Goal: Transaction & Acquisition: Purchase product/service

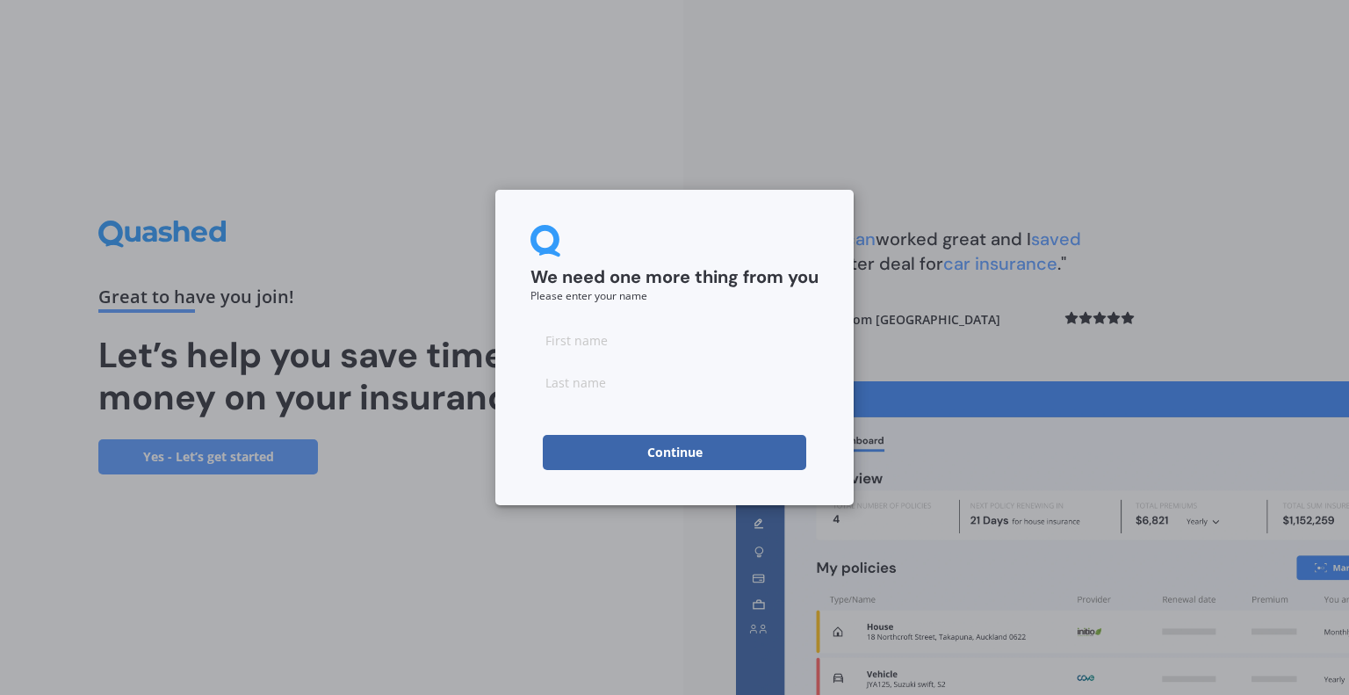
click at [597, 338] on input at bounding box center [674, 339] width 288 height 35
type input "[PERSON_NAME]"
click at [626, 448] on button "Continue" at bounding box center [674, 452] width 263 height 35
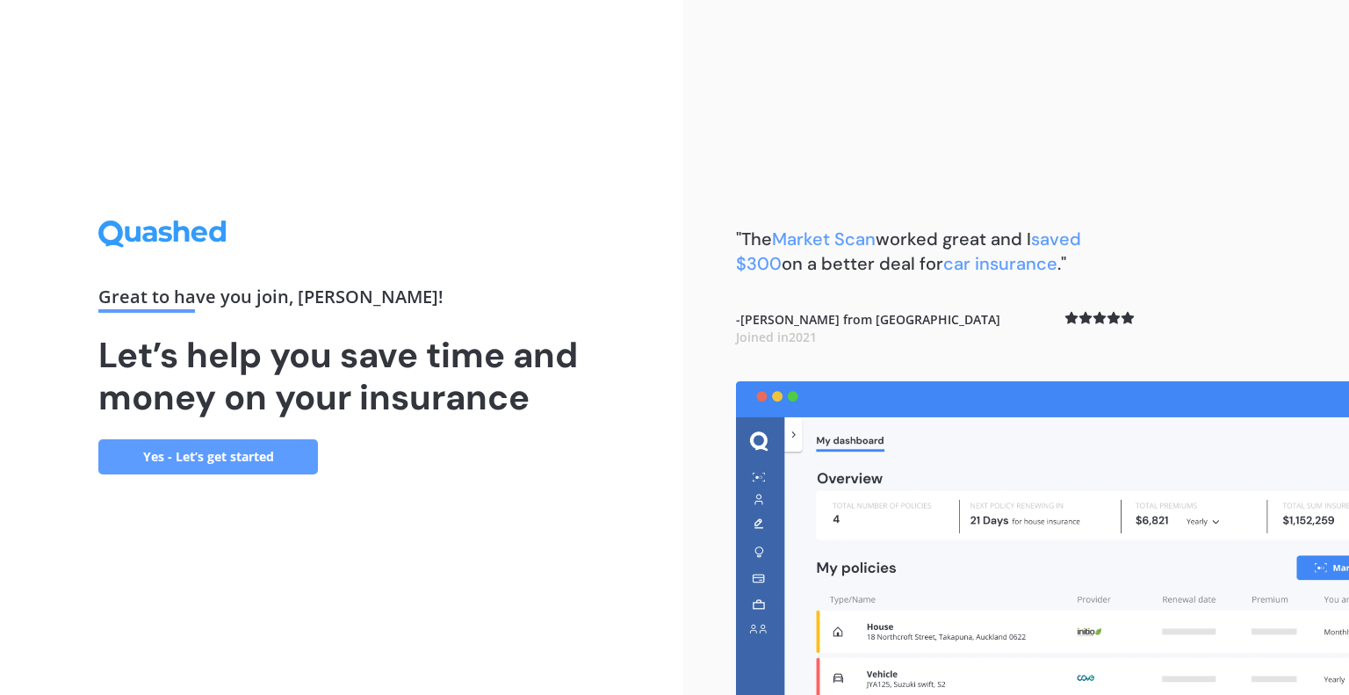
click at [270, 460] on link "Yes - Let’s get started" at bounding box center [208, 456] width 220 height 35
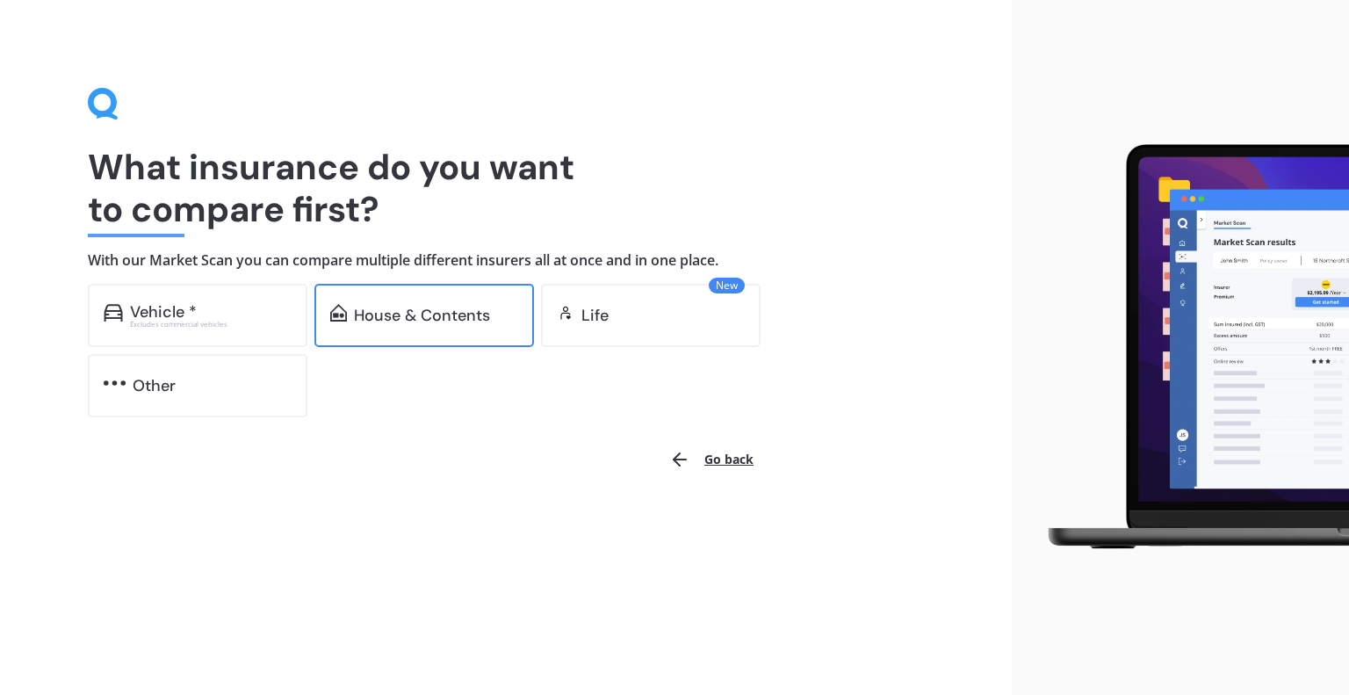
click at [436, 315] on div "House & Contents" at bounding box center [422, 315] width 136 height 18
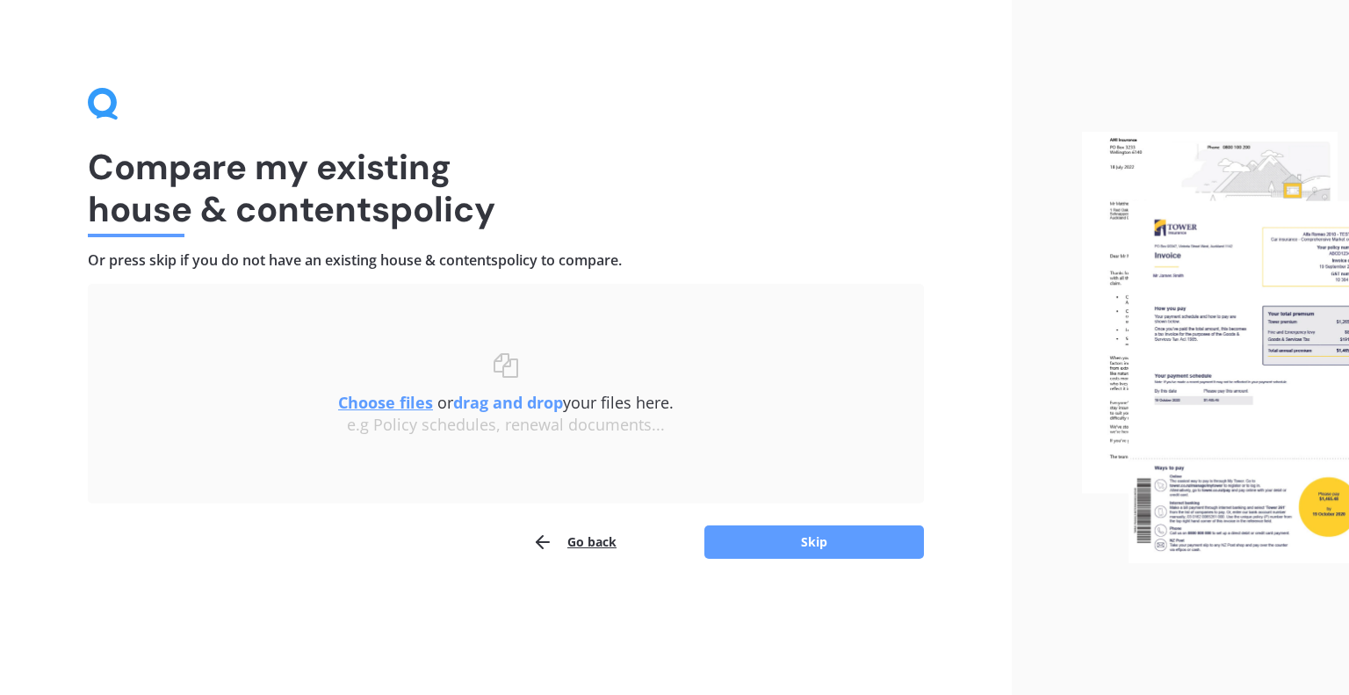
click at [398, 404] on u "Choose files" at bounding box center [385, 402] width 95 height 21
click at [834, 540] on button "Skip" at bounding box center [814, 541] width 220 height 33
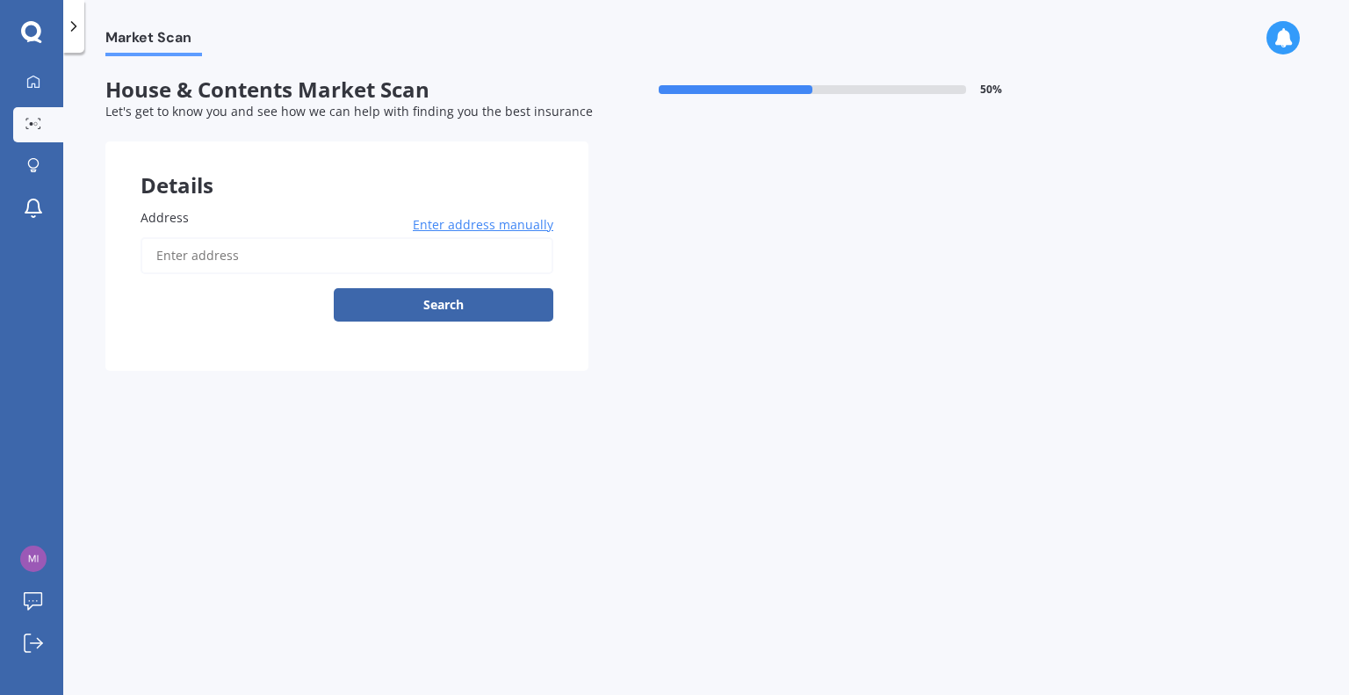
click at [467, 227] on span "Enter address manually" at bounding box center [483, 225] width 141 height 18
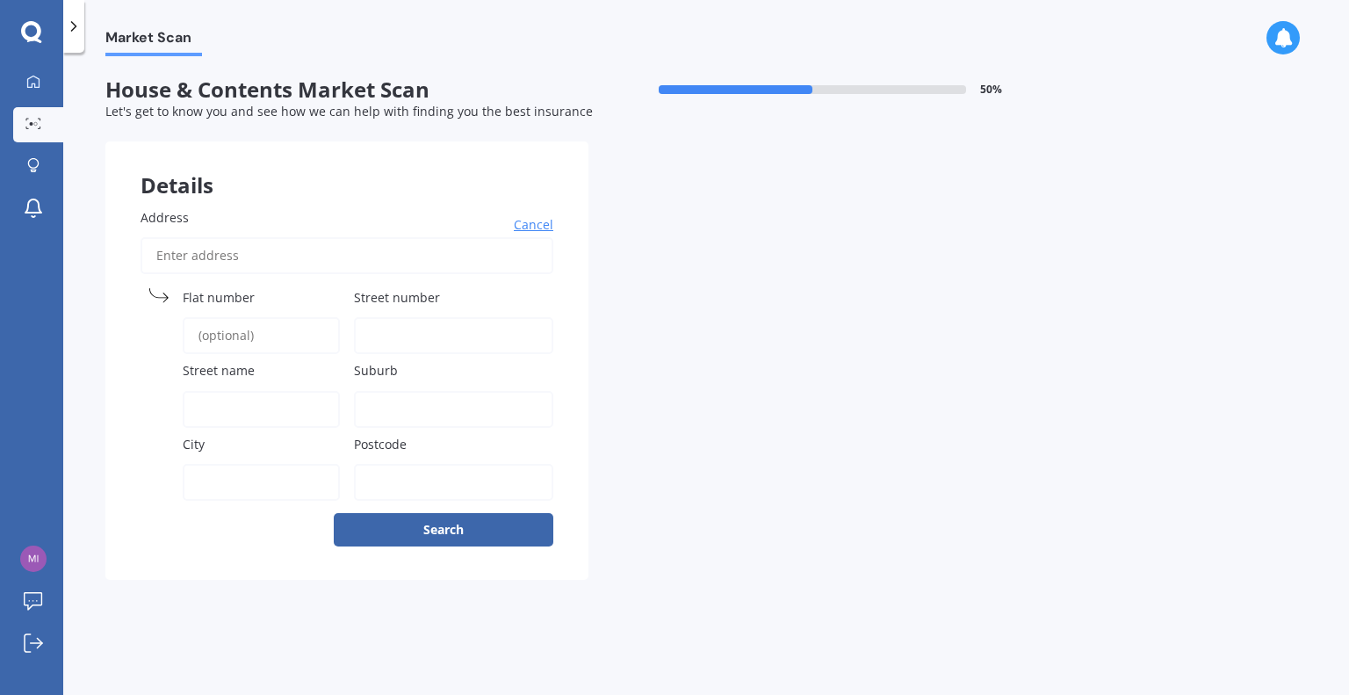
click at [411, 292] on span "Street number" at bounding box center [397, 297] width 86 height 17
click at [411, 317] on input "Street number" at bounding box center [453, 335] width 199 height 37
type input "5"
type input "51"
type input "Inkermann"
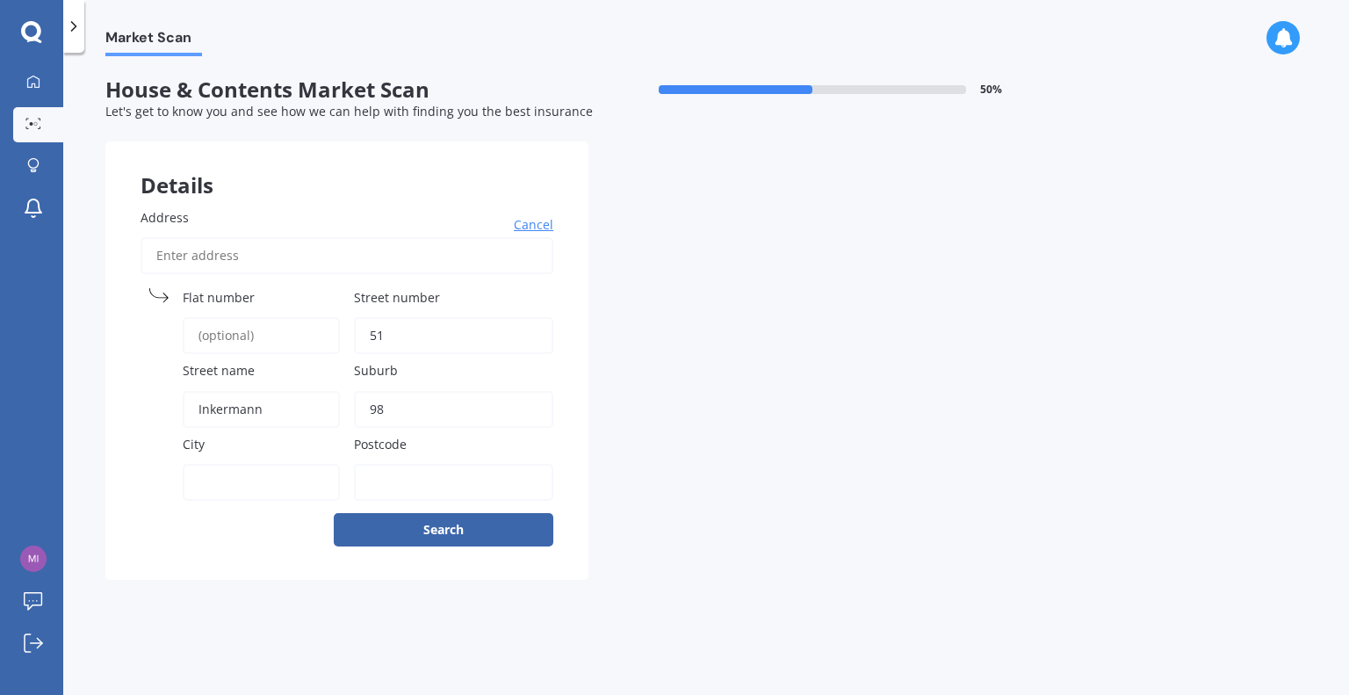
type input "9"
click at [430, 402] on input "WyndhaM" at bounding box center [453, 409] width 199 height 37
click at [429, 408] on input "WyndhaM" at bounding box center [453, 409] width 199 height 37
type input "Wyndham"
type input "[STREET_ADDRESS]"
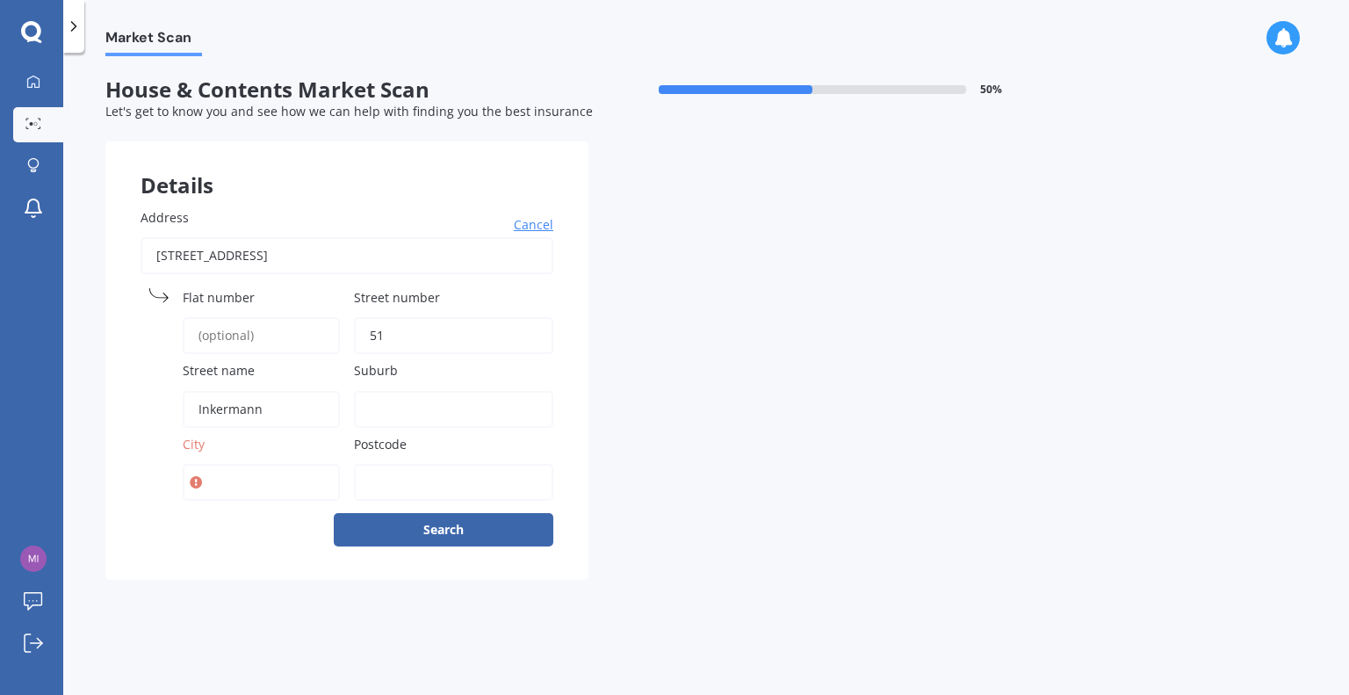
type input "Wyndham"
type input "9834"
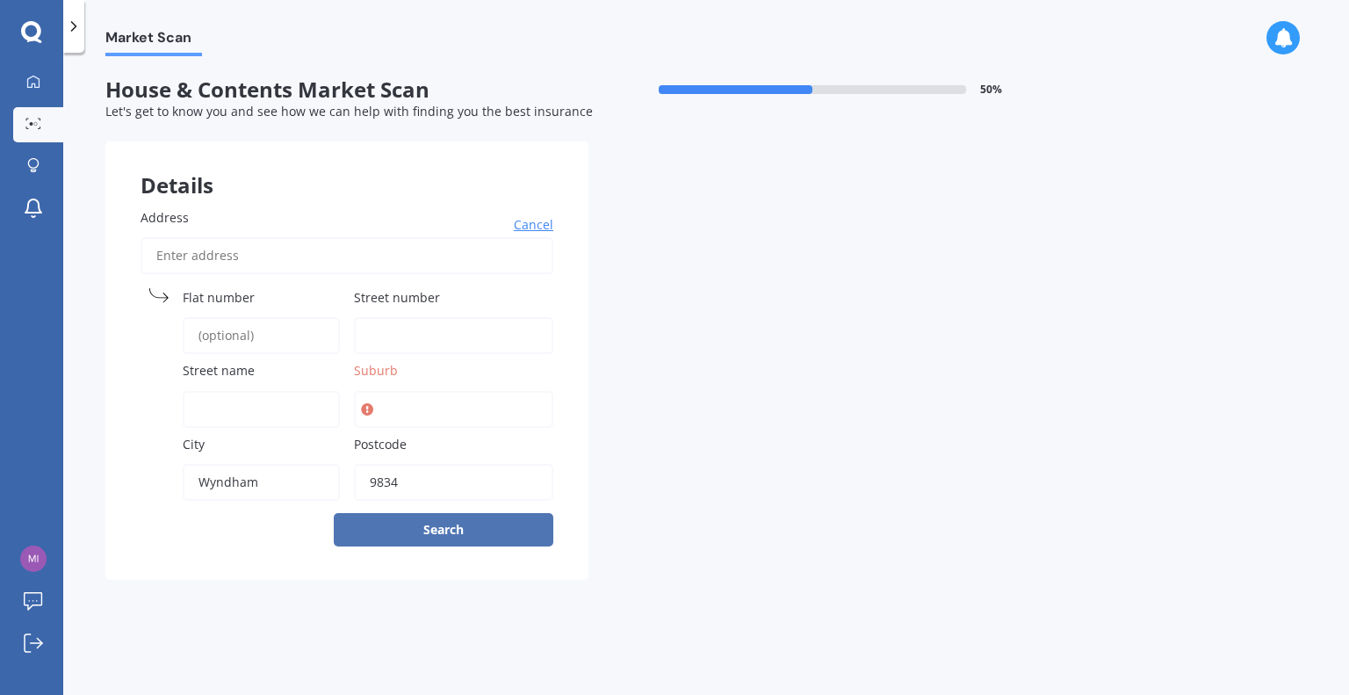
click at [429, 526] on button "Search" at bounding box center [444, 529] width 220 height 33
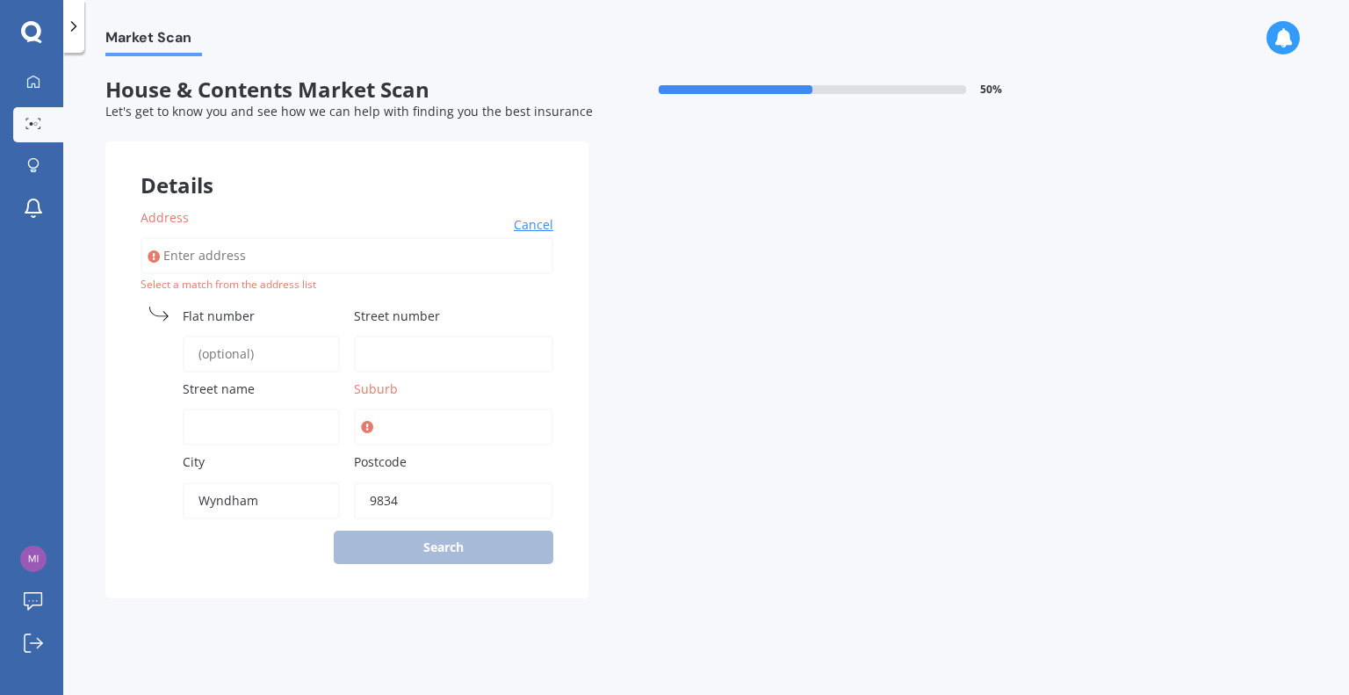
click at [386, 425] on input "Suburb" at bounding box center [453, 426] width 199 height 37
type input "Wyndham"
type input "[STREET_ADDRESS]"
type input "51"
type input "Inkermann street Wyndham"
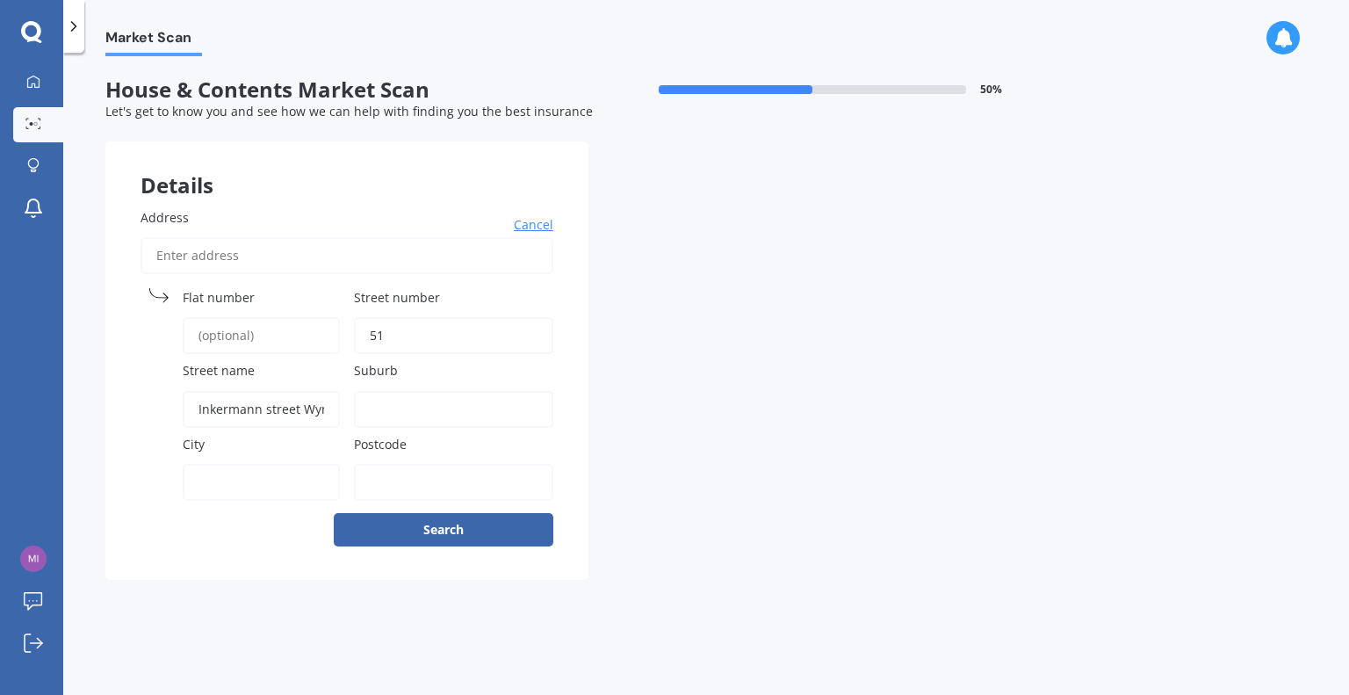
click at [381, 410] on input "Suburb" at bounding box center [453, 409] width 199 height 37
type input "Wyndham"
type input "[STREET_ADDRESS]"
type input "Wyndham"
type input "9834"
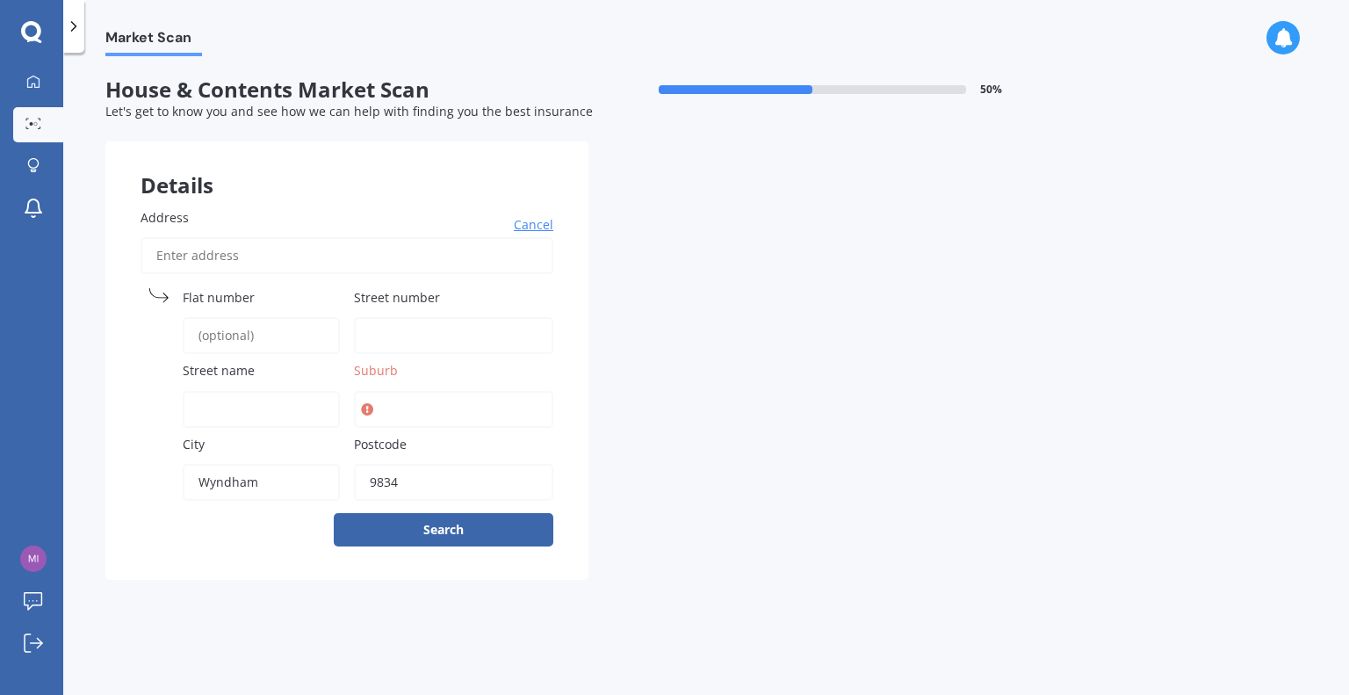
click at [392, 369] on span "Suburb" at bounding box center [376, 371] width 44 height 17
click at [392, 391] on input "Suburb" at bounding box center [453, 409] width 199 height 37
click at [392, 365] on span "Suburb" at bounding box center [376, 371] width 44 height 17
click at [392, 391] on input "Suburb" at bounding box center [453, 409] width 199 height 37
click at [382, 364] on span "Suburb" at bounding box center [376, 371] width 44 height 17
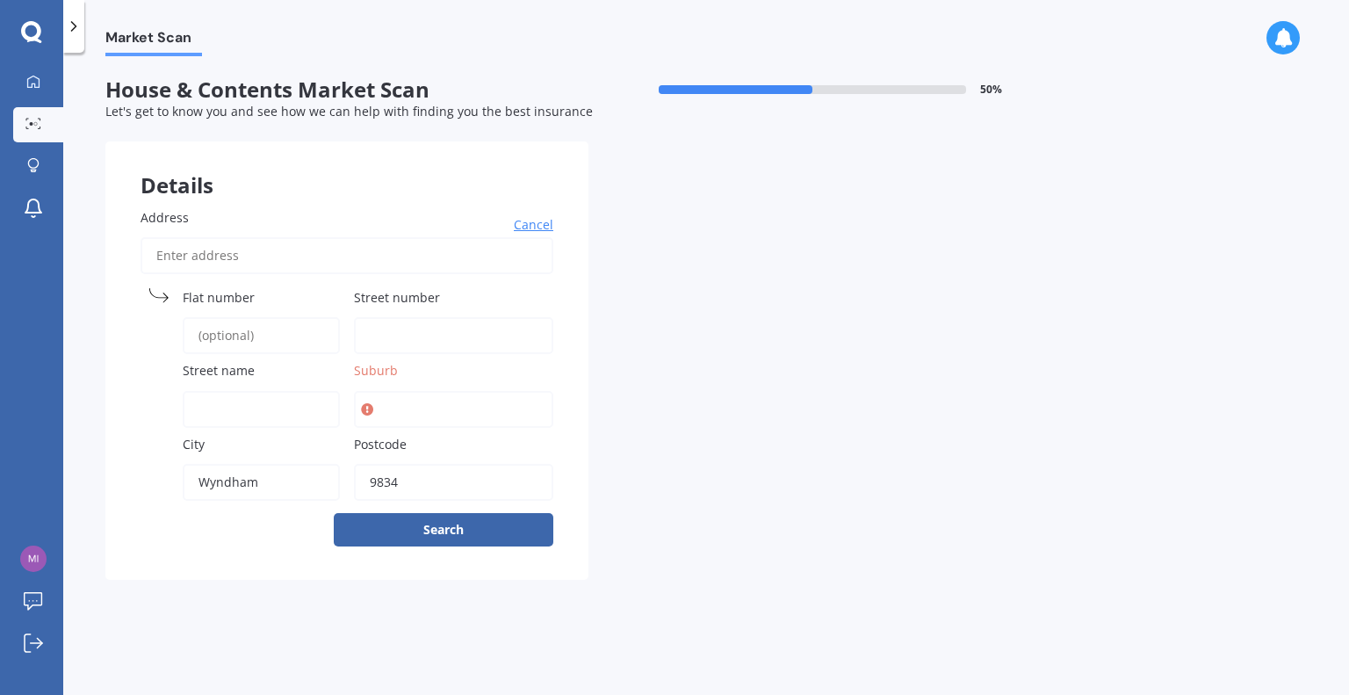
click at [382, 391] on input "Suburb" at bounding box center [453, 409] width 199 height 37
click at [382, 364] on span "Suburb" at bounding box center [376, 371] width 44 height 17
click at [382, 391] on input "Suburb" at bounding box center [453, 409] width 199 height 37
click at [465, 526] on button "Search" at bounding box center [444, 529] width 220 height 33
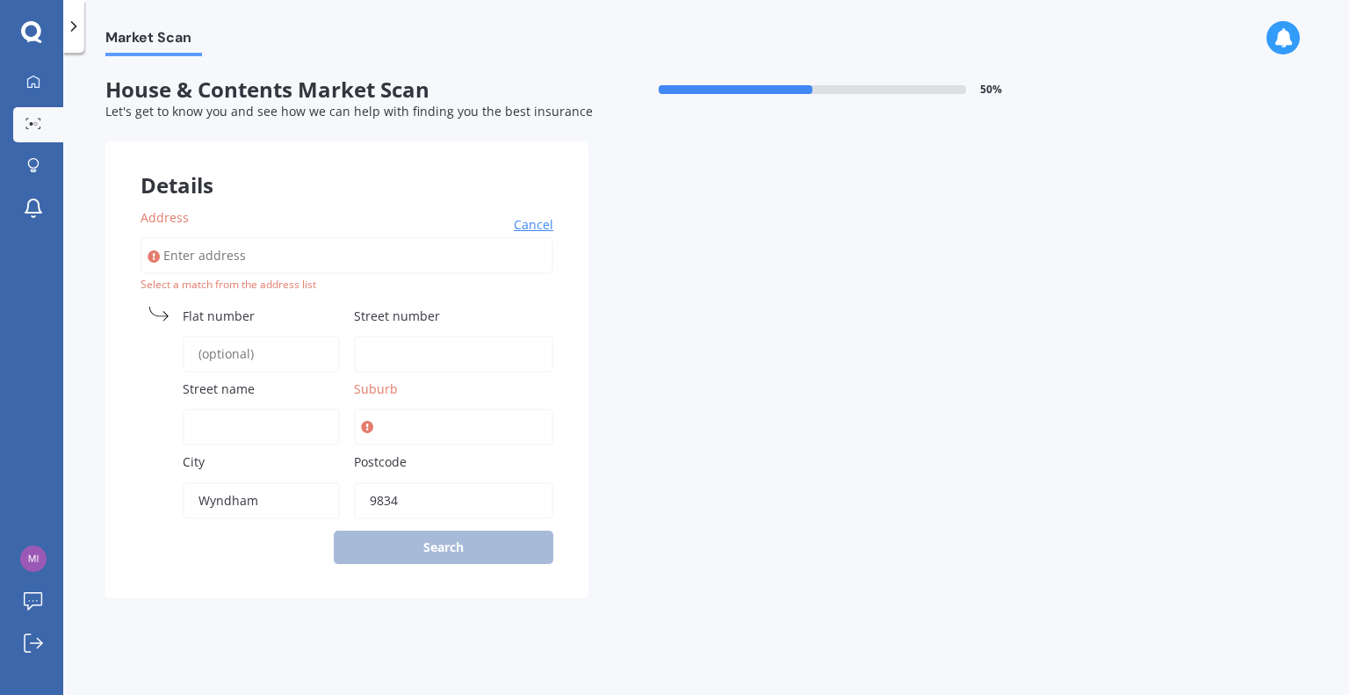
click at [213, 256] on input "Address" at bounding box center [347, 255] width 413 height 37
type input "[STREET_ADDRESS]"
type input "51"
type input "Inkermann street Wyndham"
type input "Wyndham"
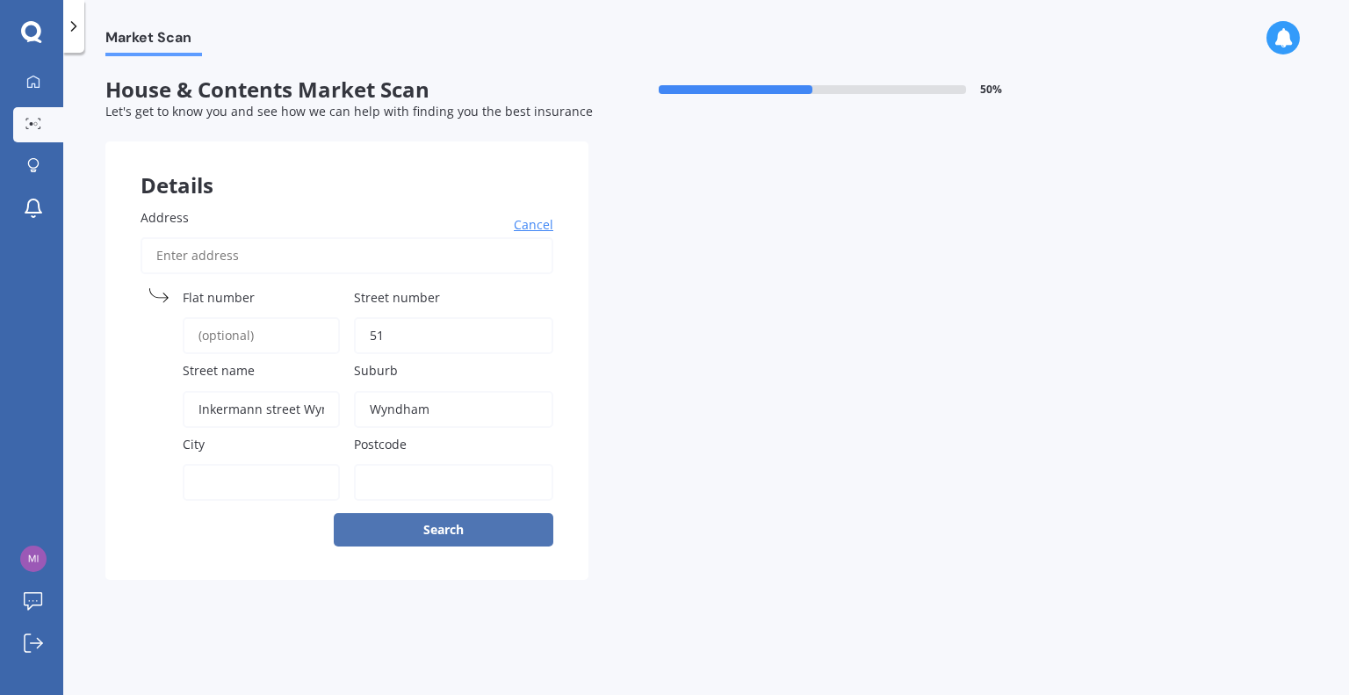
click at [439, 530] on button "Search" at bounding box center [444, 529] width 220 height 33
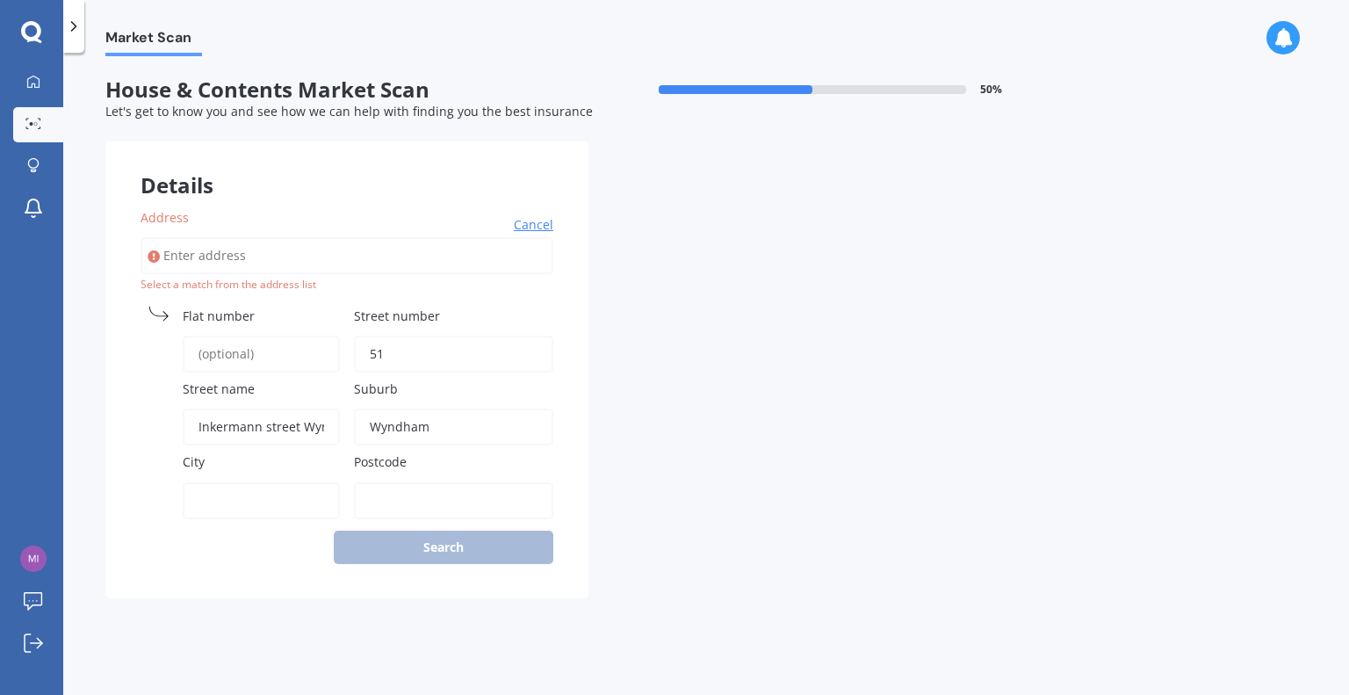
click at [209, 256] on input "Address" at bounding box center [347, 255] width 413 height 37
type input "5"
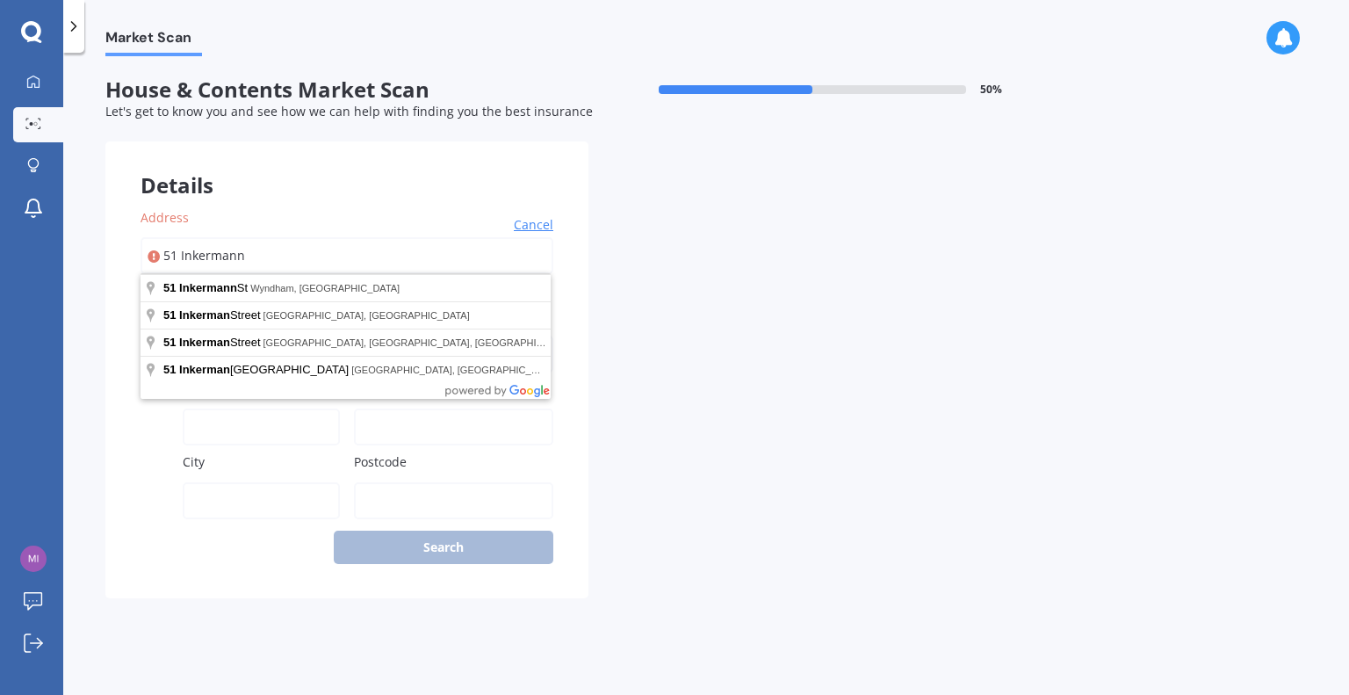
click at [625, 365] on div "Details Address 51 Inkermann Cancel Search Select a match from the address list…" at bounding box center [588, 369] width 966 height 457
click at [198, 256] on input "51 Inkermann" at bounding box center [347, 255] width 413 height 37
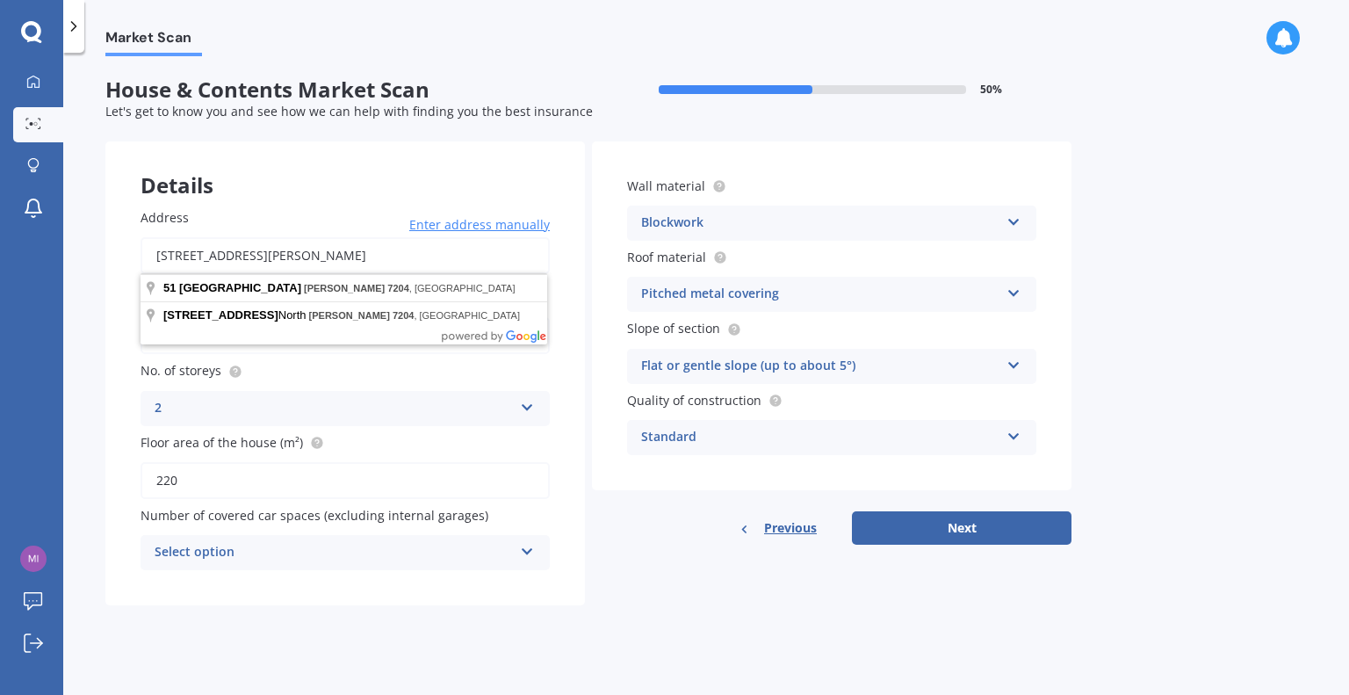
drag, startPoint x: 357, startPoint y: 253, endPoint x: 274, endPoint y: 252, distance: 82.6
click at [274, 252] on input "[STREET_ADDRESS][PERSON_NAME]" at bounding box center [345, 255] width 409 height 37
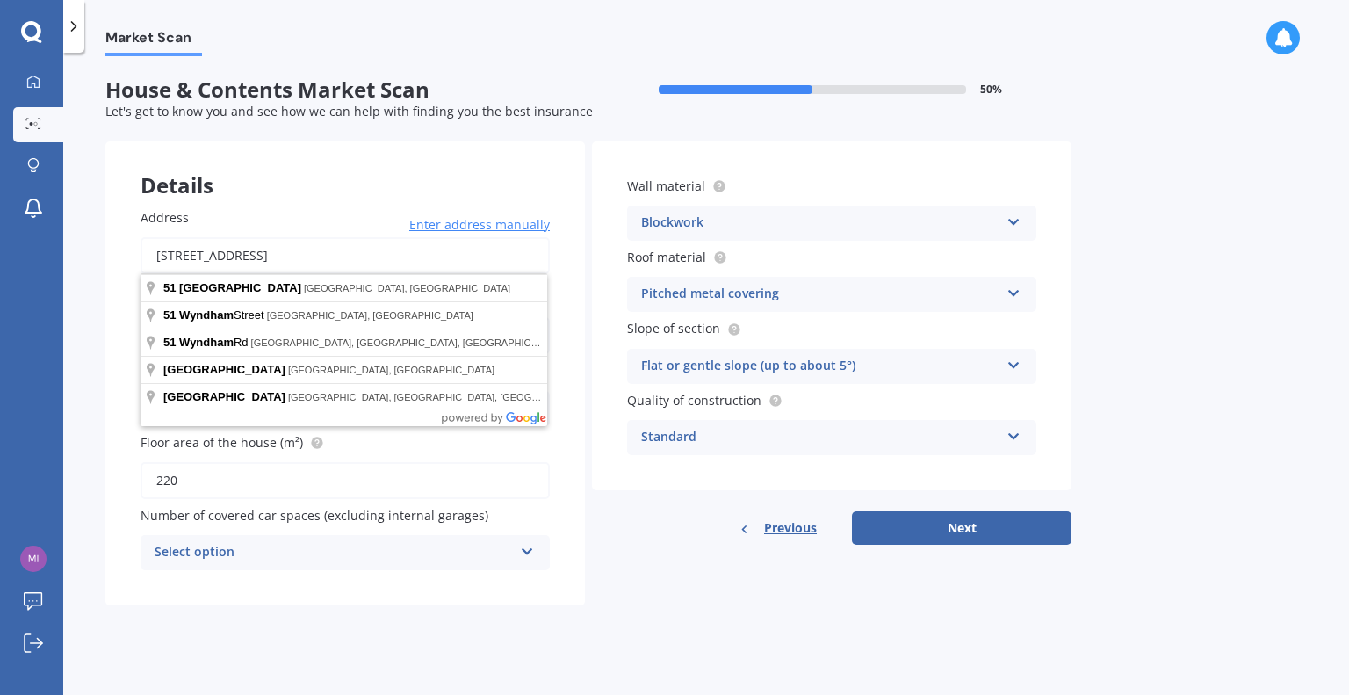
type input "[STREET_ADDRESS]"
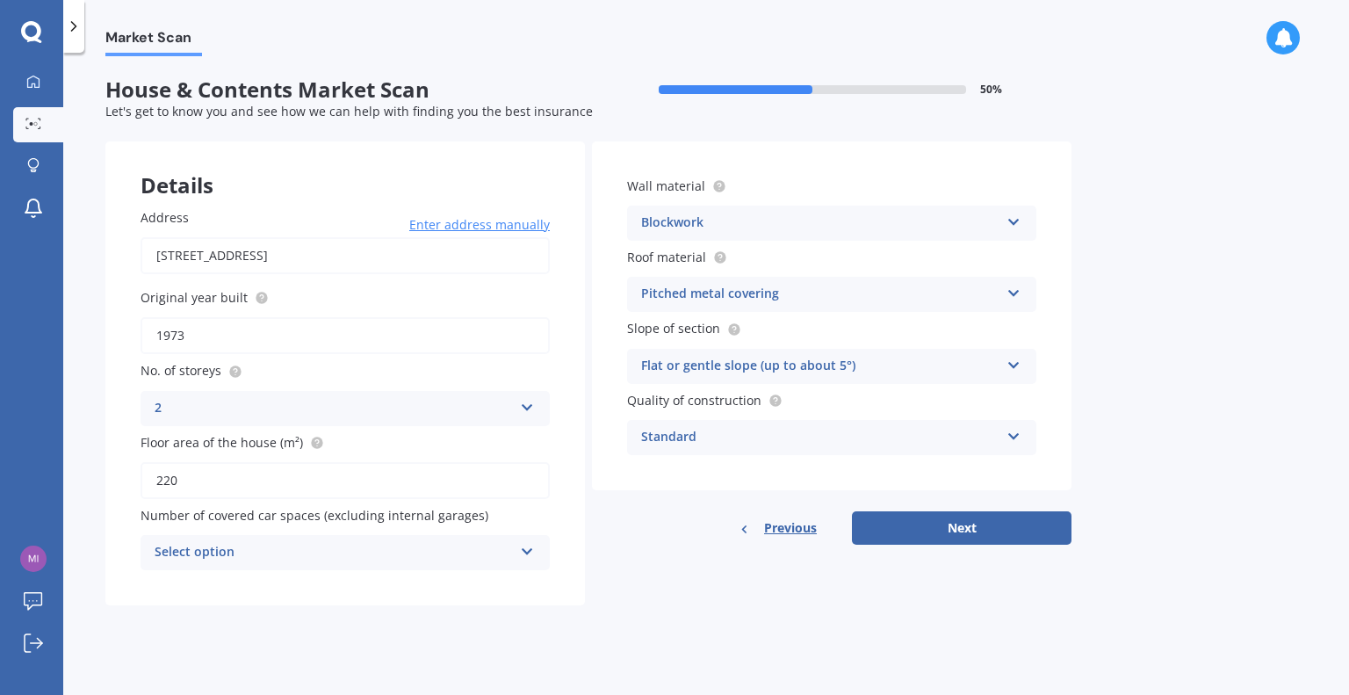
click at [509, 226] on span "Enter address manually" at bounding box center [479, 225] width 141 height 18
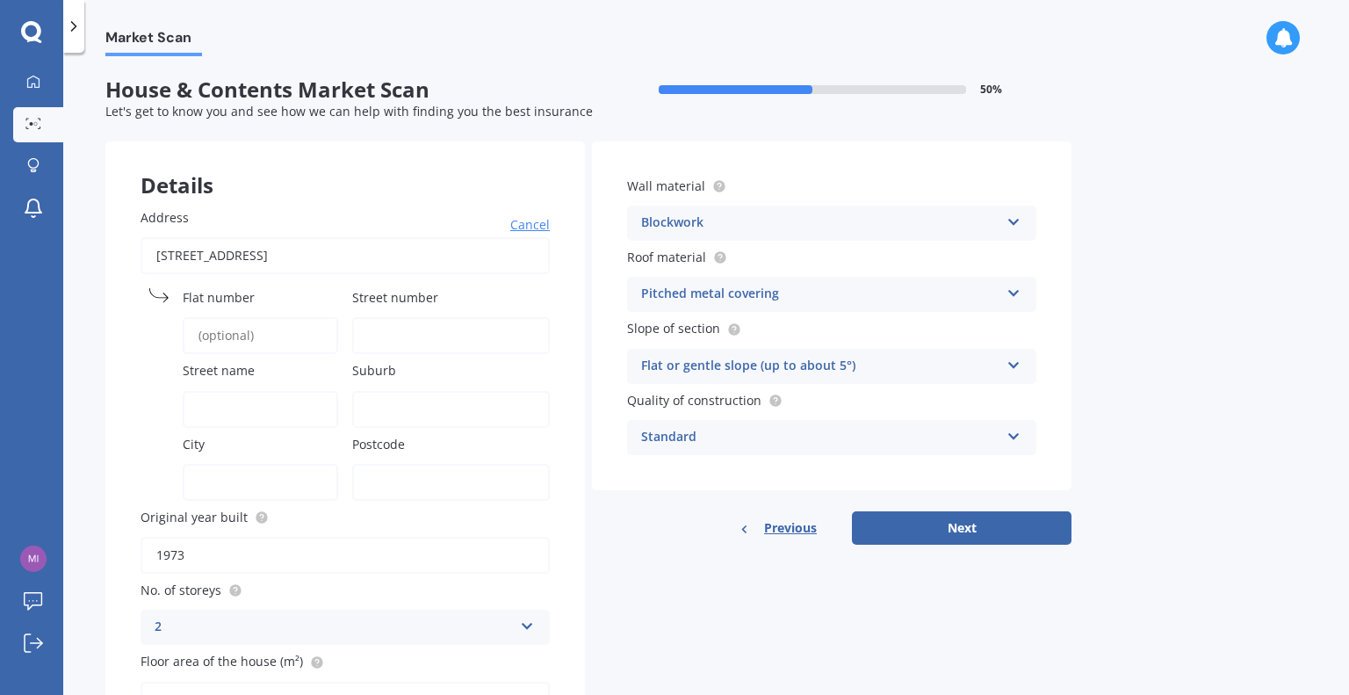
click at [402, 292] on span "Street number" at bounding box center [395, 297] width 86 height 17
click at [402, 317] on input "Street number" at bounding box center [451, 335] width 198 height 37
type input "51"
click at [385, 403] on input "Suburb" at bounding box center [451, 409] width 198 height 37
type input "Wyndham"
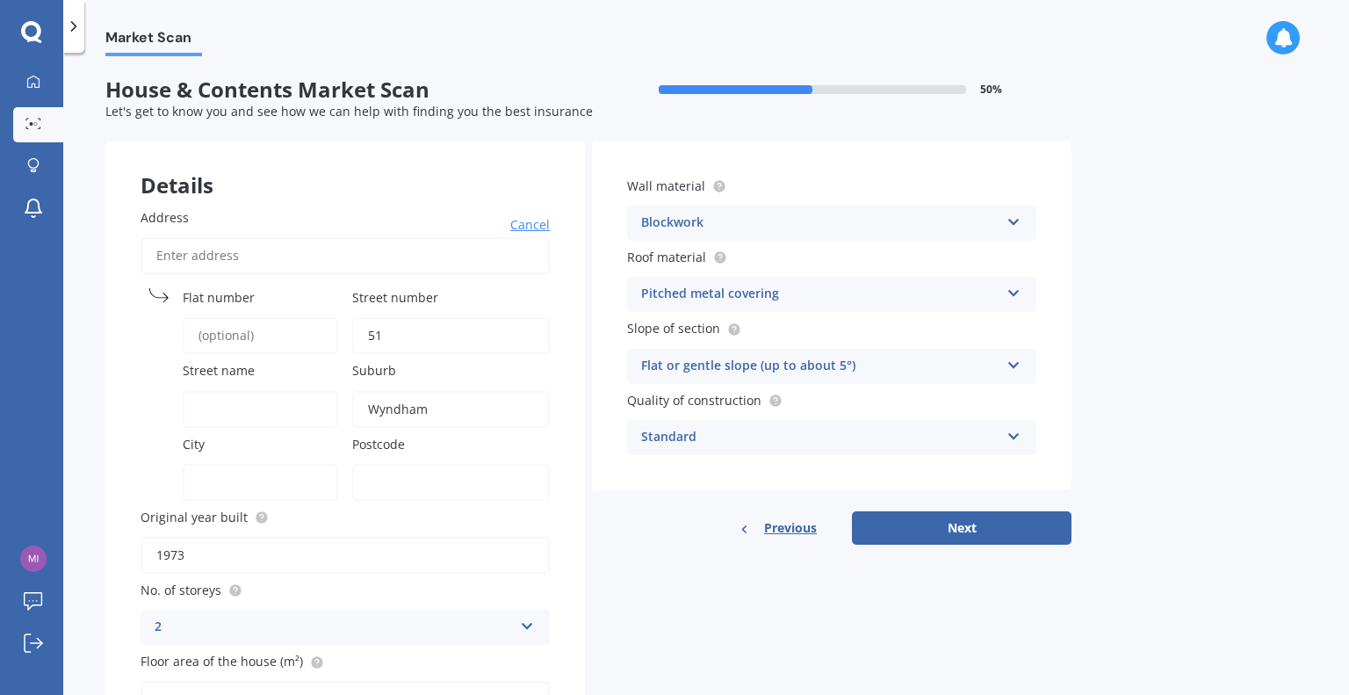
click at [205, 439] on label "City" at bounding box center [257, 444] width 148 height 18
click at [205, 464] on input "City" at bounding box center [260, 482] width 155 height 37
type input "Wyndham"
click at [444, 477] on input "Postcode" at bounding box center [451, 482] width 198 height 37
type input "9831"
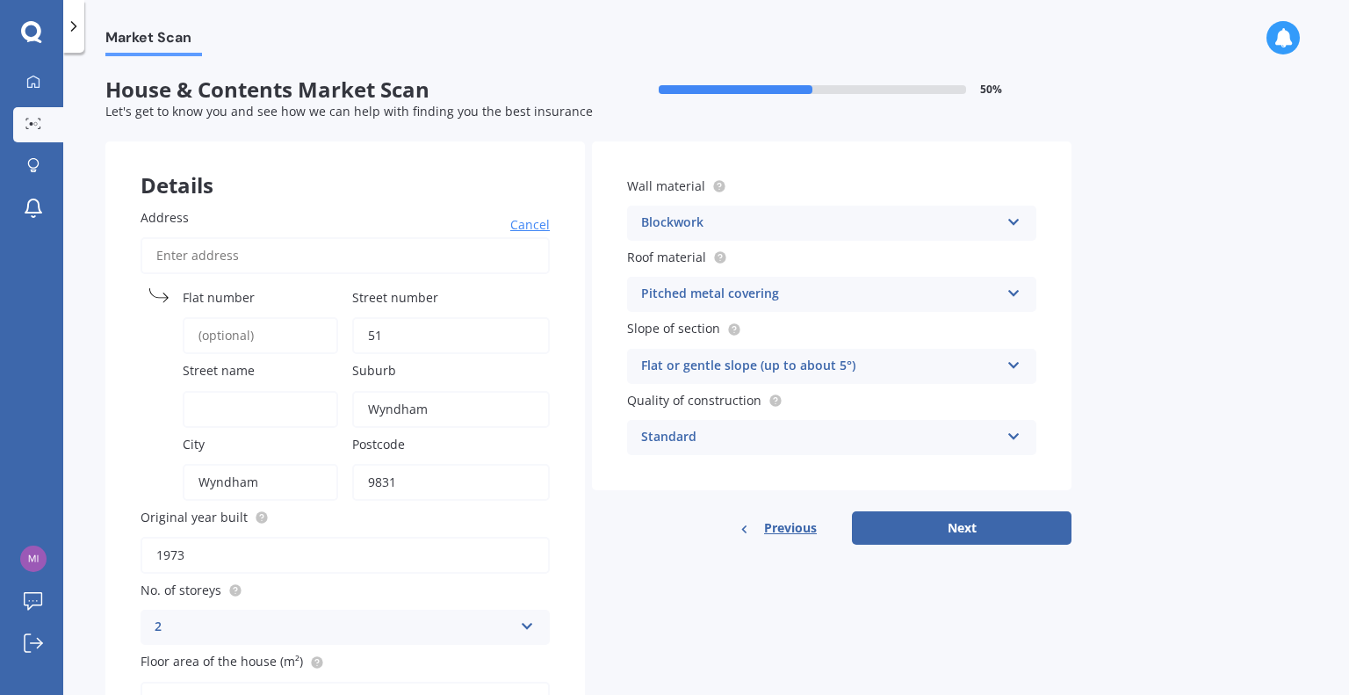
click at [348, 509] on label "Original year built" at bounding box center [342, 517] width 402 height 18
click at [348, 537] on input "1973" at bounding box center [345, 555] width 409 height 37
type input "1960"
click at [526, 623] on icon at bounding box center [527, 622] width 15 height 12
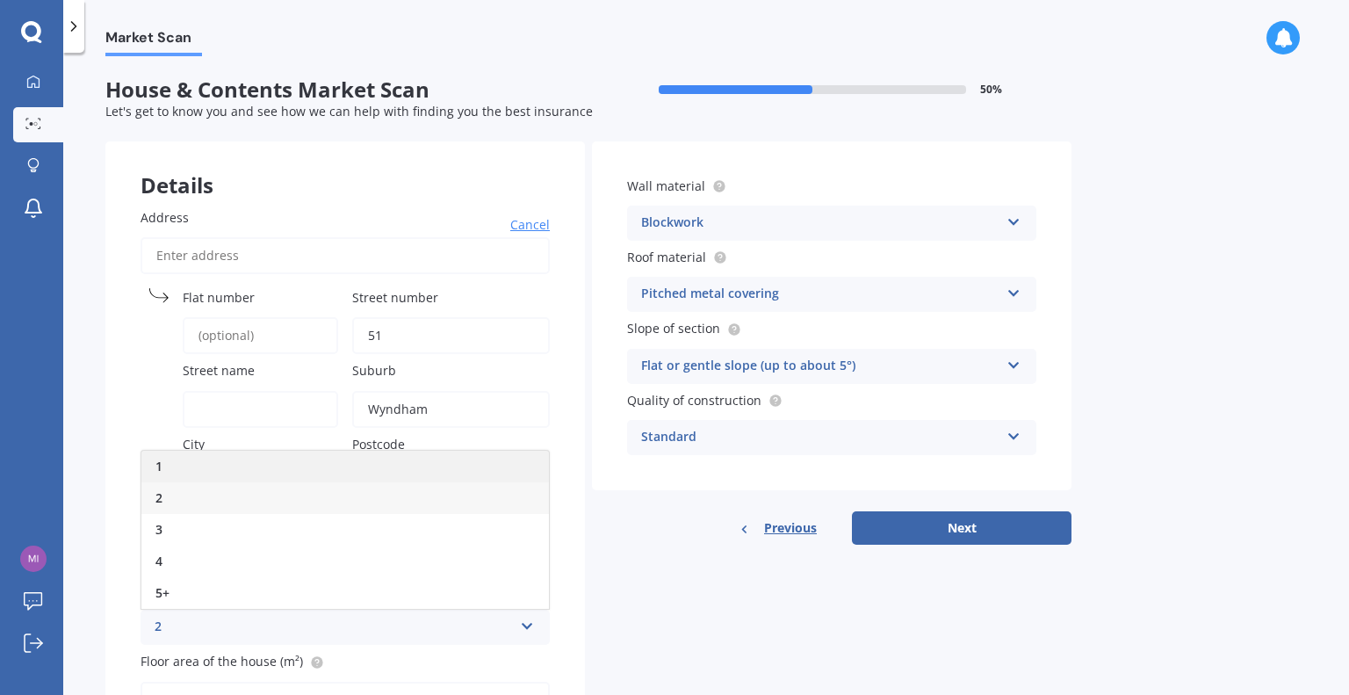
click at [162, 462] on span "1" at bounding box center [158, 466] width 7 height 17
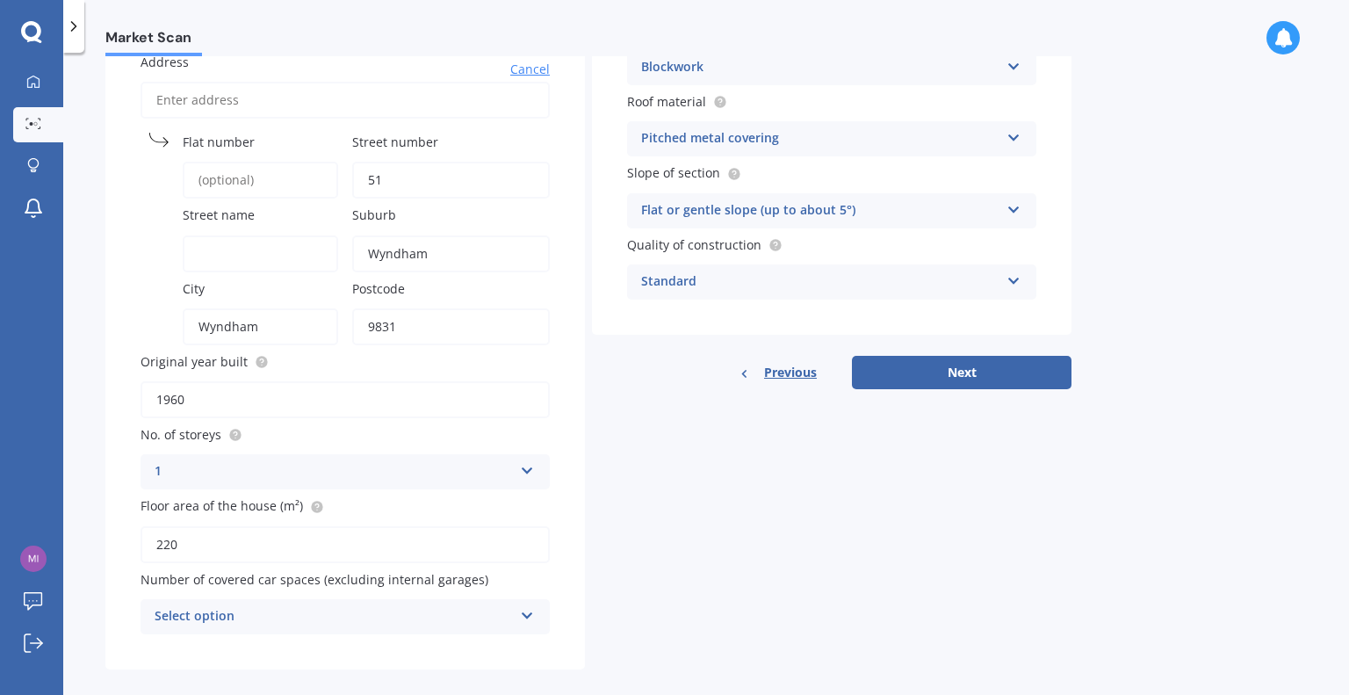
scroll to position [172, 0]
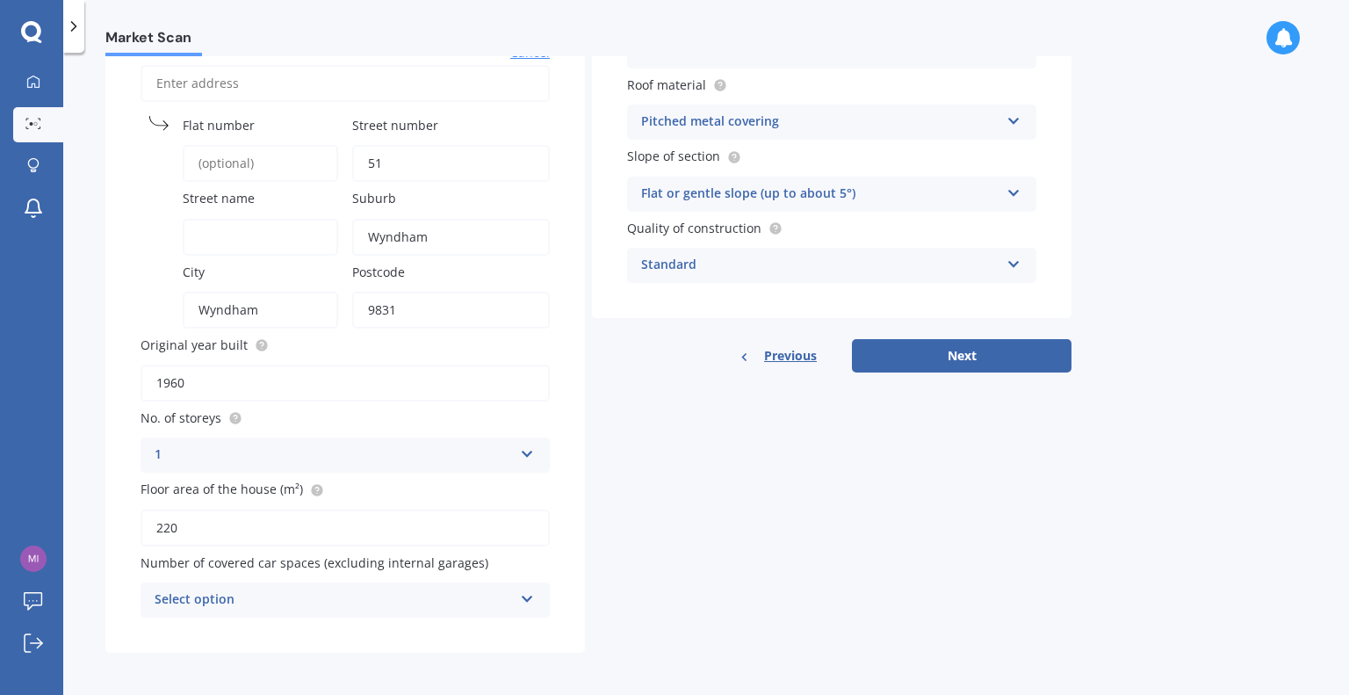
click at [165, 451] on div "1" at bounding box center [334, 454] width 358 height 21
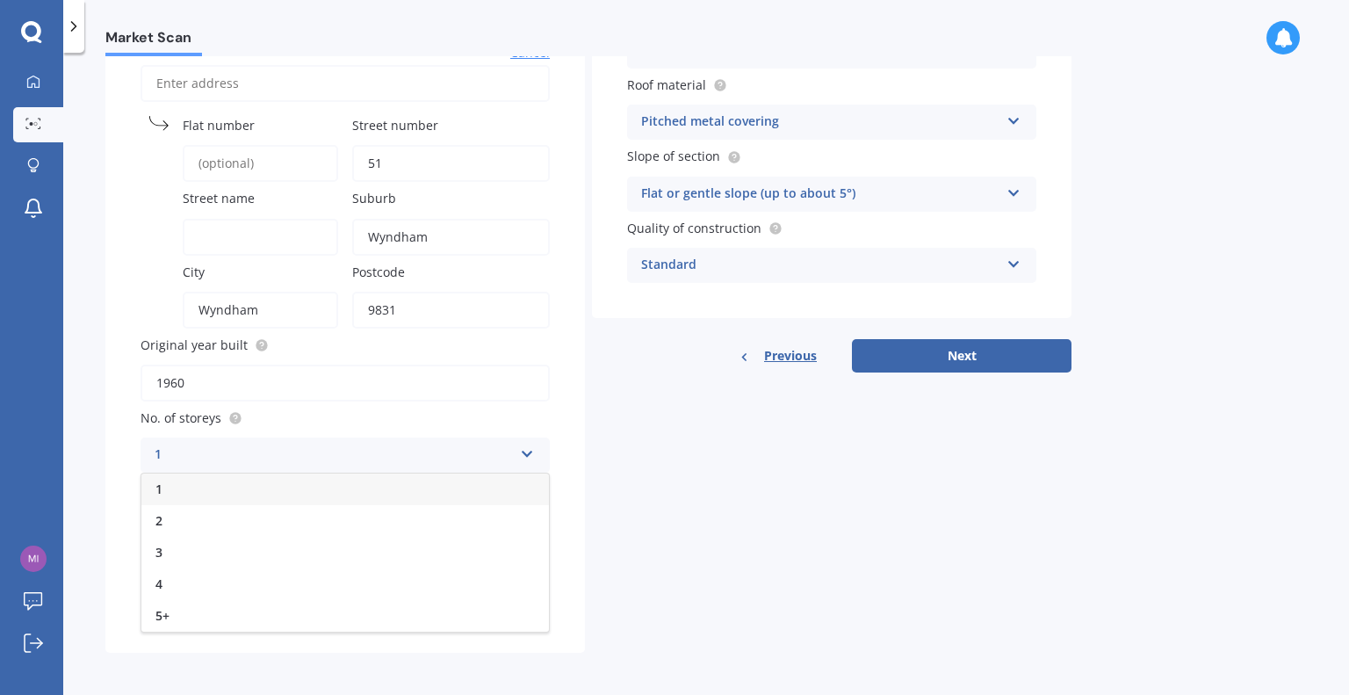
click at [528, 452] on icon at bounding box center [527, 450] width 15 height 12
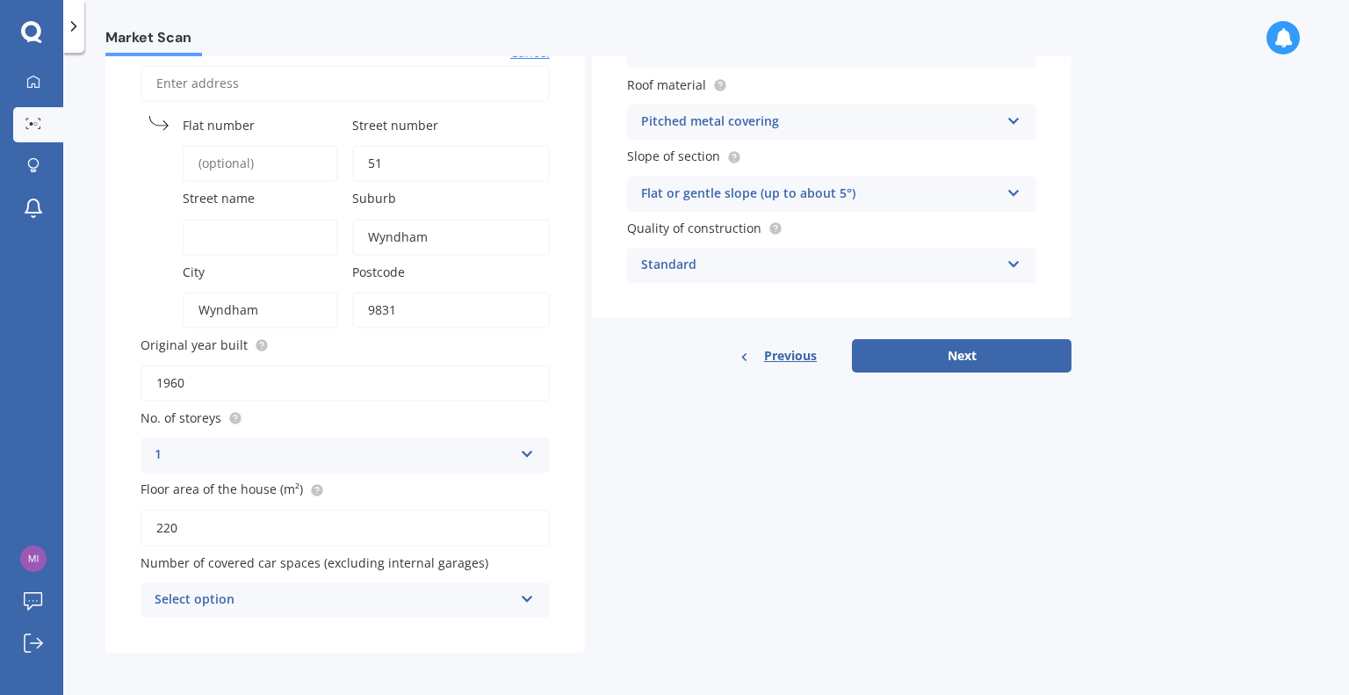
click at [186, 519] on input "220" at bounding box center [345, 527] width 409 height 37
type input "2"
type input "97"
click at [278, 589] on div "Select option" at bounding box center [334, 599] width 358 height 21
click at [161, 407] on span "0" at bounding box center [158, 407] width 7 height 17
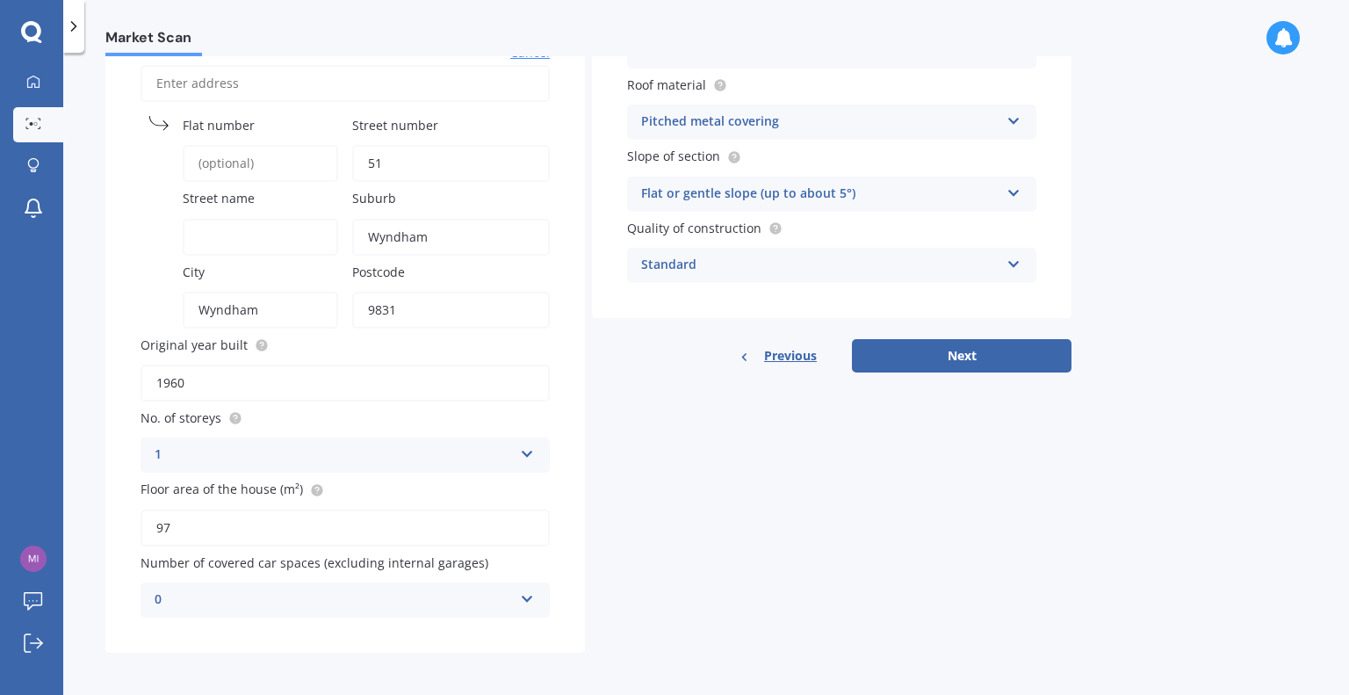
click at [1016, 121] on icon at bounding box center [1013, 118] width 15 height 12
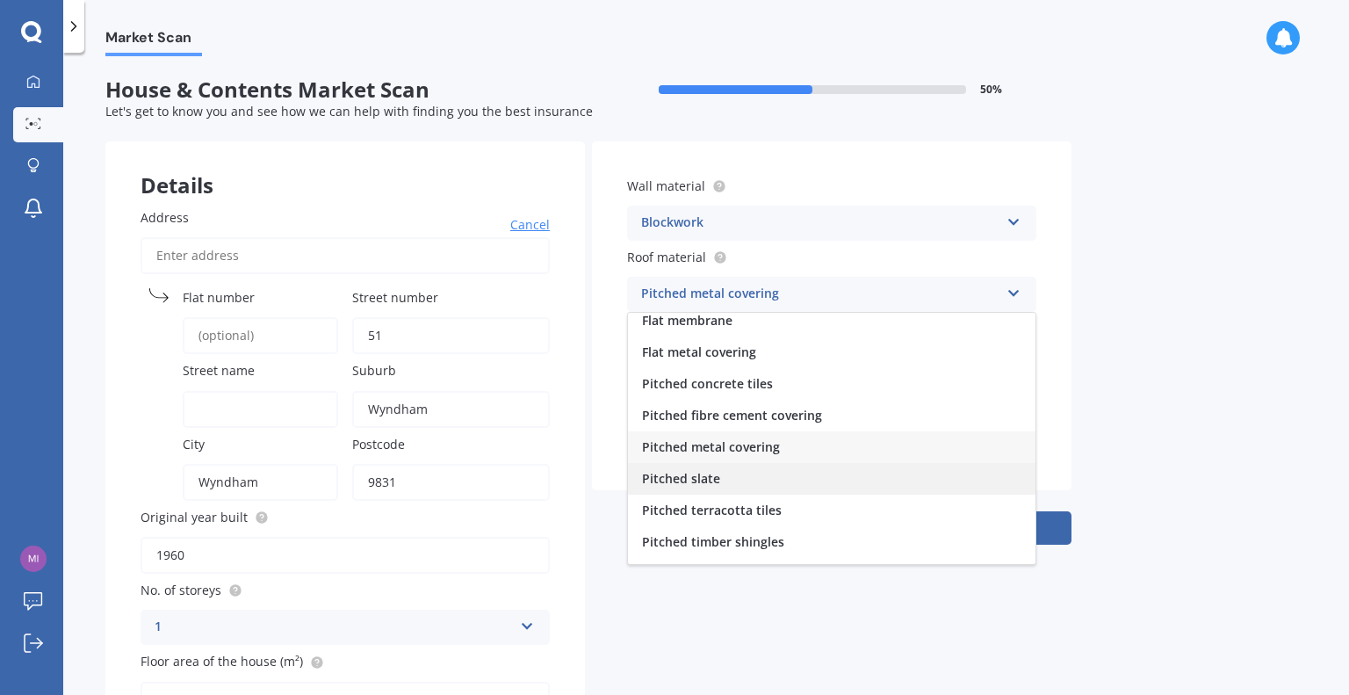
scroll to position [40, 0]
click at [771, 448] on span "Pitched metal covering" at bounding box center [711, 445] width 138 height 17
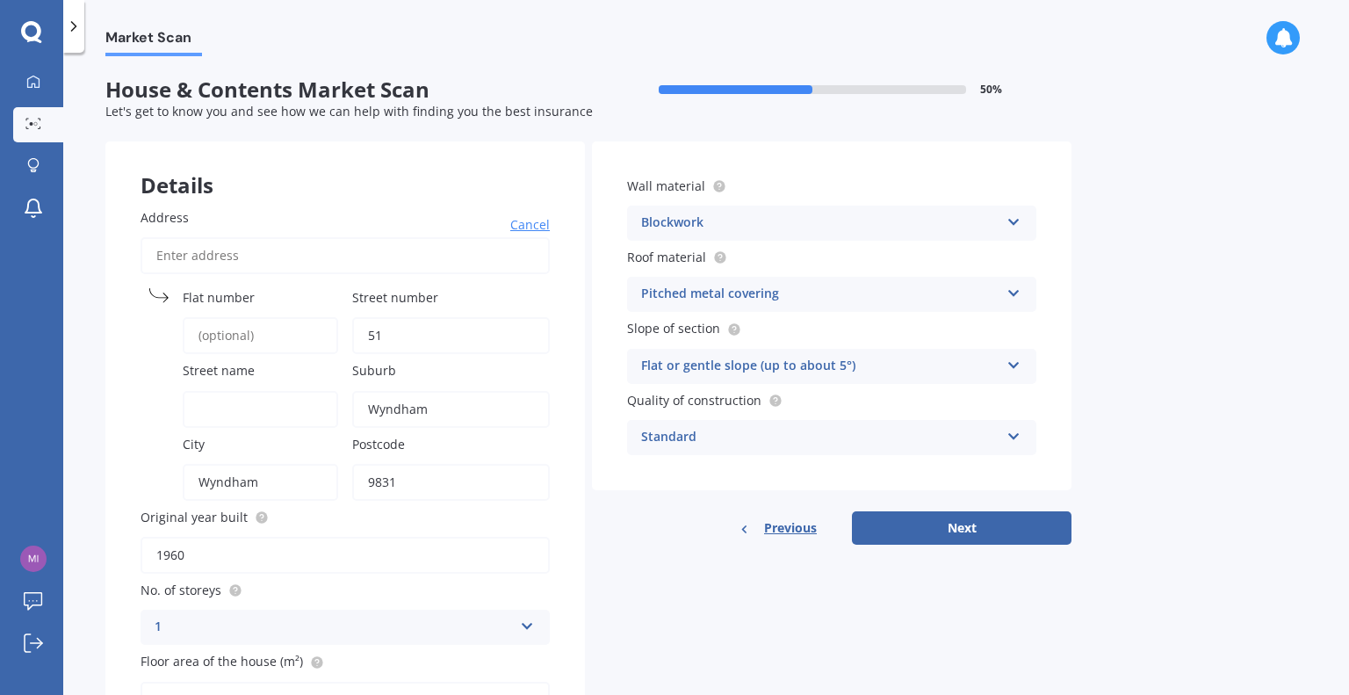
click at [1019, 363] on icon at bounding box center [1013, 362] width 15 height 12
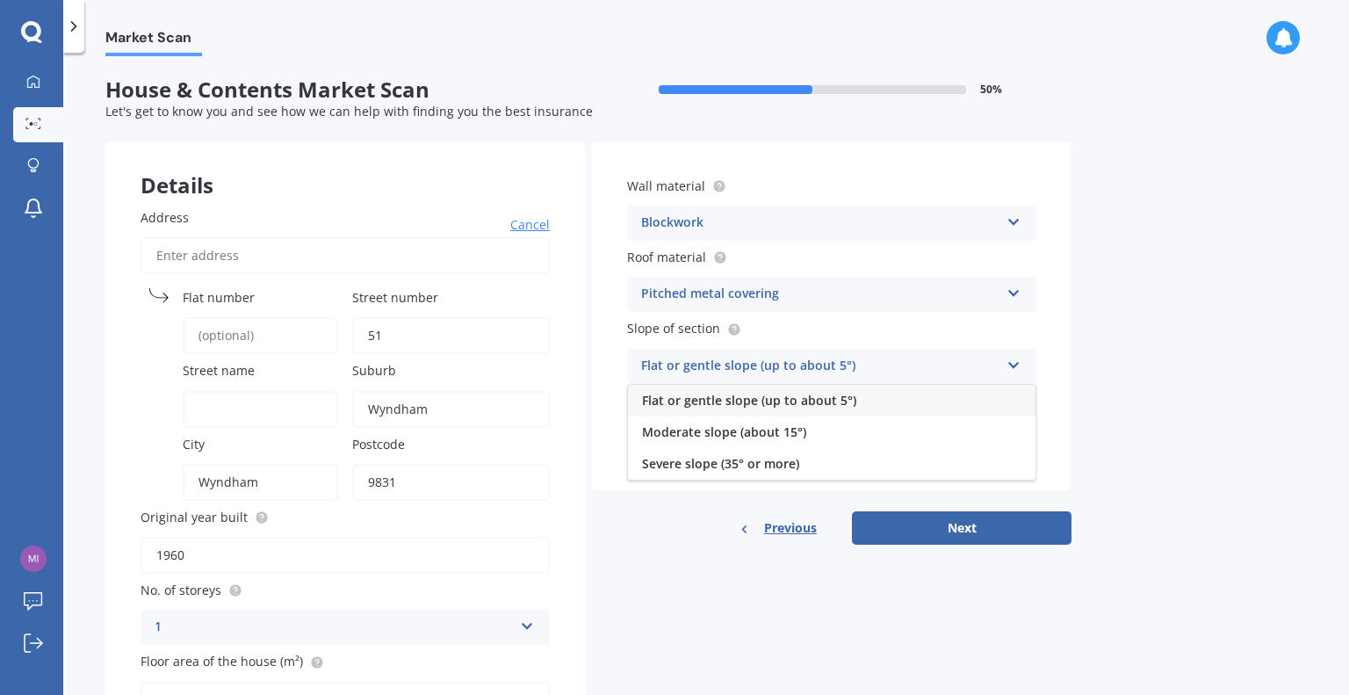
click at [797, 404] on span "Flat or gentle slope (up to about 5°)" at bounding box center [749, 400] width 214 height 17
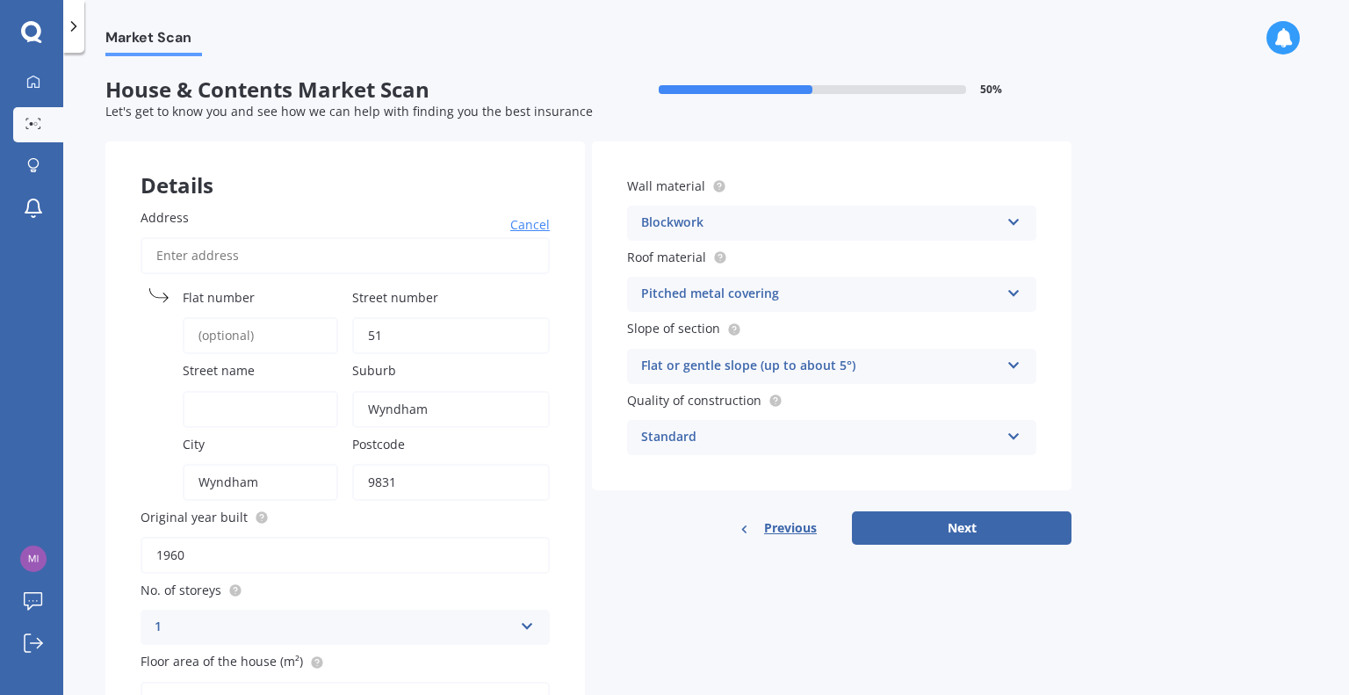
click at [1011, 436] on icon at bounding box center [1013, 433] width 15 height 12
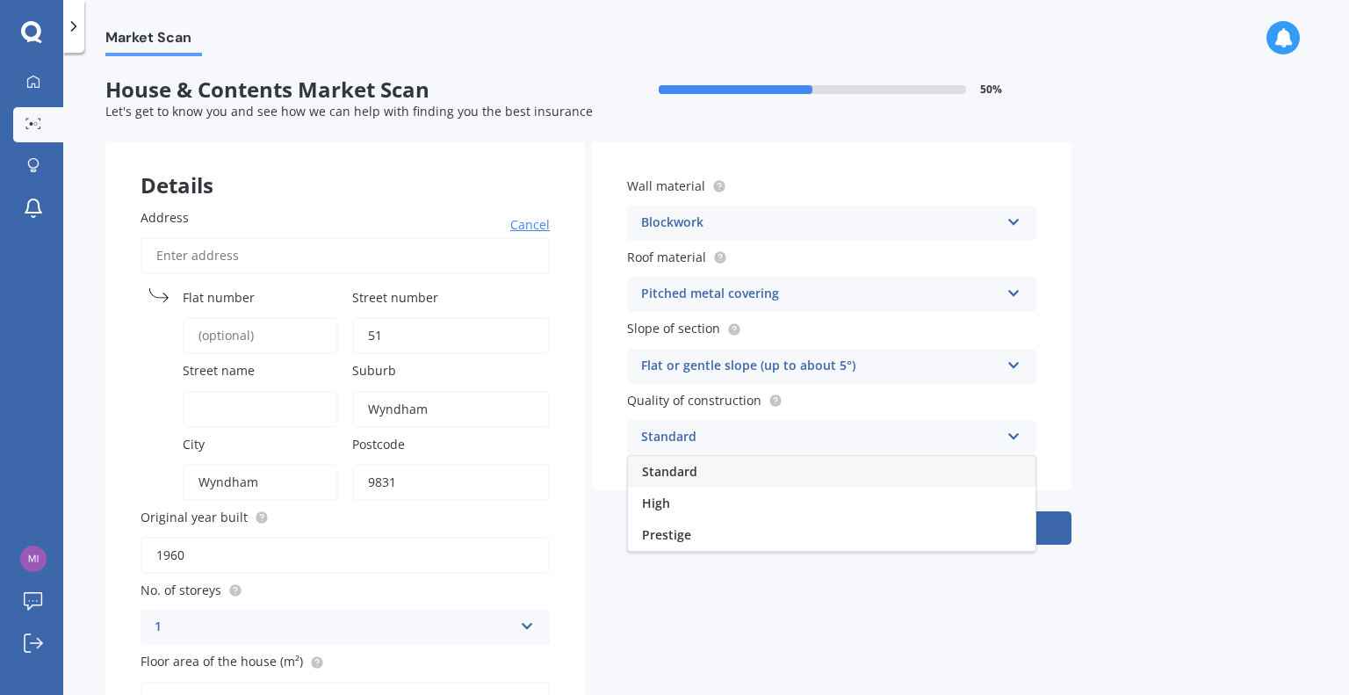
click at [1011, 436] on icon at bounding box center [1013, 433] width 15 height 12
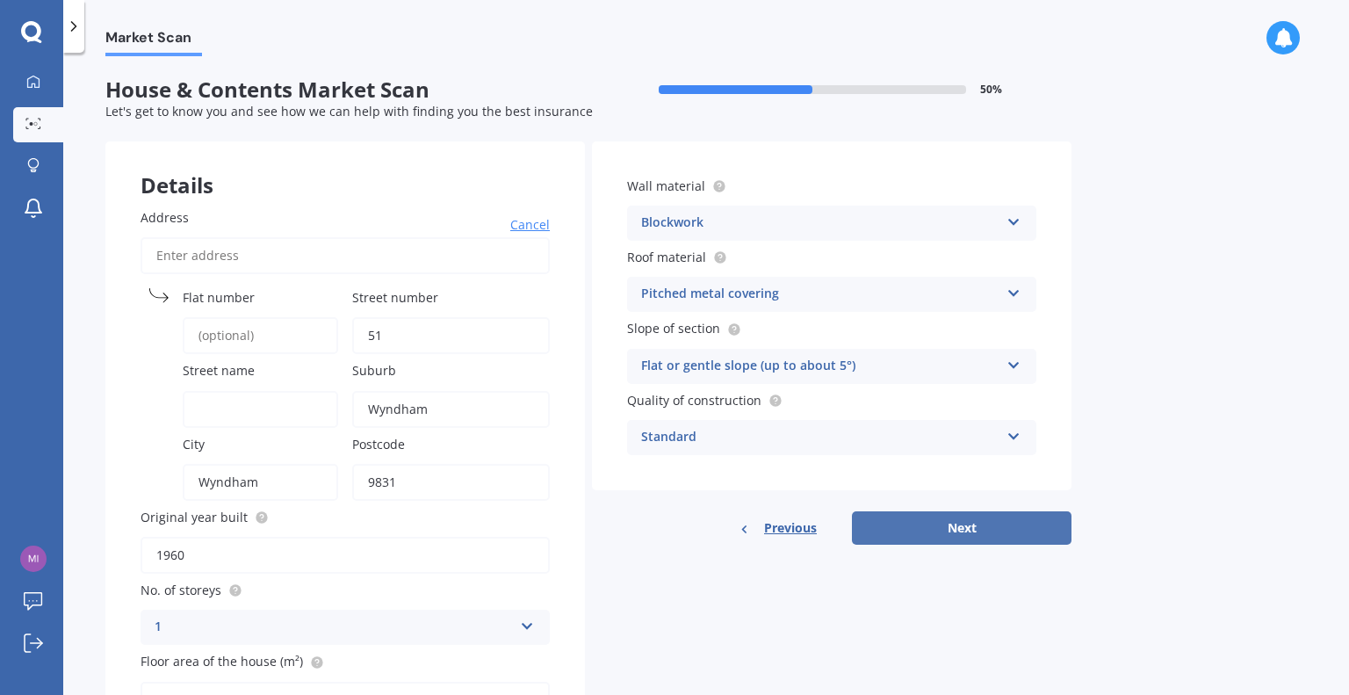
click at [983, 526] on button "Next" at bounding box center [962, 527] width 220 height 33
type input "Inkermann"
click at [729, 542] on div "Previous Next" at bounding box center [831, 527] width 479 height 33
click at [961, 522] on button "Next" at bounding box center [962, 527] width 220 height 33
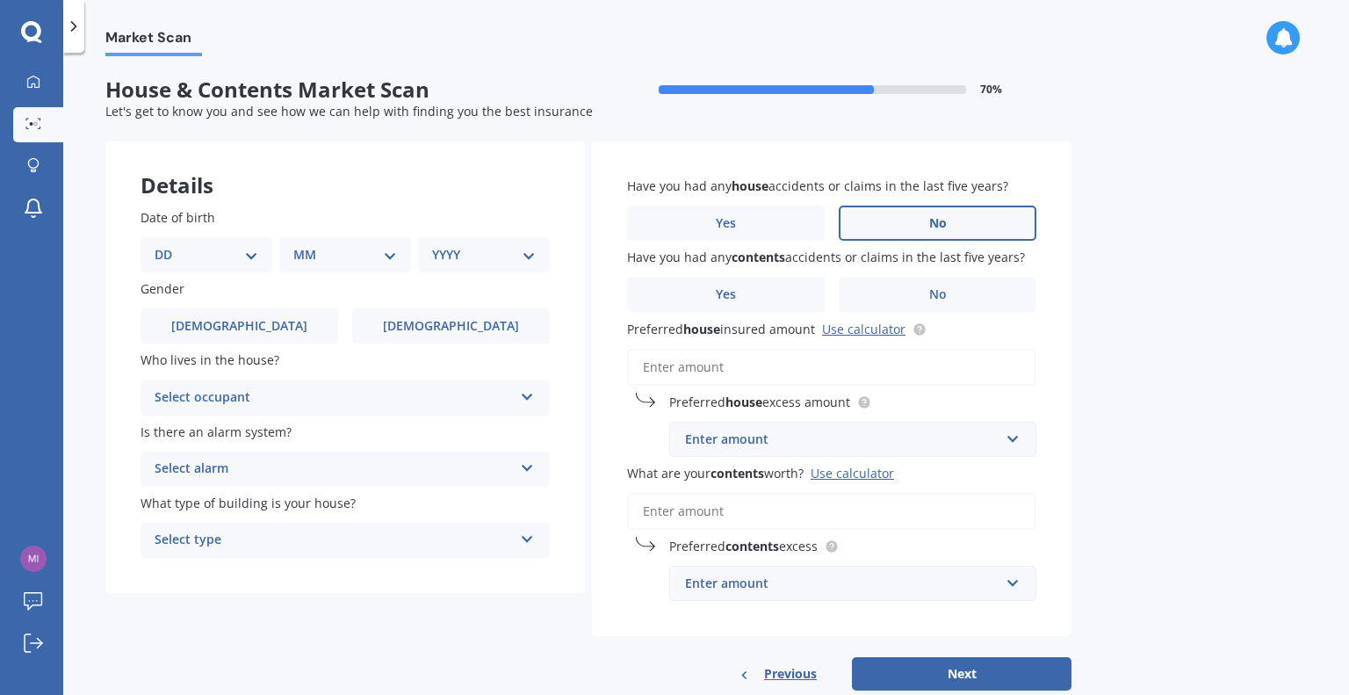
click at [958, 226] on label "No" at bounding box center [938, 222] width 198 height 35
click at [0, 0] on input "No" at bounding box center [0, 0] width 0 height 0
click at [947, 294] on label "No" at bounding box center [938, 294] width 198 height 35
click at [0, 0] on input "No" at bounding box center [0, 0] width 0 height 0
click at [858, 333] on link "Use calculator" at bounding box center [863, 329] width 83 height 17
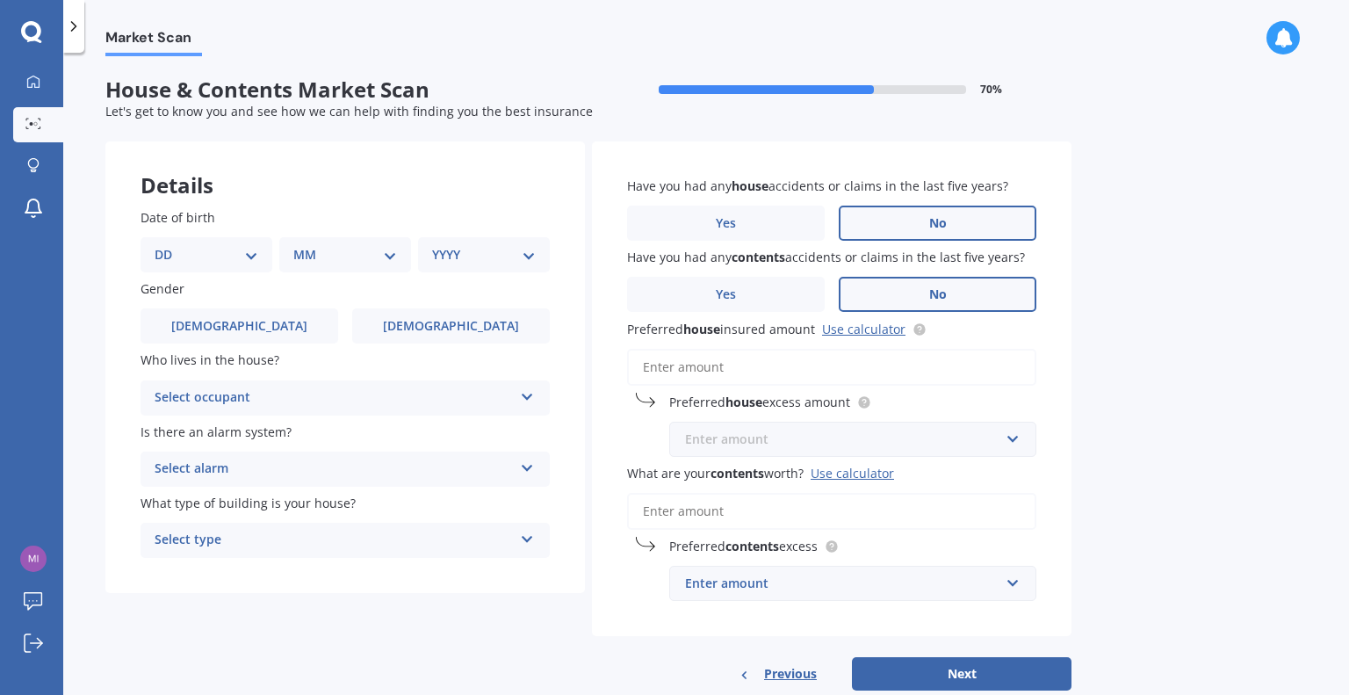
click at [1013, 442] on input "text" at bounding box center [846, 438] width 351 height 33
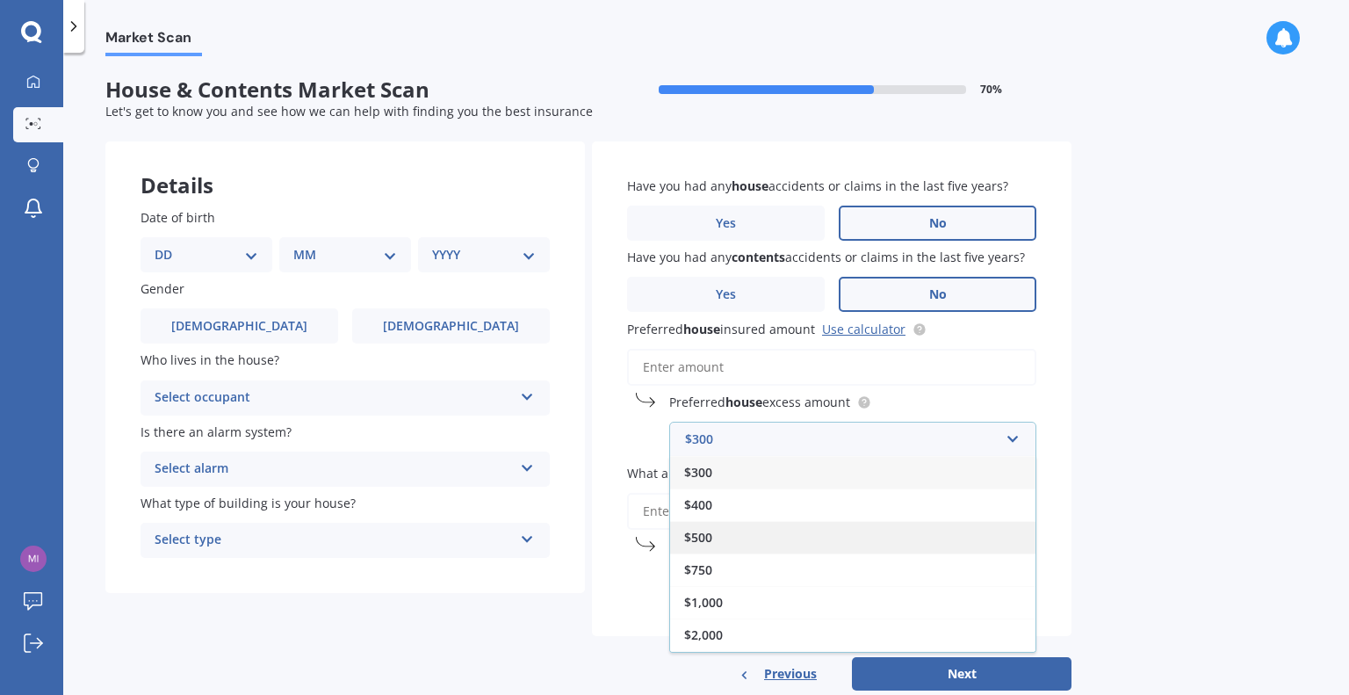
click at [701, 540] on span "$500" at bounding box center [698, 537] width 28 height 17
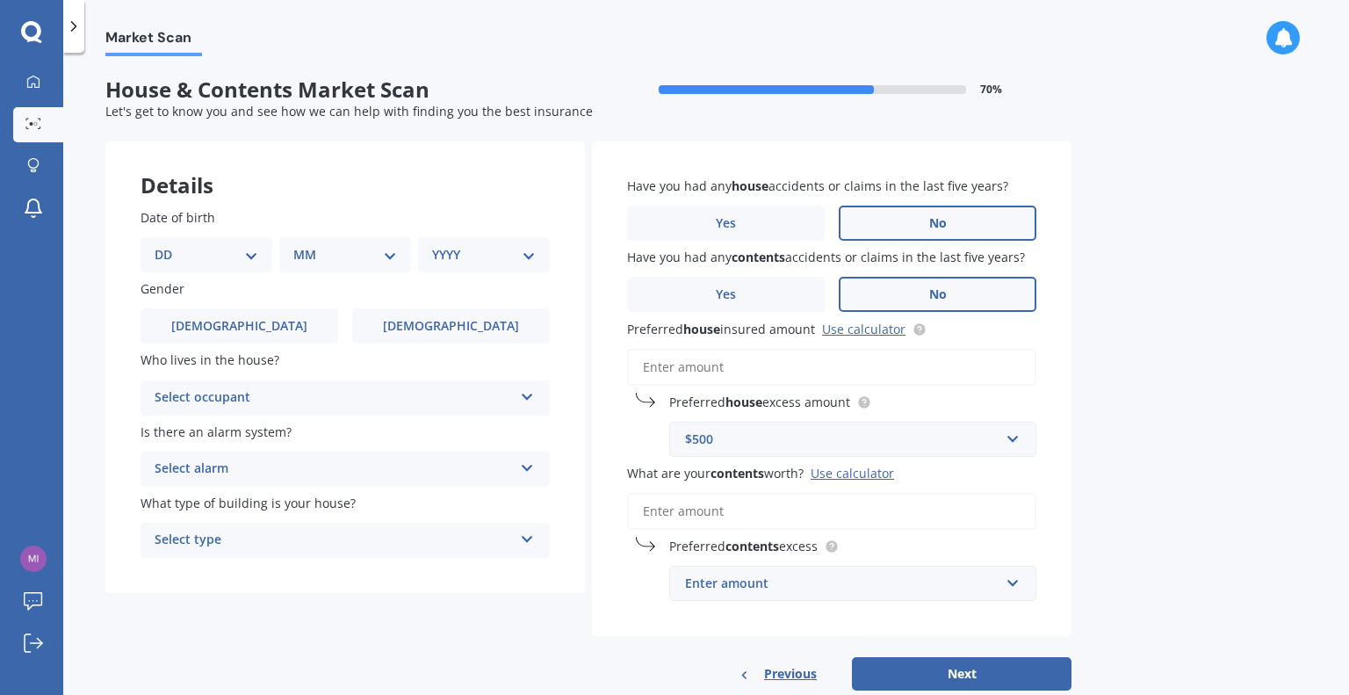
click at [861, 476] on div "Use calculator" at bounding box center [852, 473] width 83 height 17
click at [861, 493] on input "What are your contents worth? Use calculator" at bounding box center [831, 511] width 409 height 37
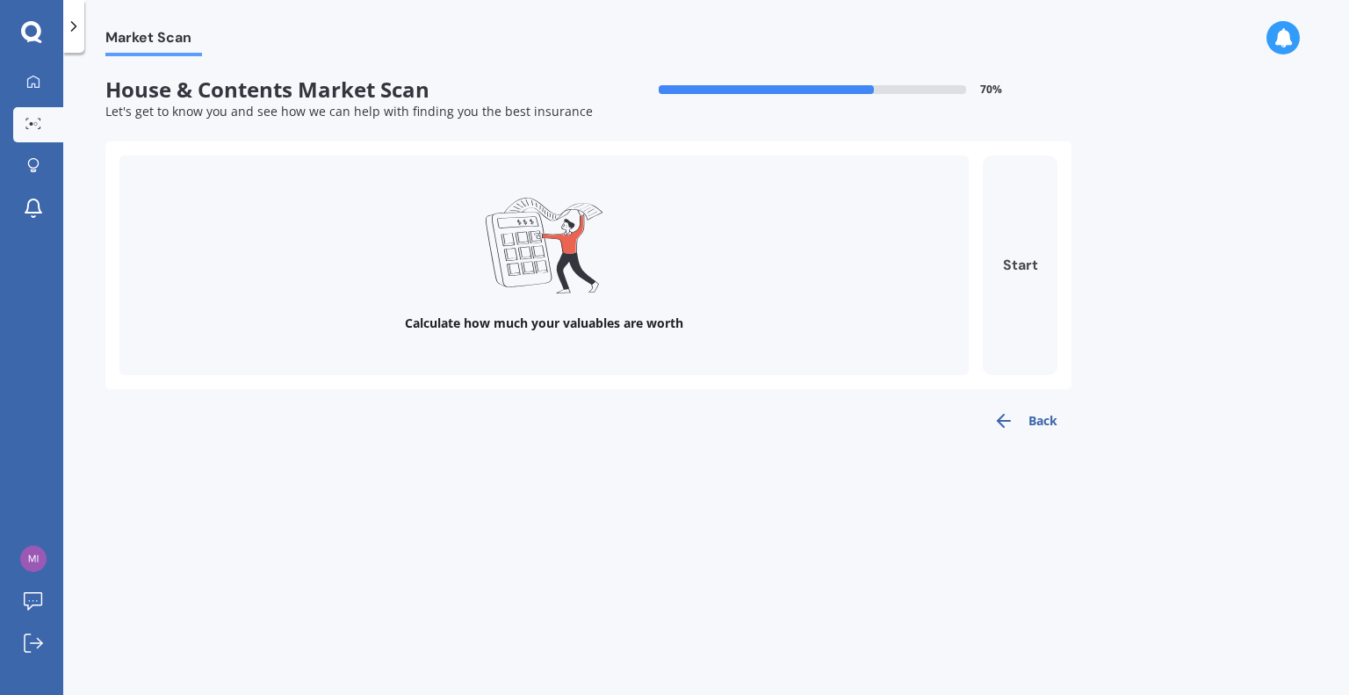
click at [1022, 285] on button "Start" at bounding box center [1020, 265] width 75 height 220
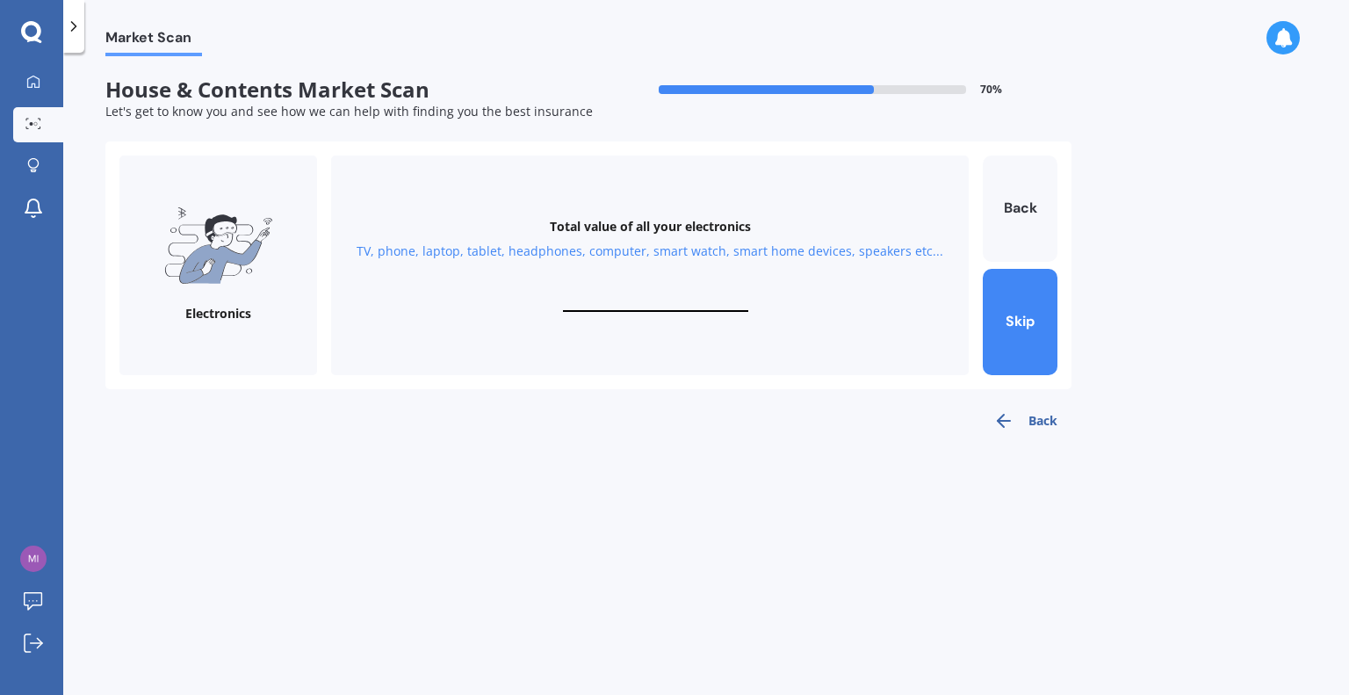
click at [599, 301] on input "text" at bounding box center [655, 303] width 185 height 17
type input "$8,000"
click at [1029, 329] on button "Next" at bounding box center [1020, 322] width 75 height 106
click at [592, 300] on input "text" at bounding box center [655, 303] width 185 height 17
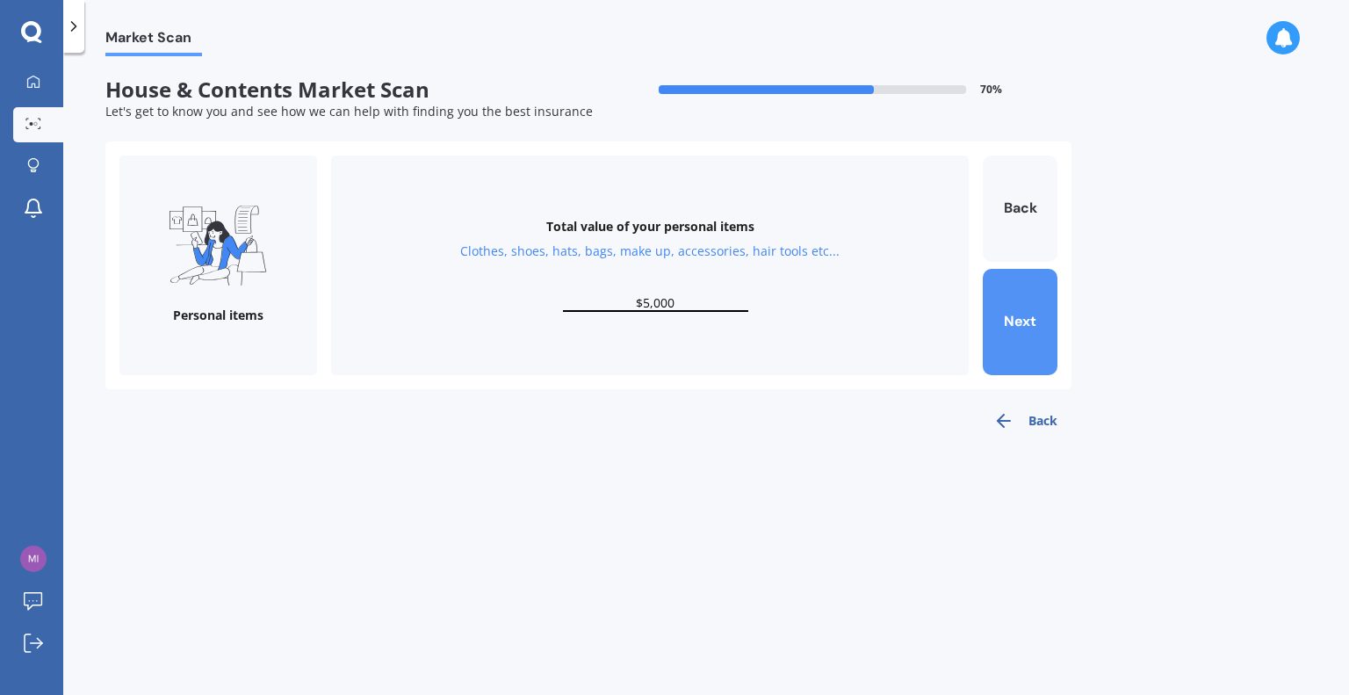
type input "$5,000"
click at [1024, 326] on button "Next" at bounding box center [1020, 322] width 75 height 106
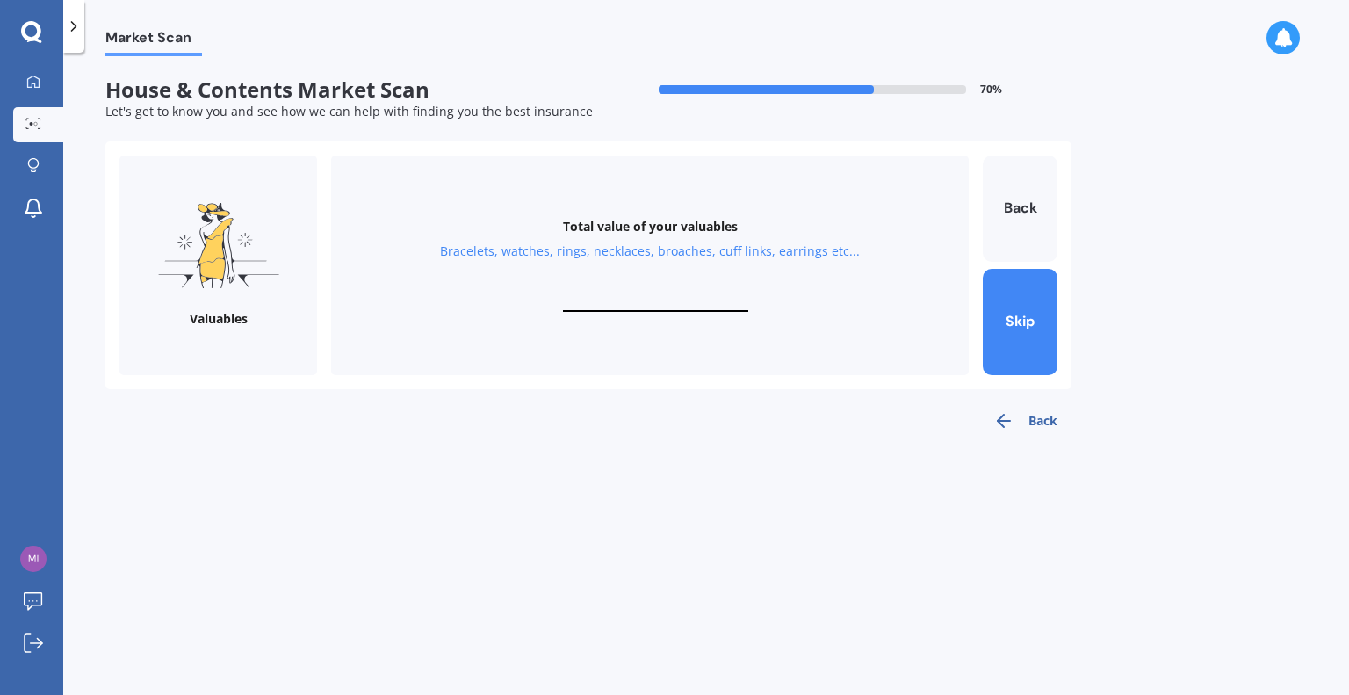
click at [606, 295] on input "text" at bounding box center [655, 303] width 185 height 17
type input "$500"
click at [1015, 321] on button "Next" at bounding box center [1020, 322] width 75 height 106
click at [638, 301] on input "text" at bounding box center [655, 303] width 185 height 17
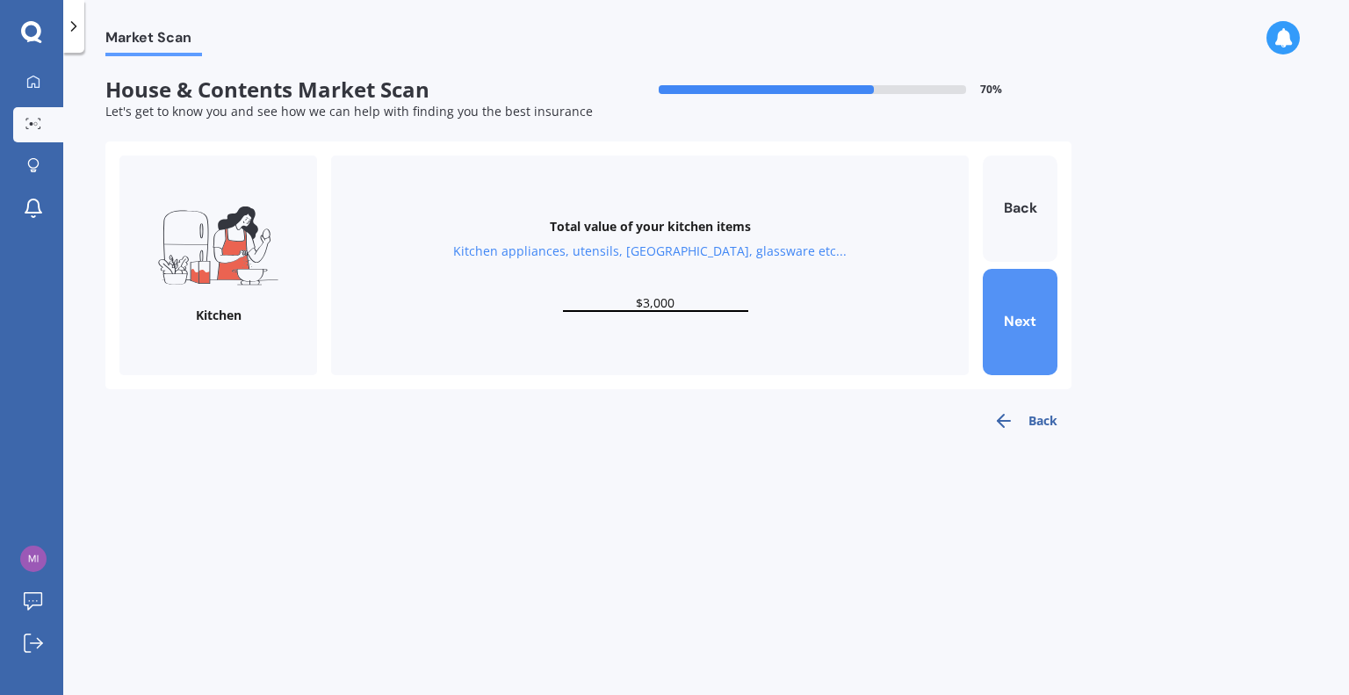
type input "$3,000"
click at [1027, 328] on button "Next" at bounding box center [1020, 322] width 75 height 106
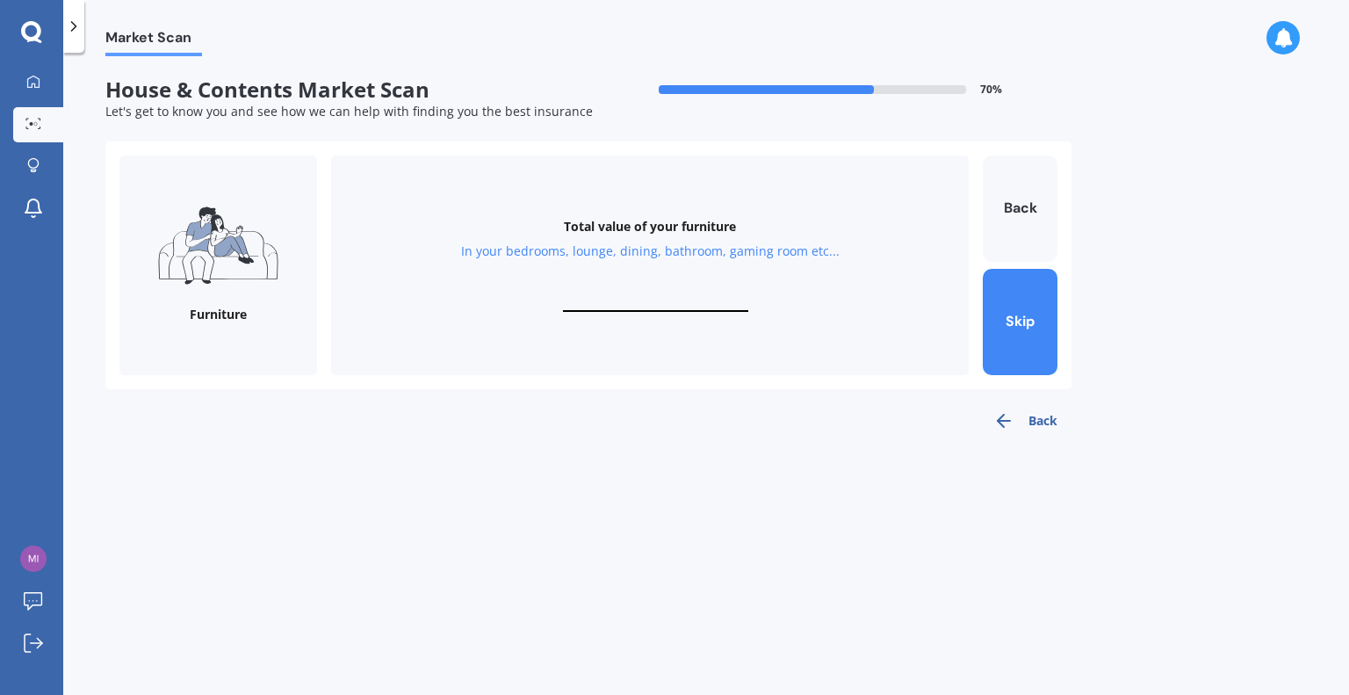
click at [630, 297] on input "text" at bounding box center [655, 303] width 185 height 17
click at [652, 299] on input "$20,000" at bounding box center [655, 303] width 185 height 17
type input "$25,000"
click at [1027, 326] on button "Next" at bounding box center [1020, 322] width 75 height 106
click at [632, 304] on input "text" at bounding box center [655, 303] width 185 height 17
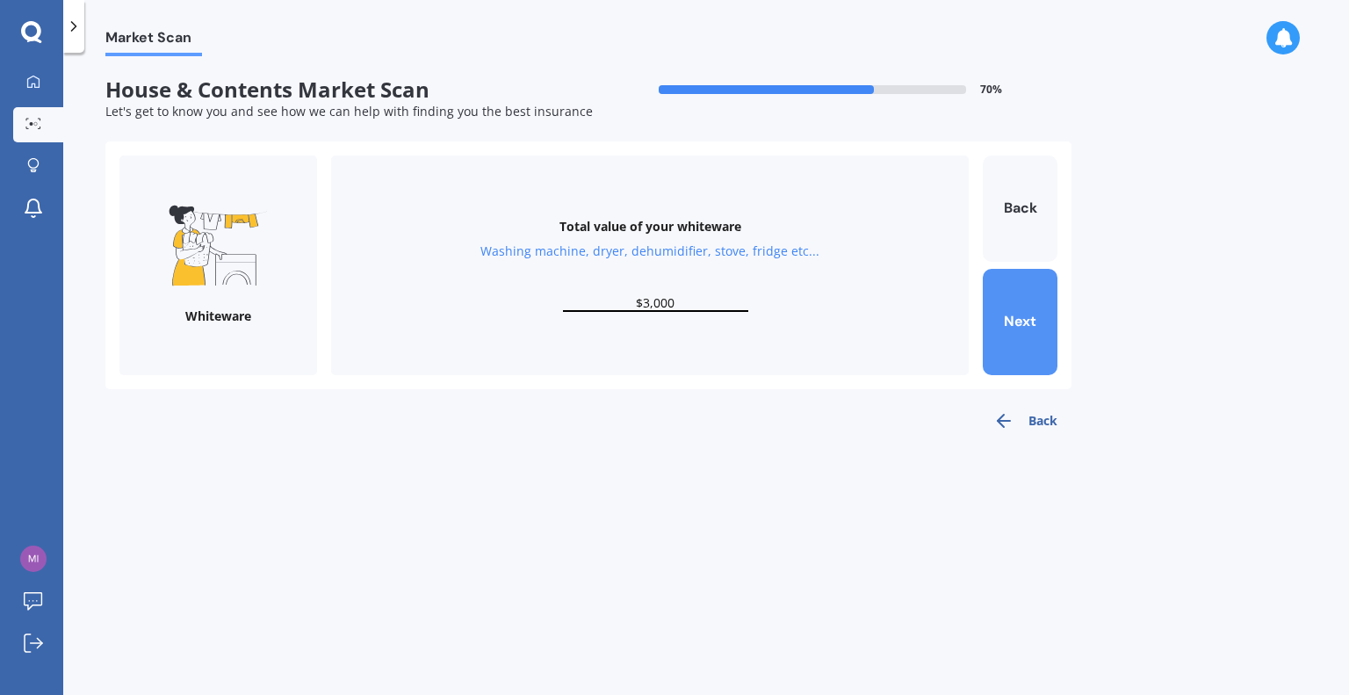
type input "$3,000"
click at [1008, 328] on button "Next" at bounding box center [1020, 322] width 75 height 106
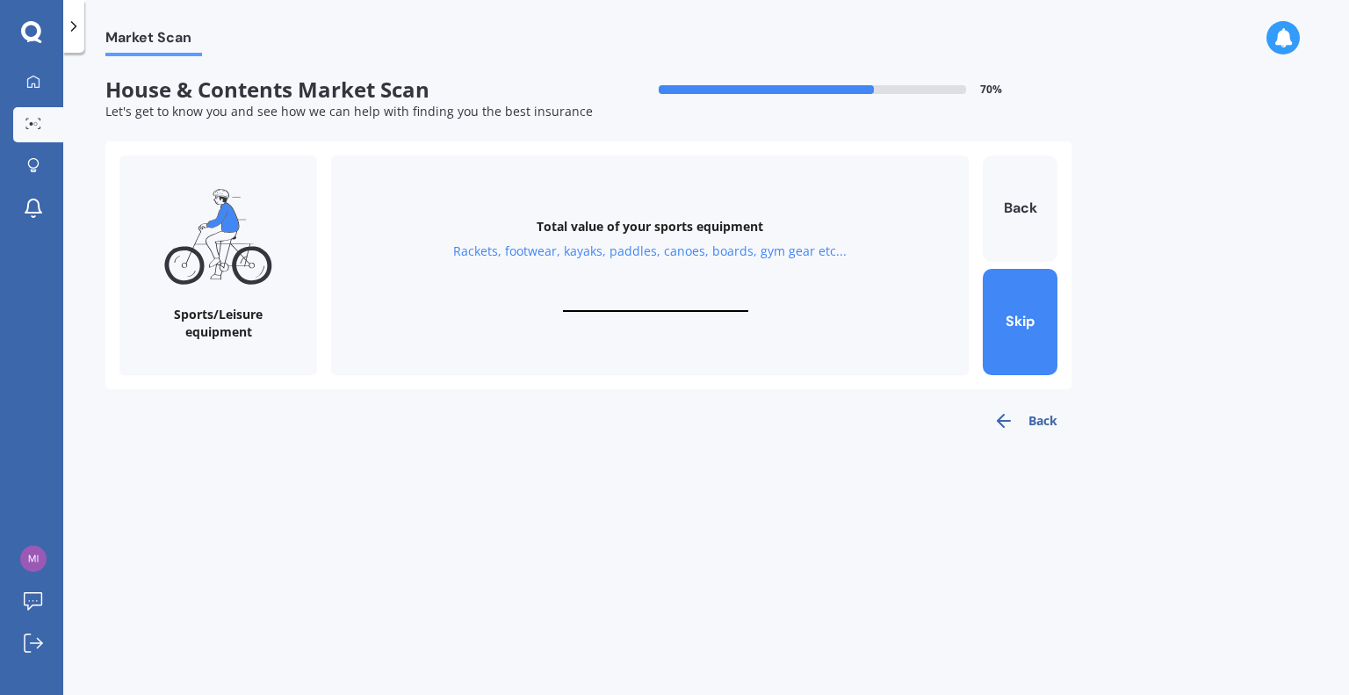
click at [619, 301] on input "text" at bounding box center [655, 303] width 185 height 17
type input "$2"
type input "$1,000"
click at [1019, 328] on button "Next" at bounding box center [1020, 322] width 75 height 106
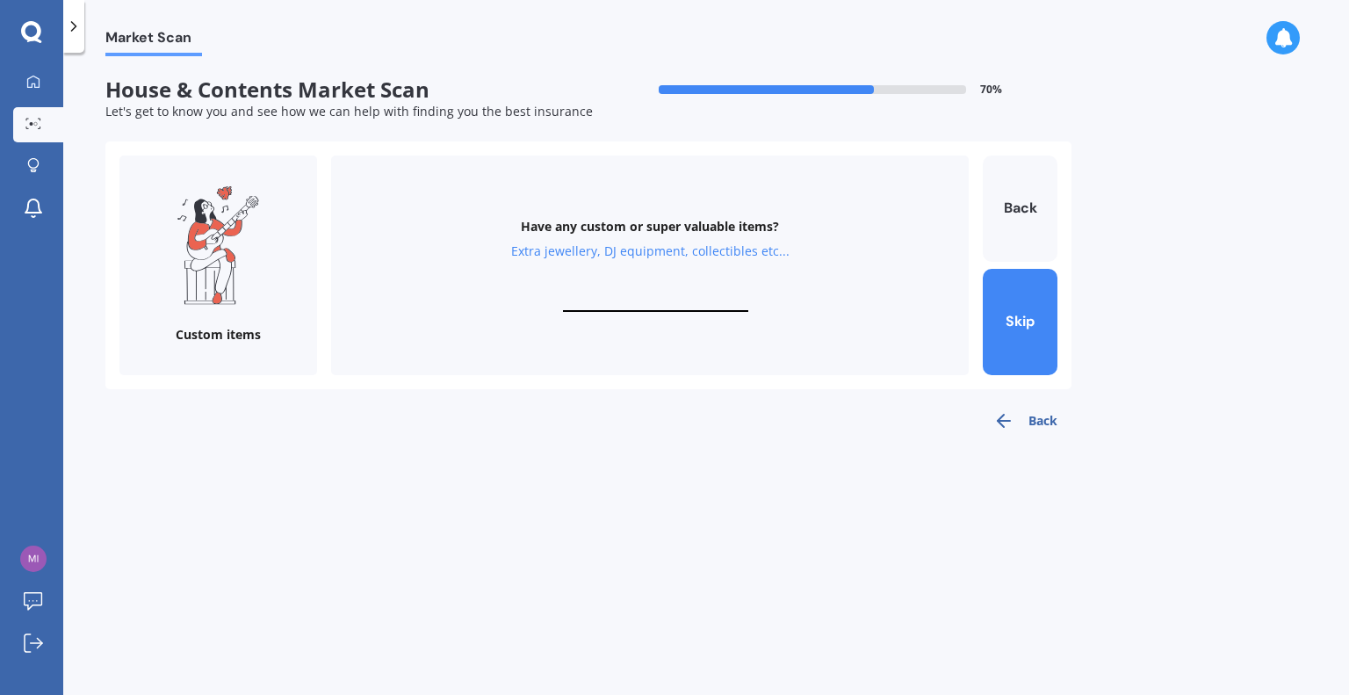
click at [631, 295] on input "text" at bounding box center [655, 303] width 185 height 17
type input "$0"
click at [843, 335] on div "Have any custom or super valuable items? Extra jewellery, DJ equipment, collect…" at bounding box center [650, 265] width 638 height 220
click at [1002, 456] on div "Market Scan House & Contents Market Scan 70 % Let's get to know you and see how…" at bounding box center [706, 377] width 1286 height 642
click at [665, 301] on input "$0" at bounding box center [655, 303] width 185 height 17
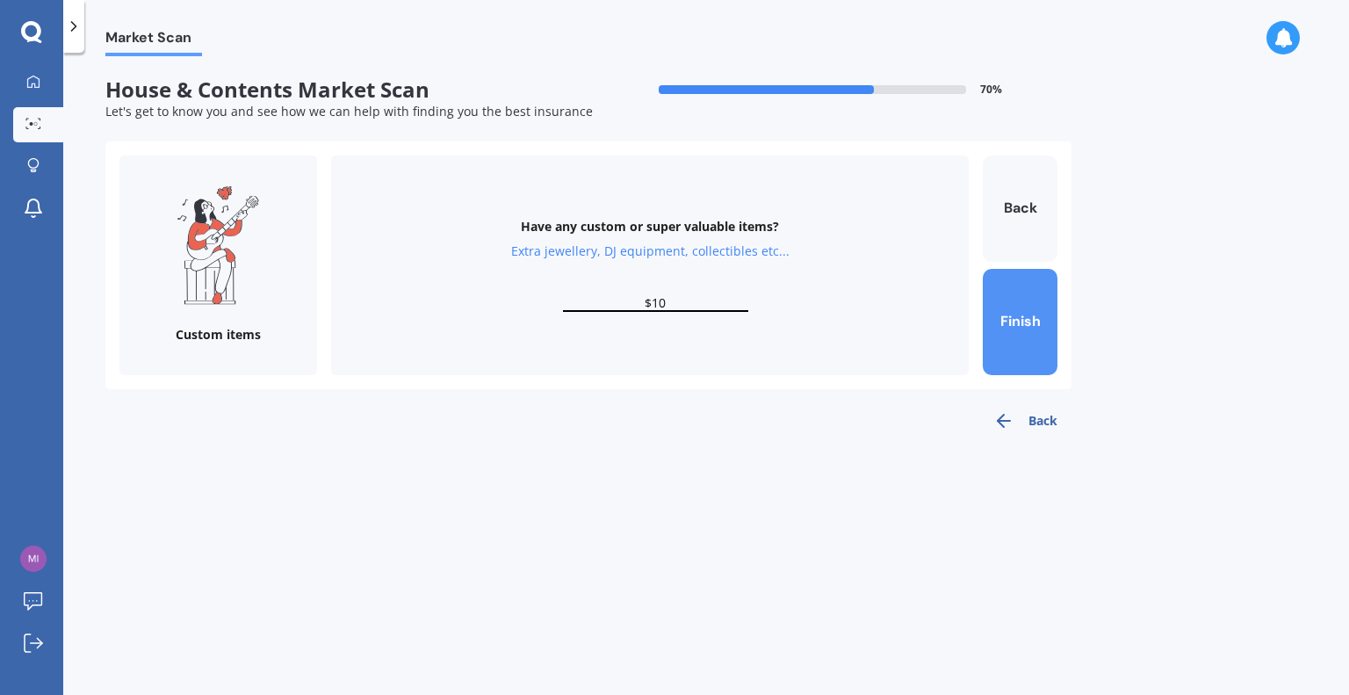
type input "$10"
click at [1008, 320] on button "Finish" at bounding box center [1020, 322] width 75 height 106
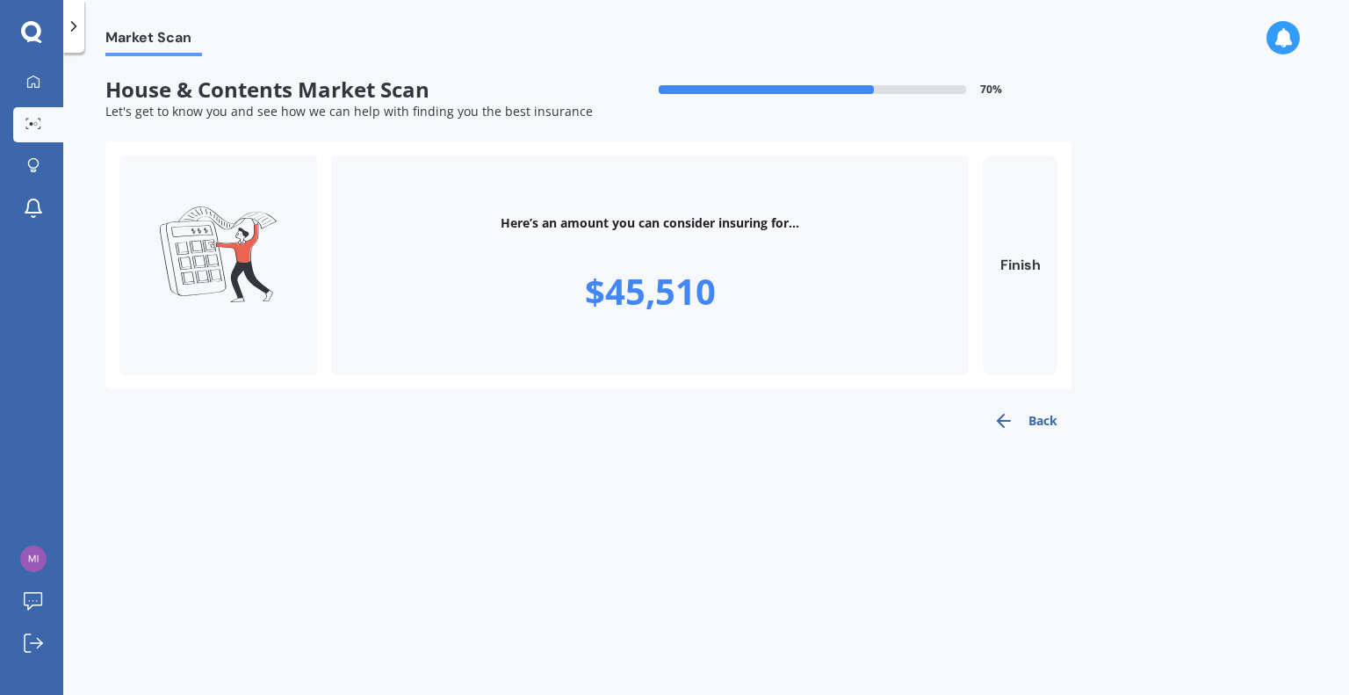
drag, startPoint x: 726, startPoint y: 292, endPoint x: 677, endPoint y: 290, distance: 49.2
click at [725, 292] on div "Here’s an amount you can consider insuring for... $45,510" at bounding box center [650, 265] width 638 height 220
click at [675, 298] on div "$45,510" at bounding box center [650, 291] width 131 height 49
click at [999, 417] on polyline "button" at bounding box center [1001, 420] width 6 height 12
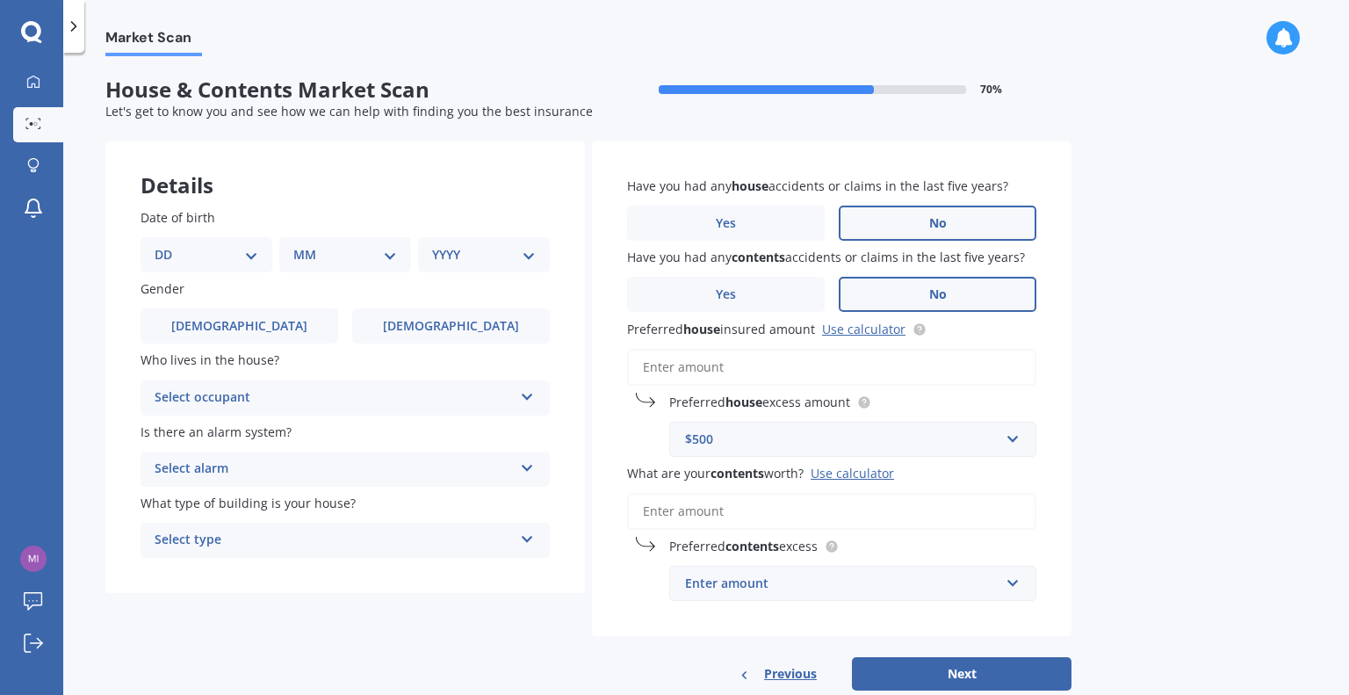
click at [759, 583] on div "Enter amount" at bounding box center [842, 582] width 314 height 19
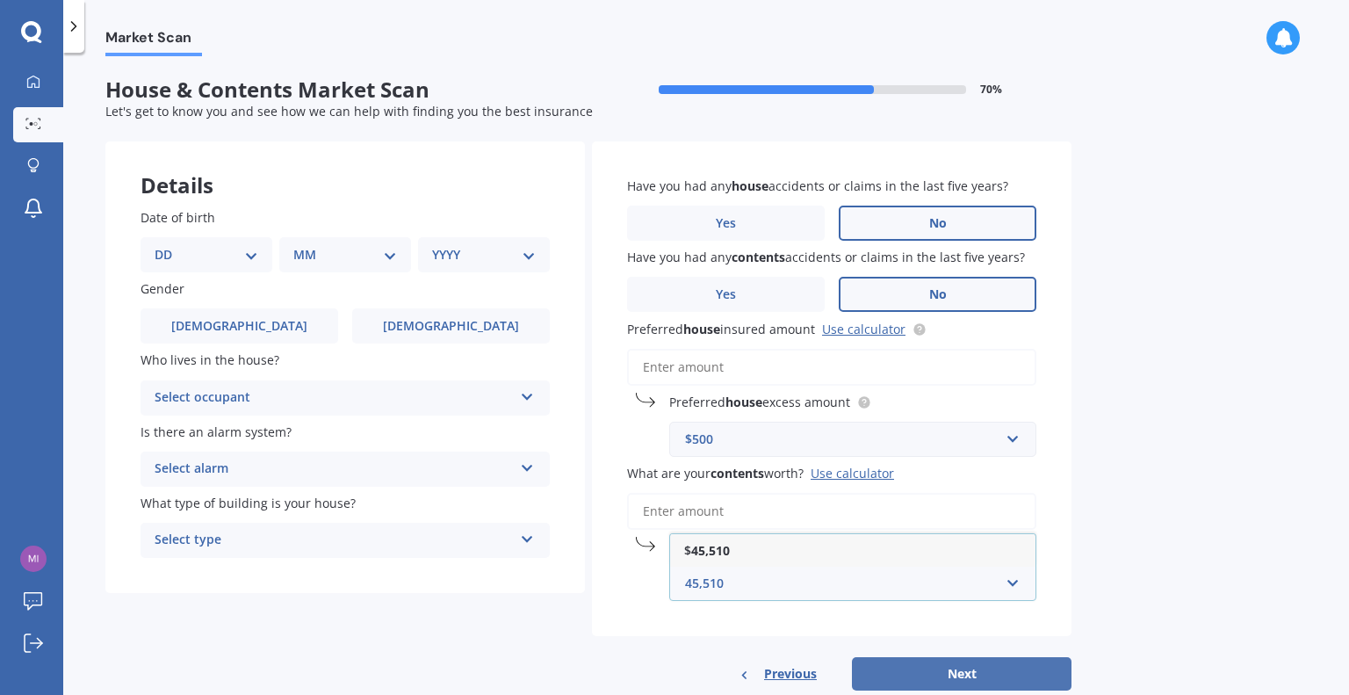
type input "45,510"
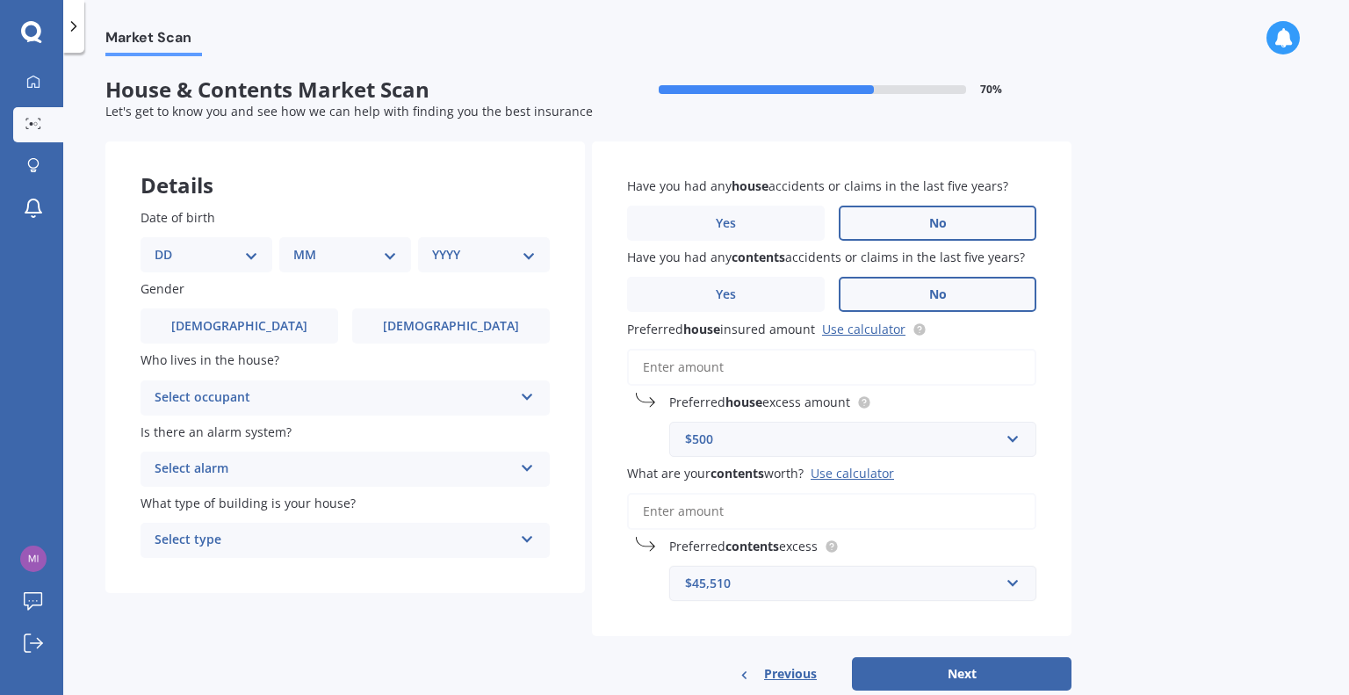
click at [1000, 673] on button "Next" at bounding box center [962, 673] width 220 height 33
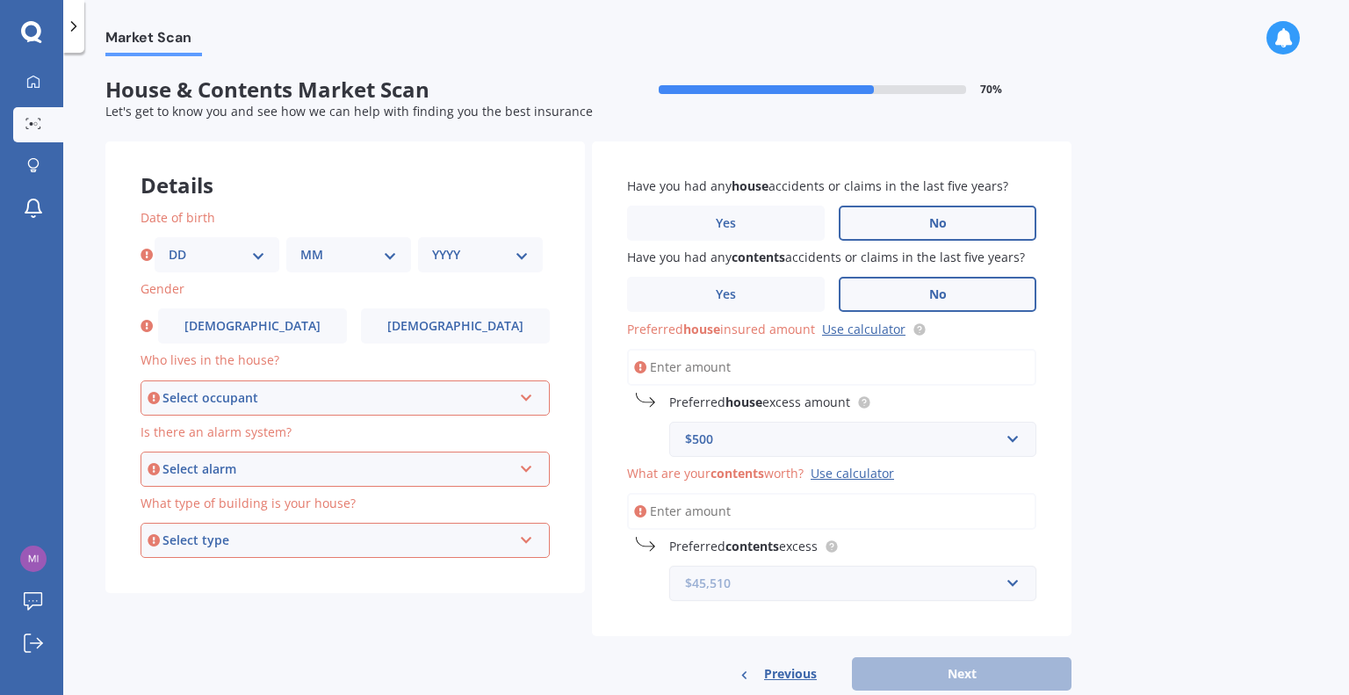
click at [1013, 581] on input "text" at bounding box center [846, 582] width 351 height 33
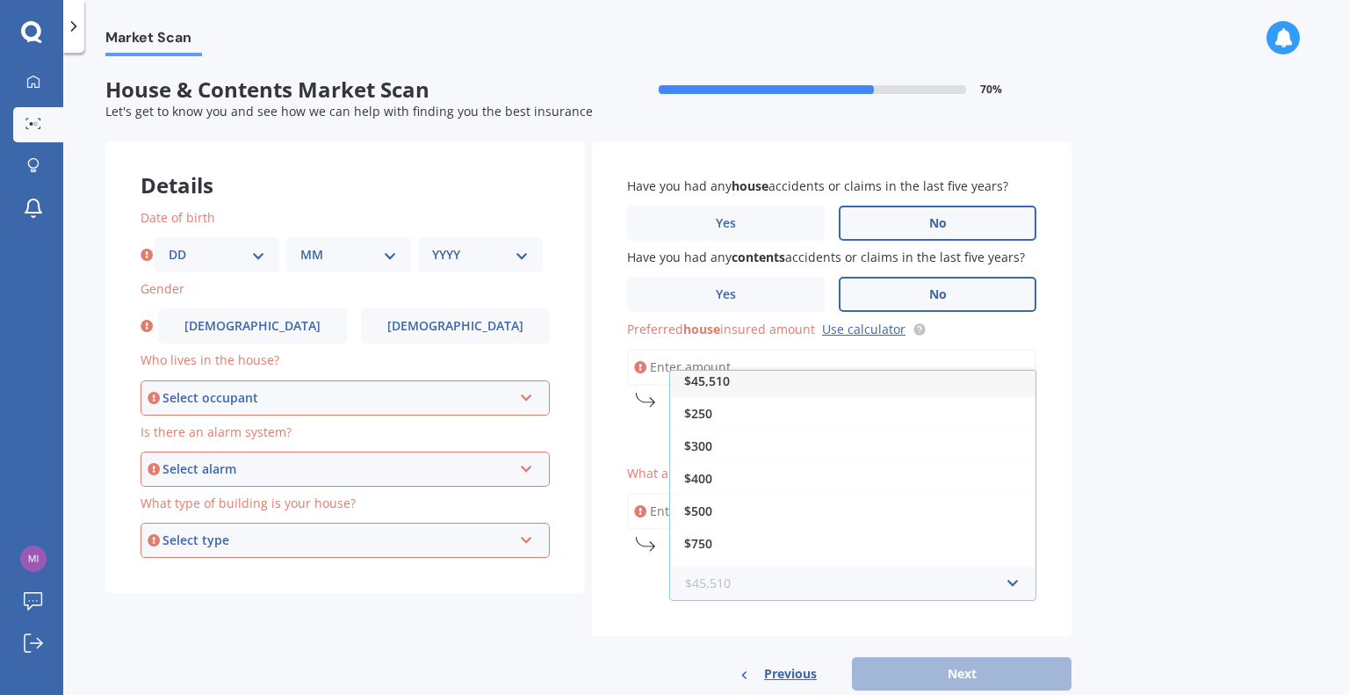
scroll to position [0, 0]
click at [717, 388] on span "$45,510" at bounding box center [707, 386] width 46 height 17
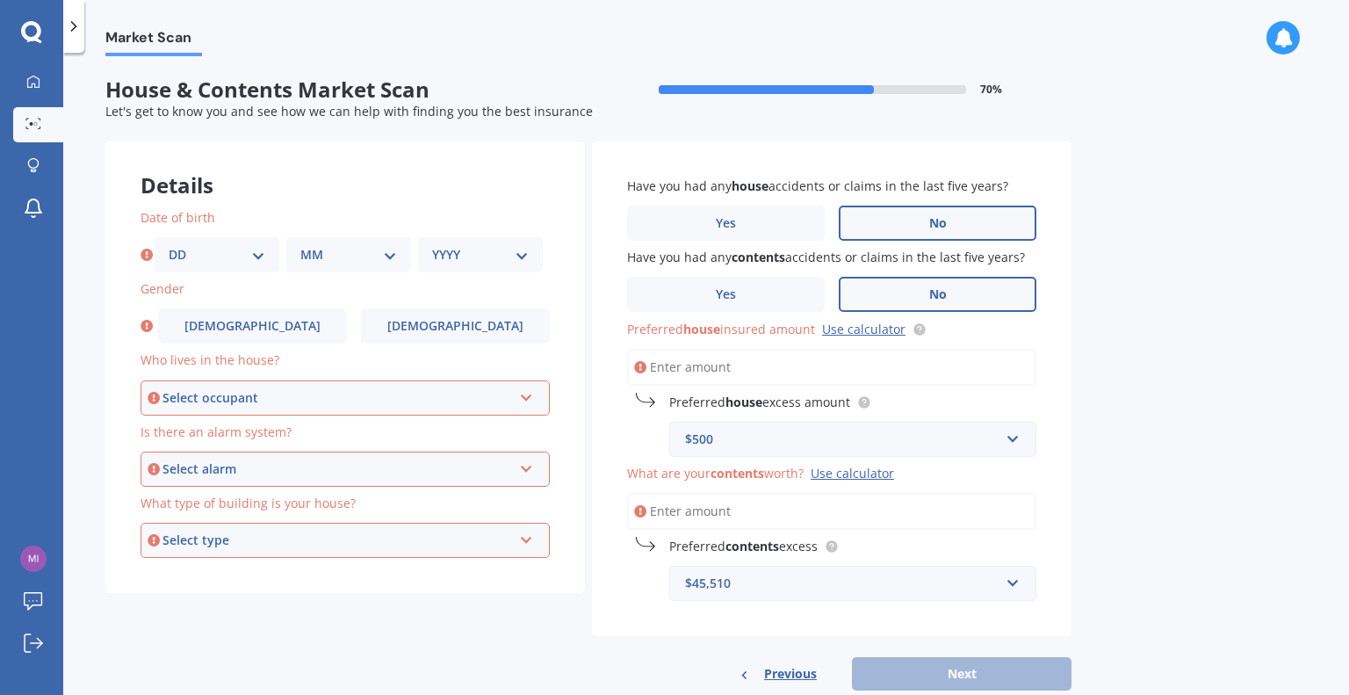
click at [862, 603] on div "Have you had any house accidents or claims in the last five years? Yes No Have …" at bounding box center [831, 388] width 479 height 495
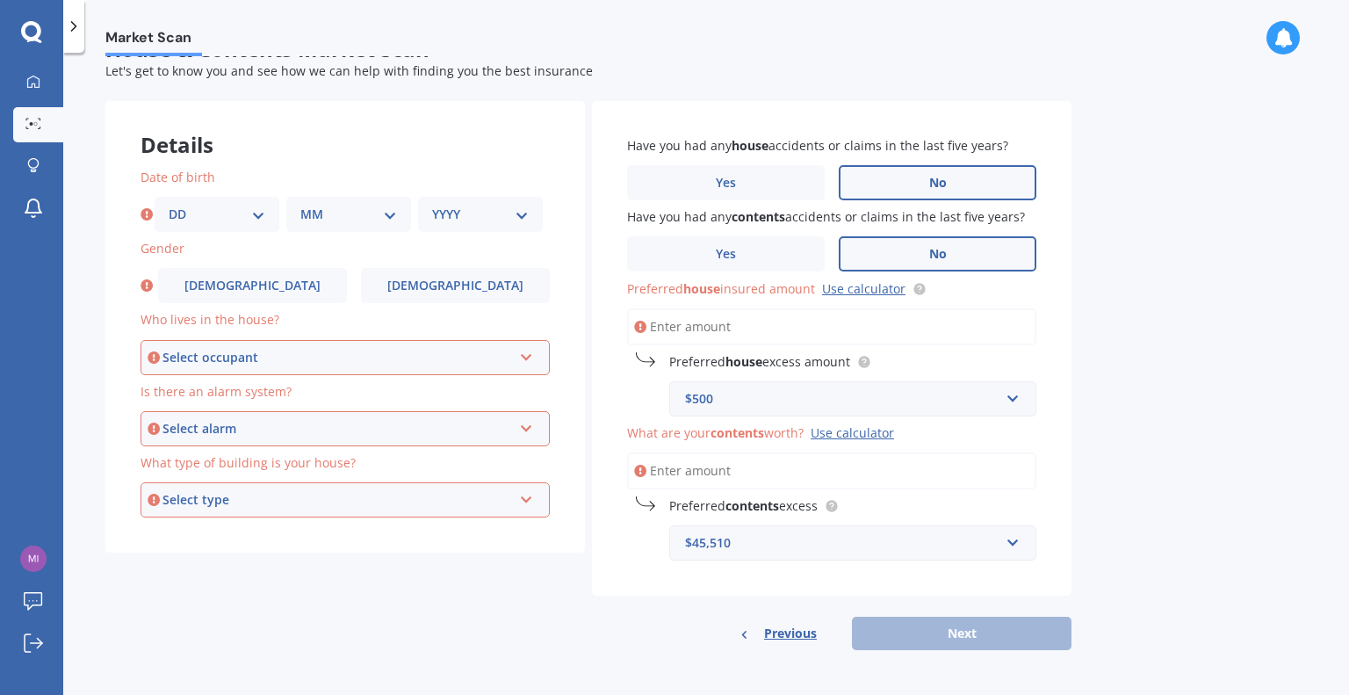
click at [720, 467] on input "What are your contents worth? Use calculator" at bounding box center [831, 470] width 409 height 37
drag, startPoint x: 741, startPoint y: 542, endPoint x: 688, endPoint y: 571, distance: 60.1
click at [678, 541] on div "$45,510 $45,510 $250 $300 $400 $500 $750 $1,000 $2,000" at bounding box center [852, 542] width 367 height 35
click at [695, 617] on div "Previous Next" at bounding box center [831, 632] width 479 height 33
click at [662, 465] on input "What are your contents worth? Use calculator" at bounding box center [831, 470] width 409 height 37
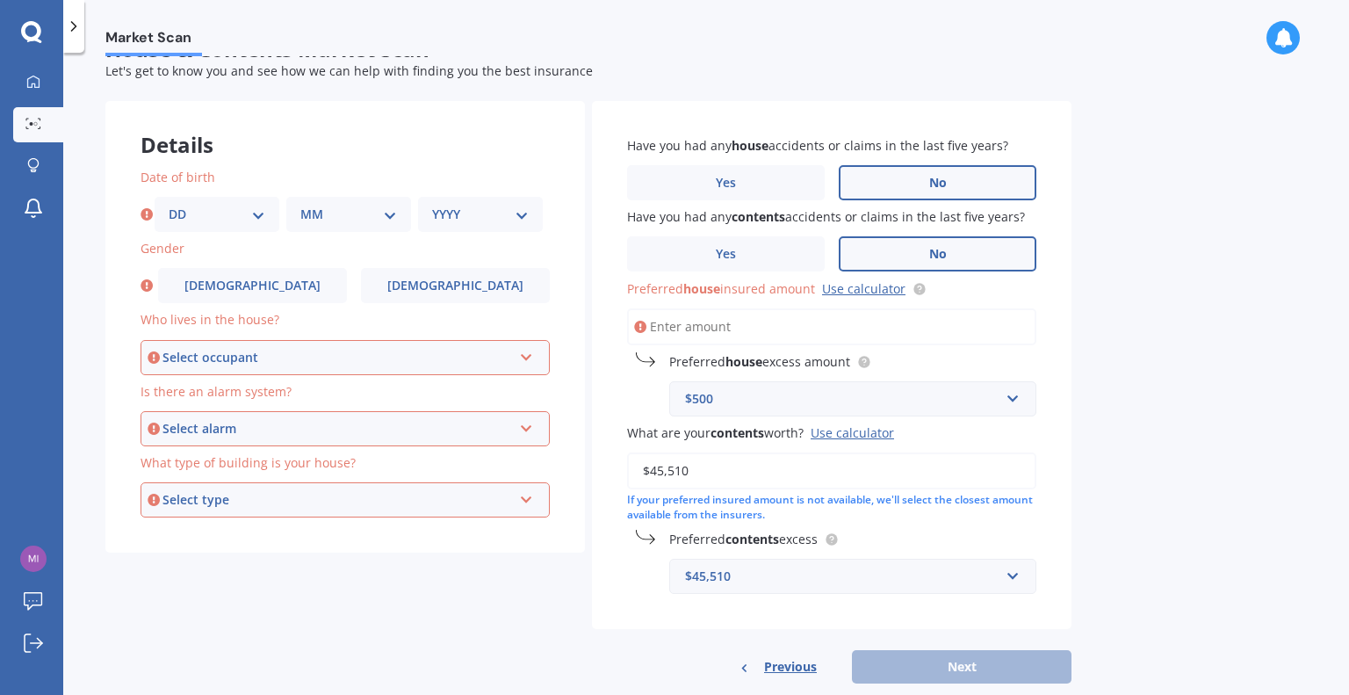
type input "$45,510"
click at [1085, 566] on div "Market Scan House & Contents Market Scan 70 % Let's get to know you and see how…" at bounding box center [706, 377] width 1286 height 642
click at [1013, 576] on input "text" at bounding box center [846, 575] width 351 height 33
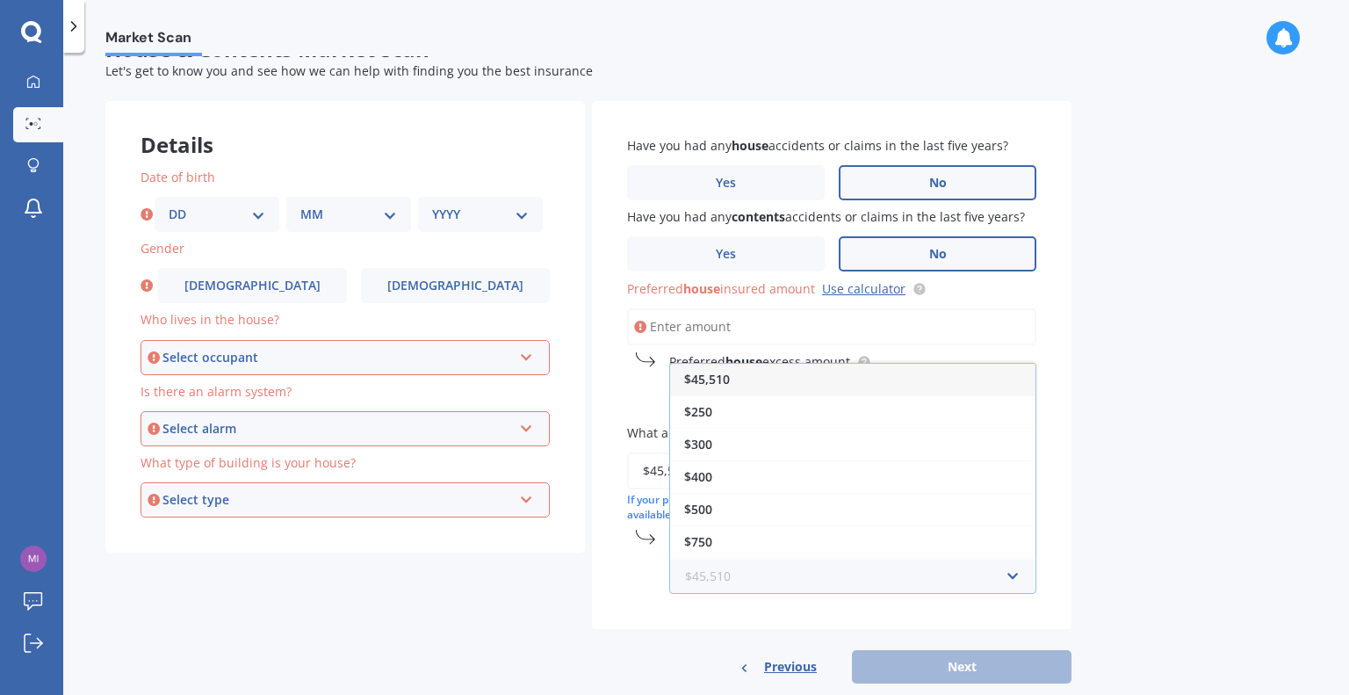
scroll to position [0, 0]
click at [706, 476] on span "$400" at bounding box center [698, 477] width 28 height 17
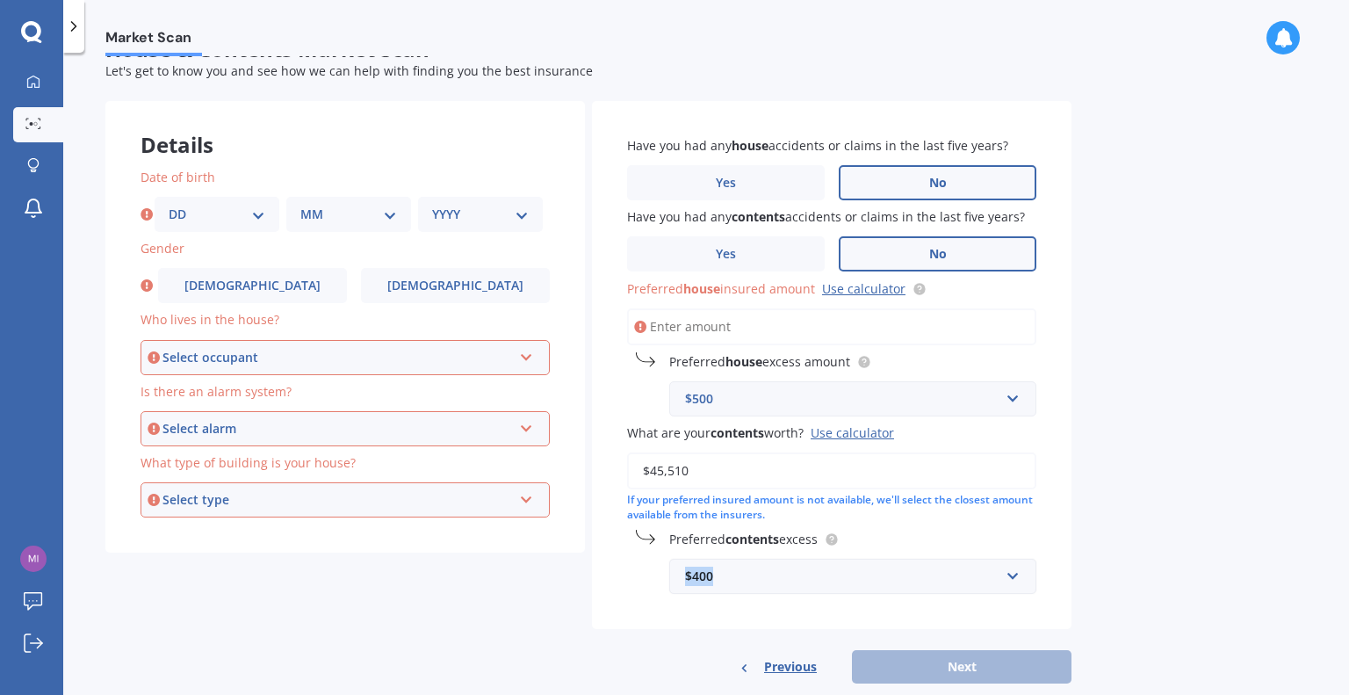
drag, startPoint x: 712, startPoint y: 578, endPoint x: 673, endPoint y: 576, distance: 39.6
click at [673, 576] on div "$400 $45,510 $250 $300 $400 $500 $750 $1,000 $2,000" at bounding box center [852, 576] width 367 height 35
click at [667, 609] on div "Have you had any house accidents or claims in the last five years? Yes No Have …" at bounding box center [831, 365] width 479 height 528
click at [1013, 577] on input "text" at bounding box center [846, 575] width 351 height 33
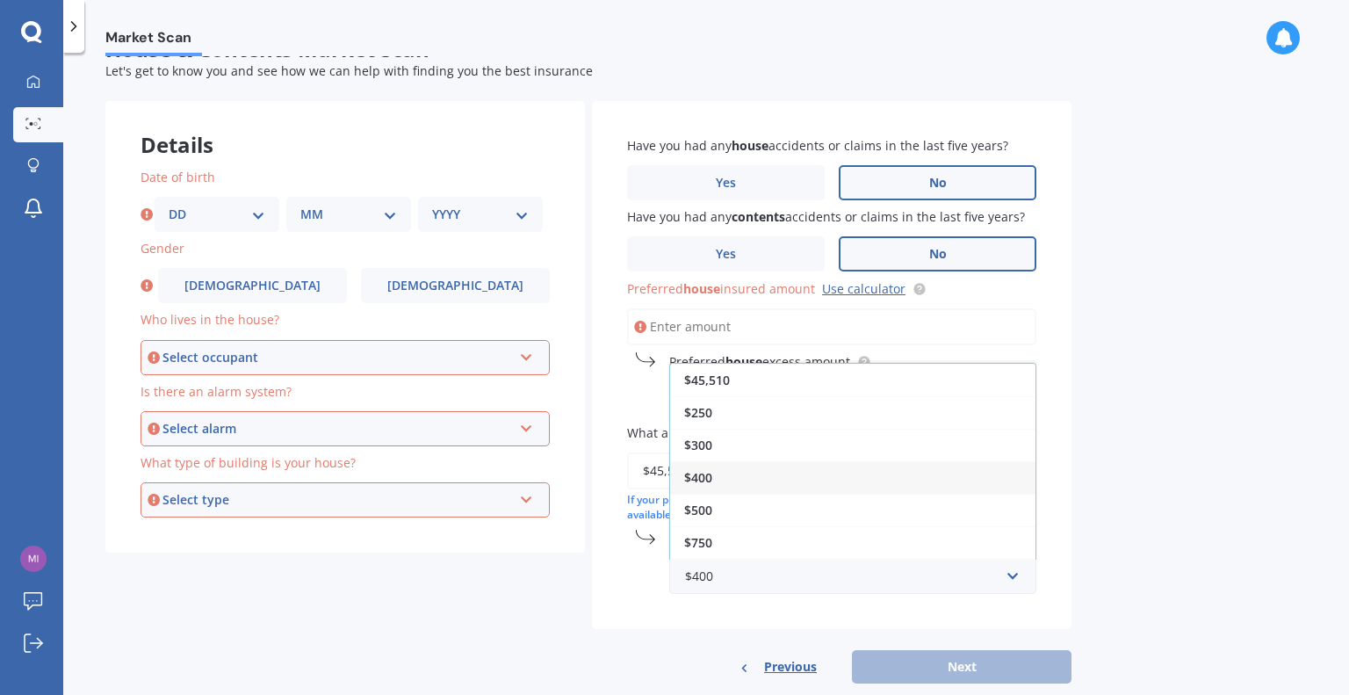
click at [693, 626] on div "Have you had any house accidents or claims in the last five years? Yes No Have …" at bounding box center [831, 365] width 479 height 528
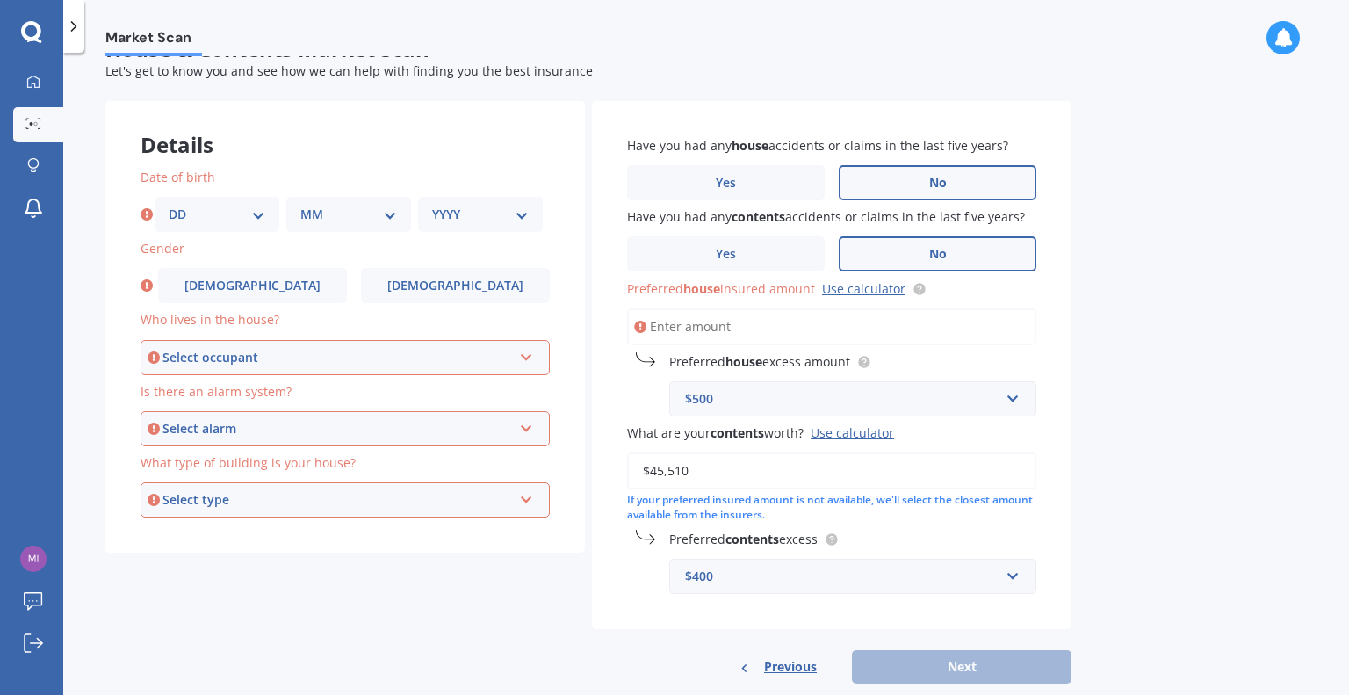
scroll to position [74, 0]
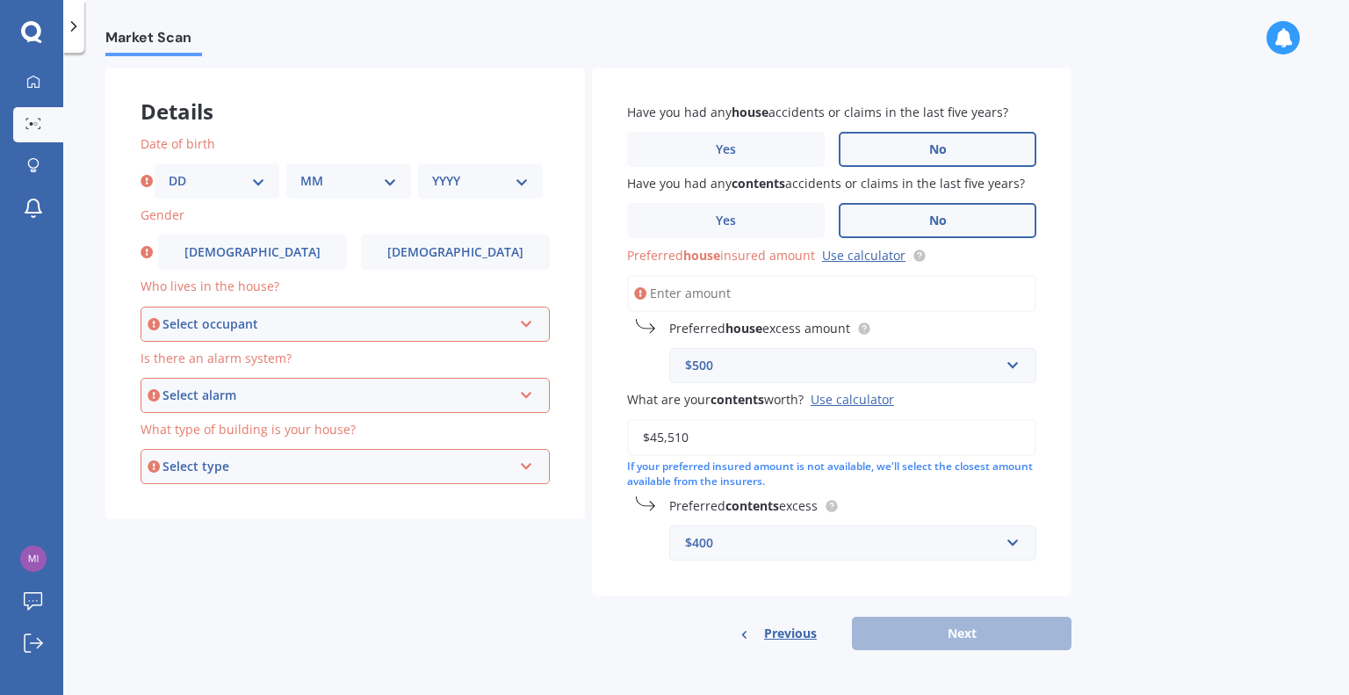
click at [753, 298] on input "Preferred house insured amount Use calculator" at bounding box center [831, 293] width 409 height 37
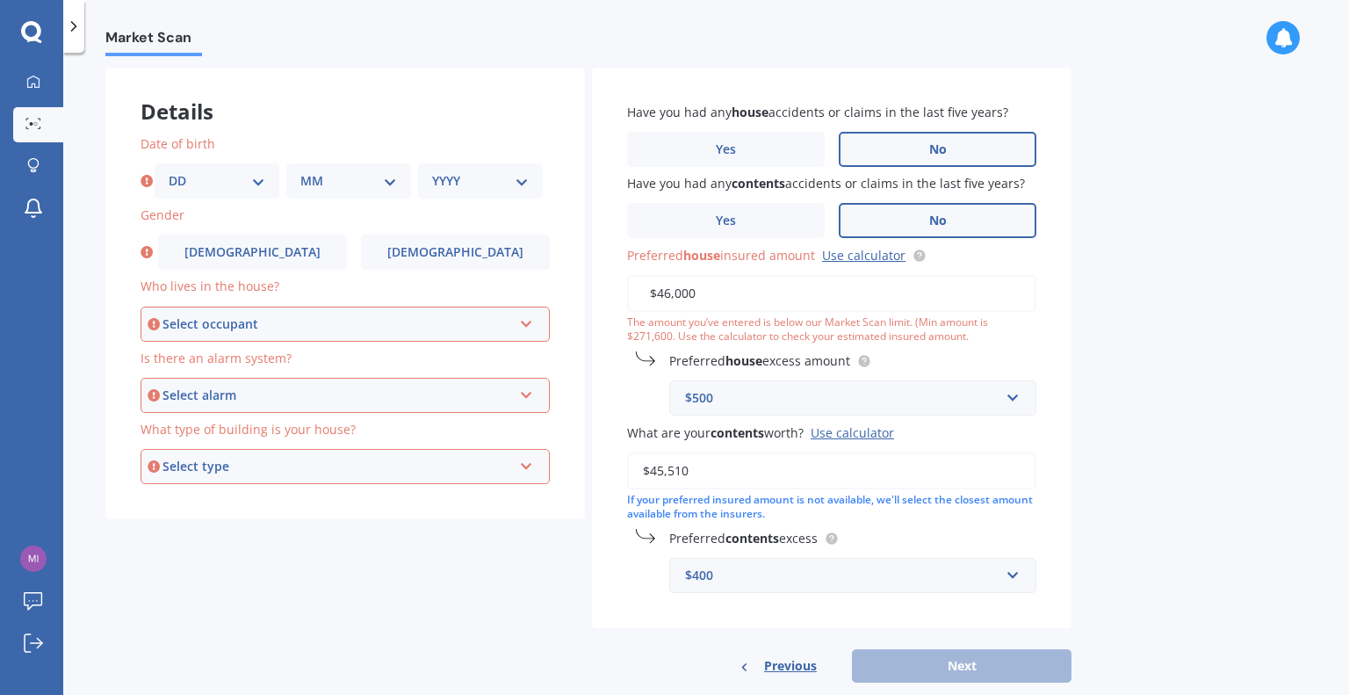
type input "$46,000"
click at [1183, 335] on div "Market Scan House & Contents Market Scan 70 % Let's get to know you and see how…" at bounding box center [706, 377] width 1286 height 642
drag, startPoint x: 703, startPoint y: 291, endPoint x: 650, endPoint y: 285, distance: 53.0
click at [650, 285] on input "$46,000" at bounding box center [831, 293] width 409 height 37
type input "$2"
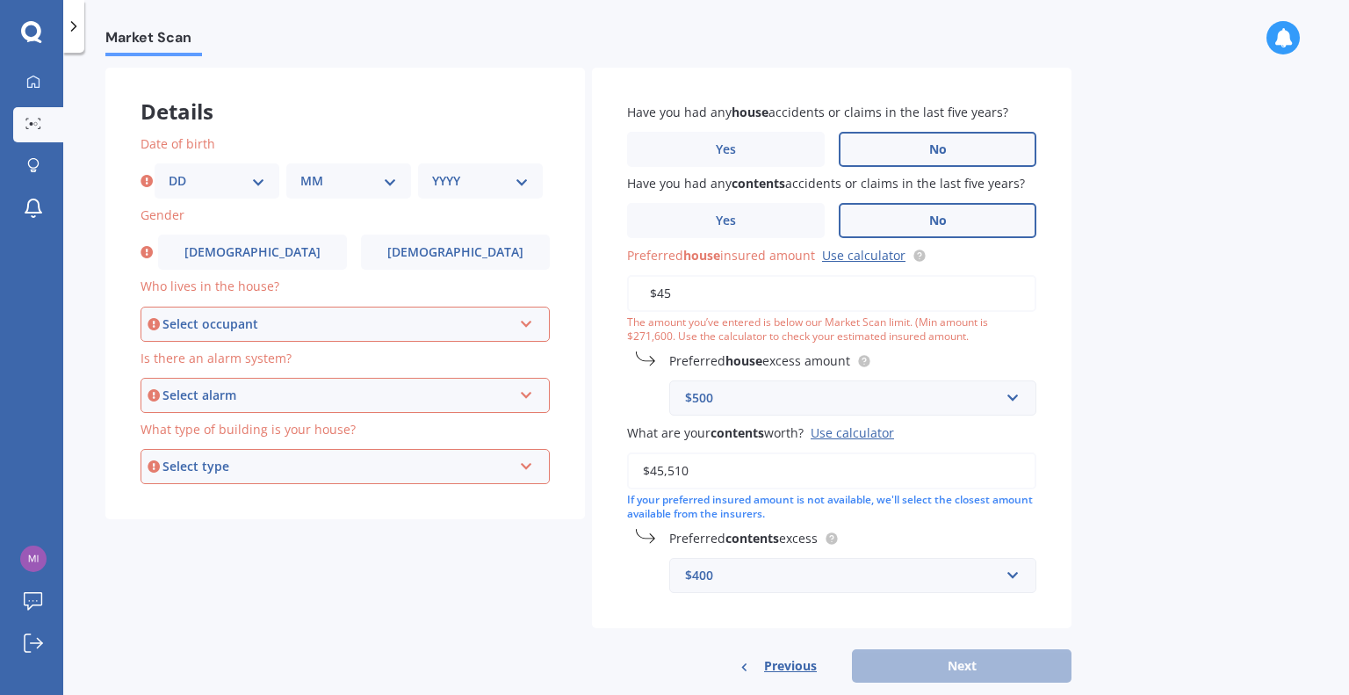
type input "$4"
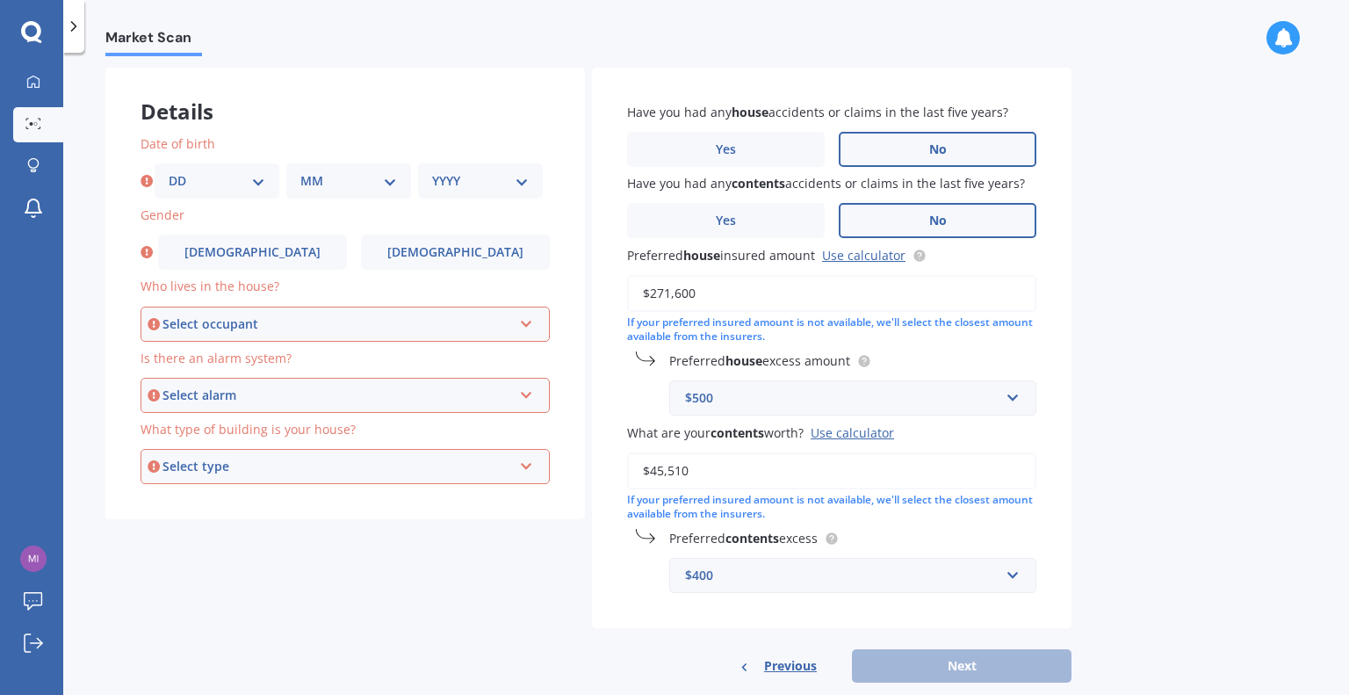
type input "$271,600"
click at [962, 351] on label "Preferred house excess amount" at bounding box center [849, 360] width 360 height 18
drag, startPoint x: 698, startPoint y: 291, endPoint x: 622, endPoint y: 292, distance: 76.4
click at [624, 291] on div "Have you had any house accidents or claims in the last five years? Yes No Have …" at bounding box center [831, 348] width 479 height 561
type input "$418,000"
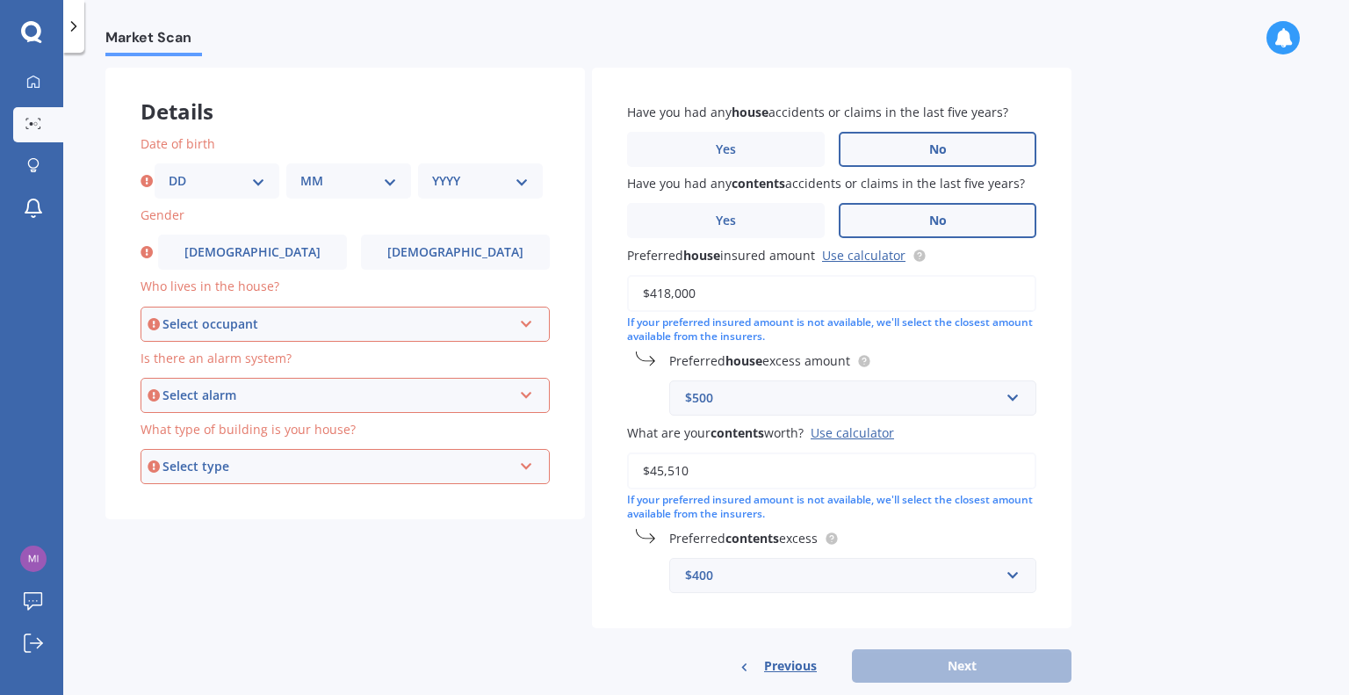
click at [956, 341] on div "If your preferred insured amount is not available, we'll select the closest amo…" at bounding box center [831, 330] width 409 height 30
click at [727, 397] on div "$500" at bounding box center [842, 397] width 314 height 19
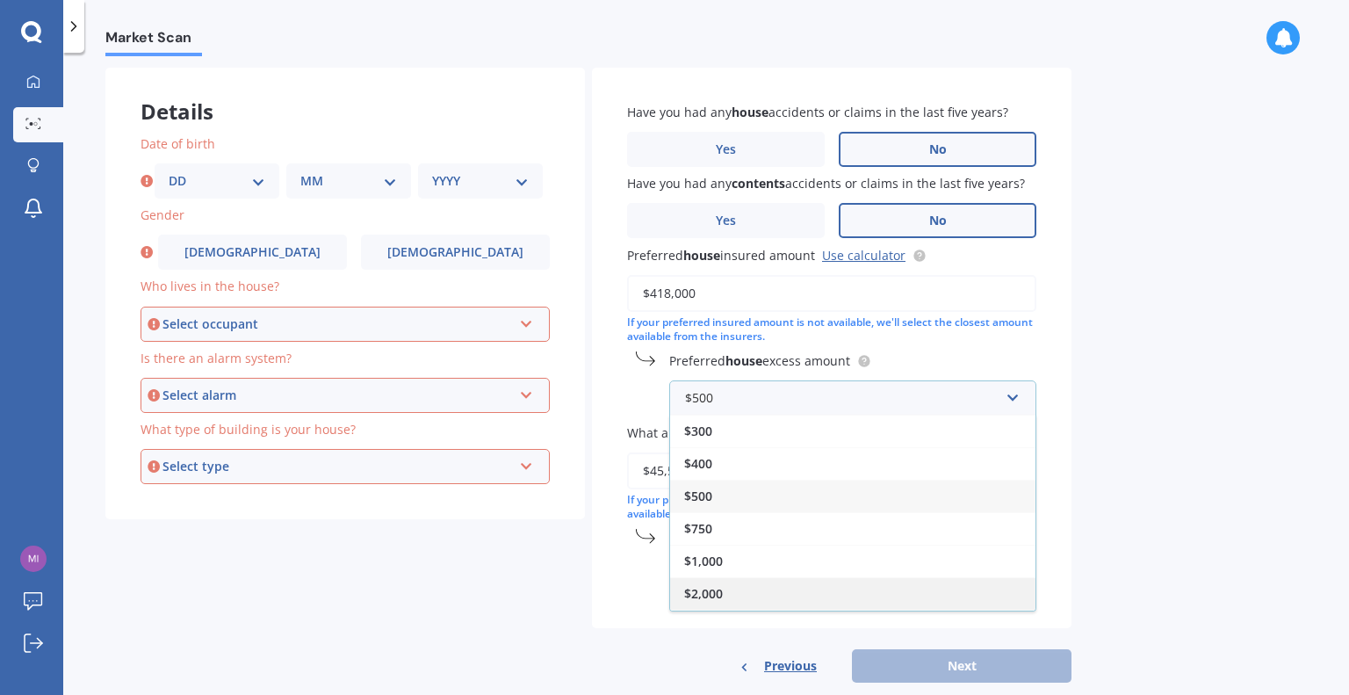
click at [717, 590] on span "$2,000" at bounding box center [703, 593] width 39 height 17
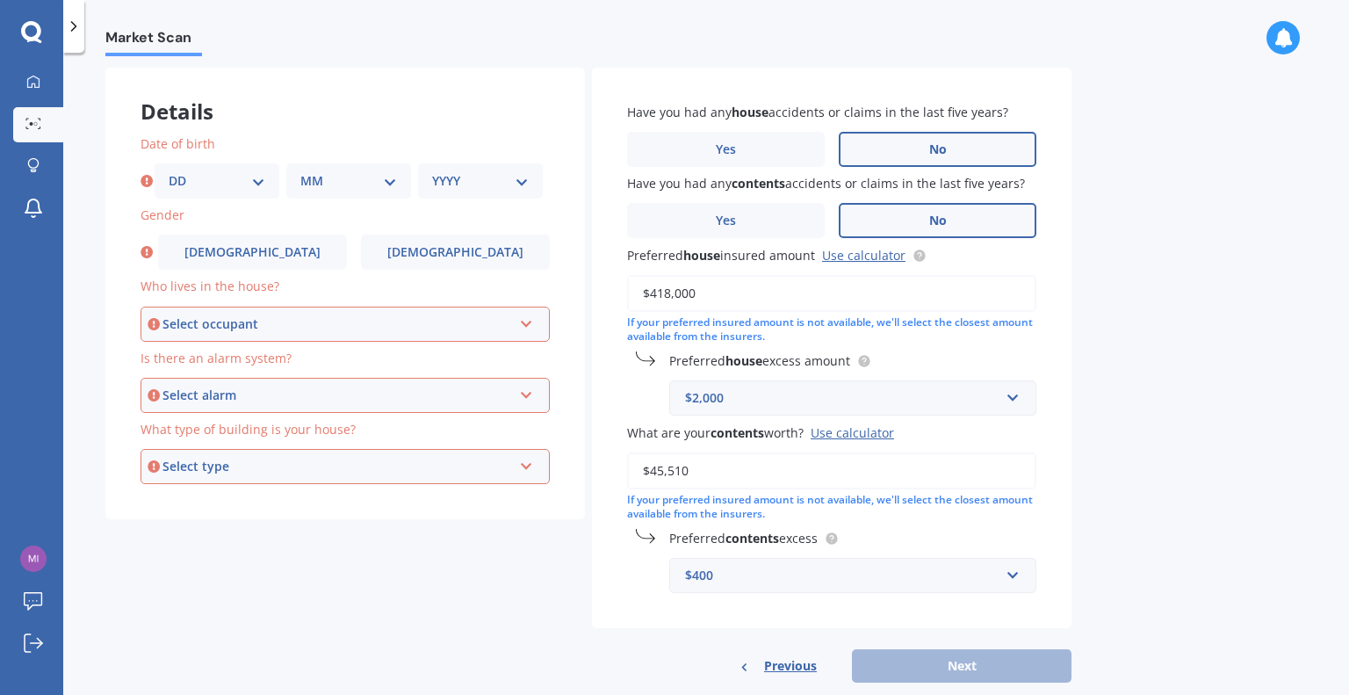
click at [722, 481] on input "$45,510" at bounding box center [831, 470] width 409 height 37
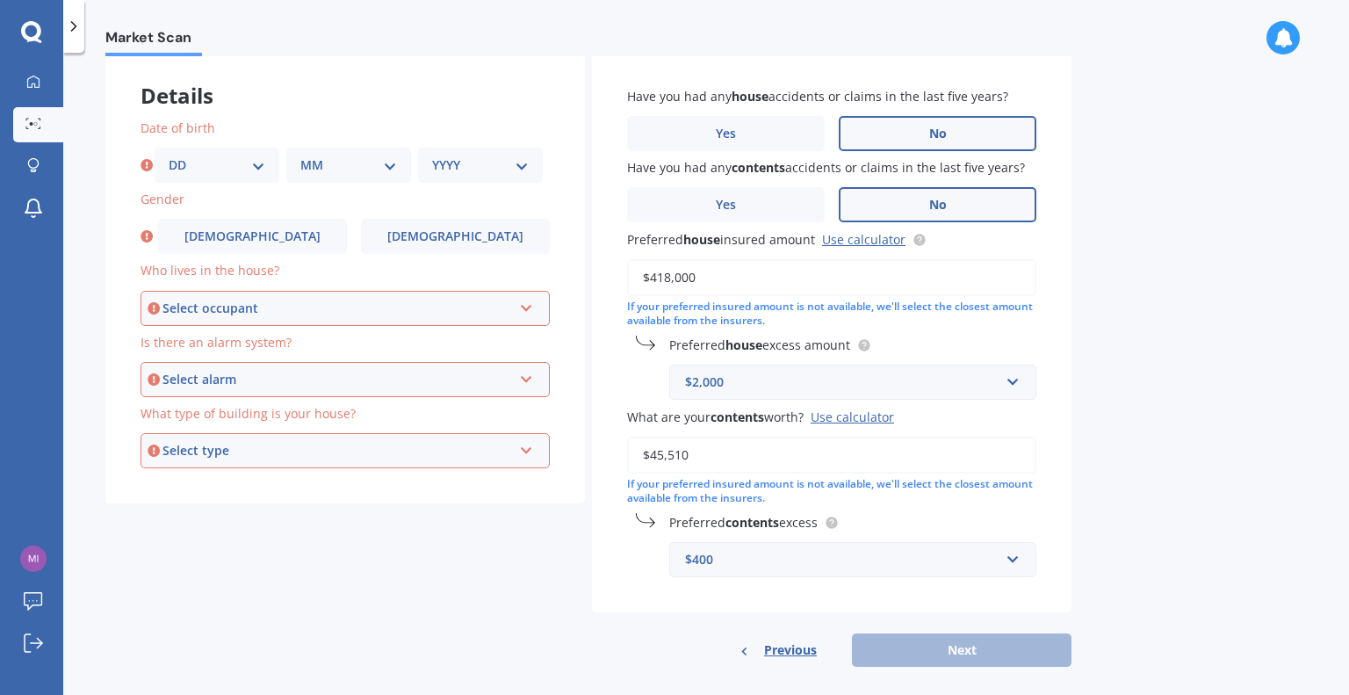
scroll to position [106, 0]
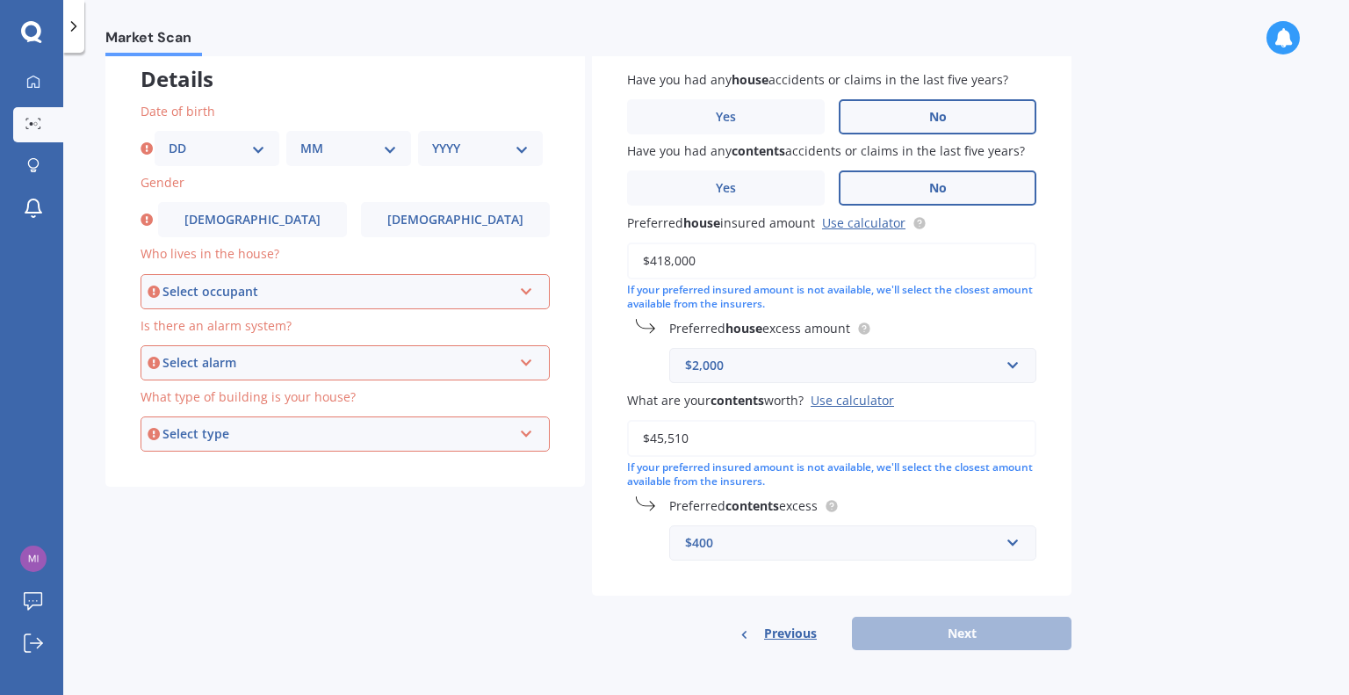
click at [629, 568] on div "Have you had any house accidents or claims in the last five years? Yes No Have …" at bounding box center [831, 315] width 479 height 561
click at [880, 226] on link "Use calculator" at bounding box center [863, 222] width 83 height 17
click at [532, 287] on icon at bounding box center [526, 288] width 15 height 12
click at [238, 326] on div "Owner" at bounding box center [345, 325] width 406 height 32
click at [530, 361] on icon at bounding box center [526, 359] width 15 height 12
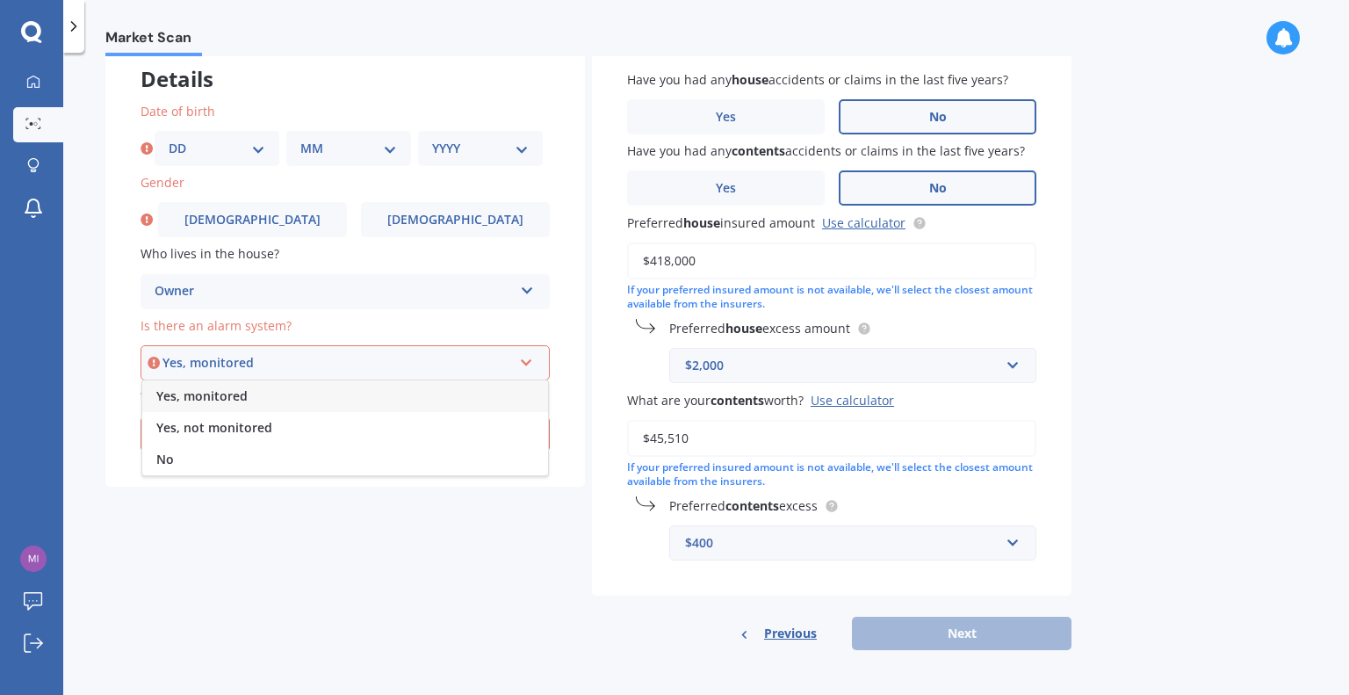
click at [178, 465] on div "No" at bounding box center [345, 459] width 406 height 32
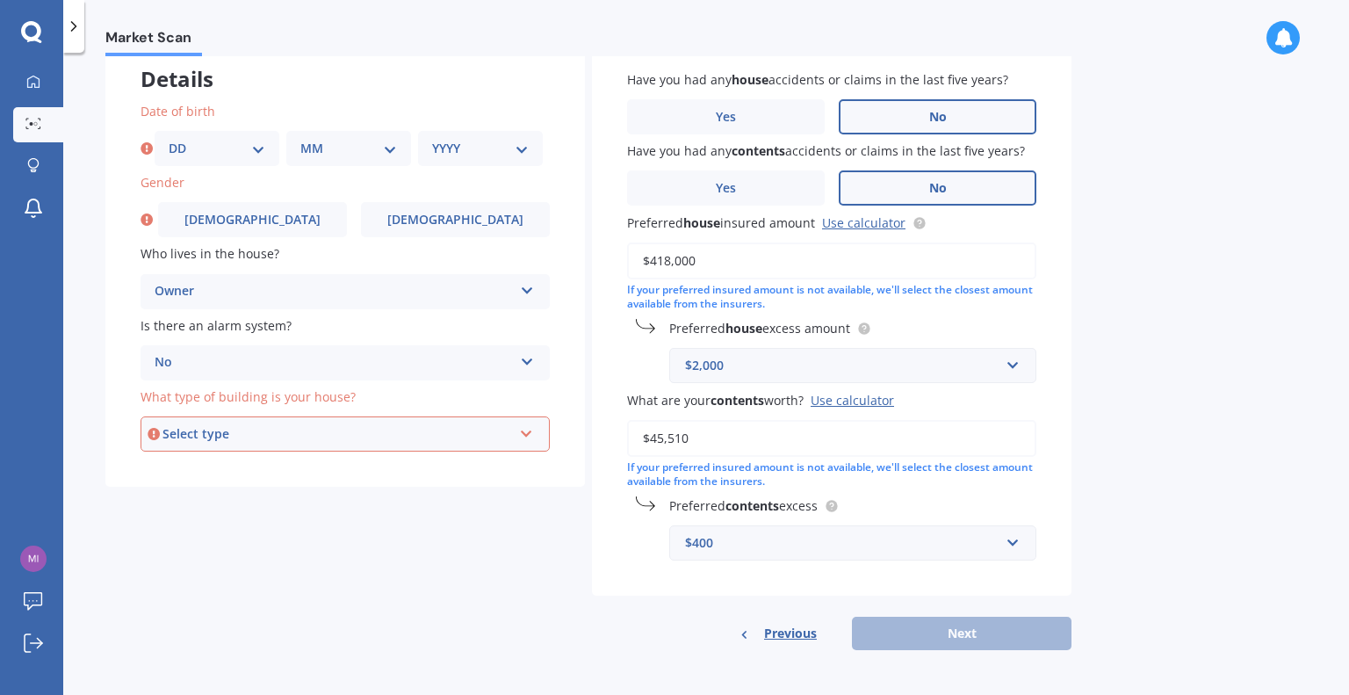
click at [526, 436] on icon at bounding box center [526, 430] width 15 height 12
click at [227, 473] on span "Freestanding" at bounding box center [195, 466] width 78 height 17
click at [255, 150] on select "DD 01 02 03 04 05 06 07 08 09 10 11 12 13 14 15 16 17 18 19 20 21 22 23 24 25 2…" at bounding box center [217, 148] width 97 height 19
select select "18"
click at [169, 139] on select "DD 01 02 03 04 05 06 07 08 09 10 11 12 13 14 15 16 17 18 19 20 21 22 23 24 25 2…" at bounding box center [217, 148] width 97 height 19
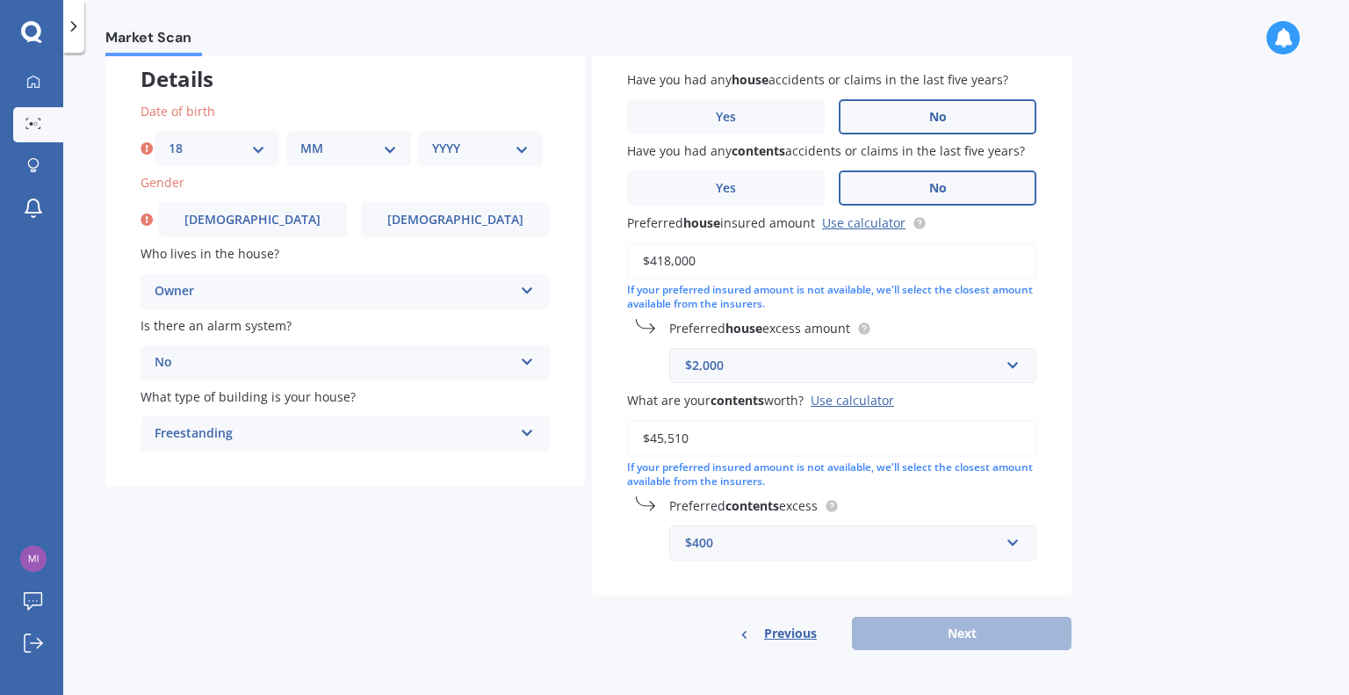
click at [394, 148] on select "MM 01 02 03 04 05 06 07 08 09 10 11 12" at bounding box center [348, 148] width 97 height 19
select select "01"
click at [300, 139] on select "MM 01 02 03 04 05 06 07 08 09 10 11 12" at bounding box center [348, 148] width 97 height 19
click at [522, 149] on select "YYYY 2009 2008 2007 2006 2005 2004 2003 2002 2001 2000 1999 1998 1997 1996 1995…" at bounding box center [480, 148] width 97 height 19
select select "1971"
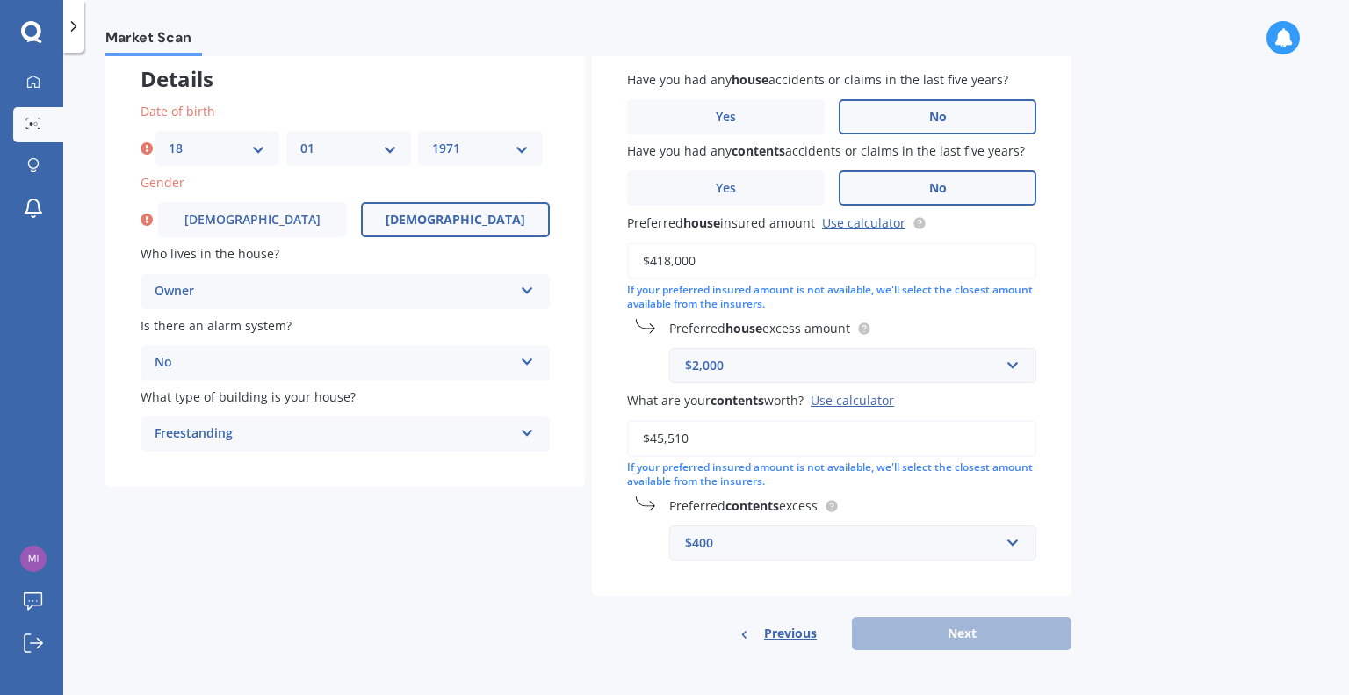
click at [432, 139] on select "YYYY 2009 2008 2007 2006 2005 2004 2003 2002 2001 2000 1999 1998 1997 1996 1995…" at bounding box center [480, 148] width 97 height 19
click at [436, 220] on span "[DEMOGRAPHIC_DATA]" at bounding box center [456, 220] width 140 height 15
click at [0, 0] on input "[DEMOGRAPHIC_DATA]" at bounding box center [0, 0] width 0 height 0
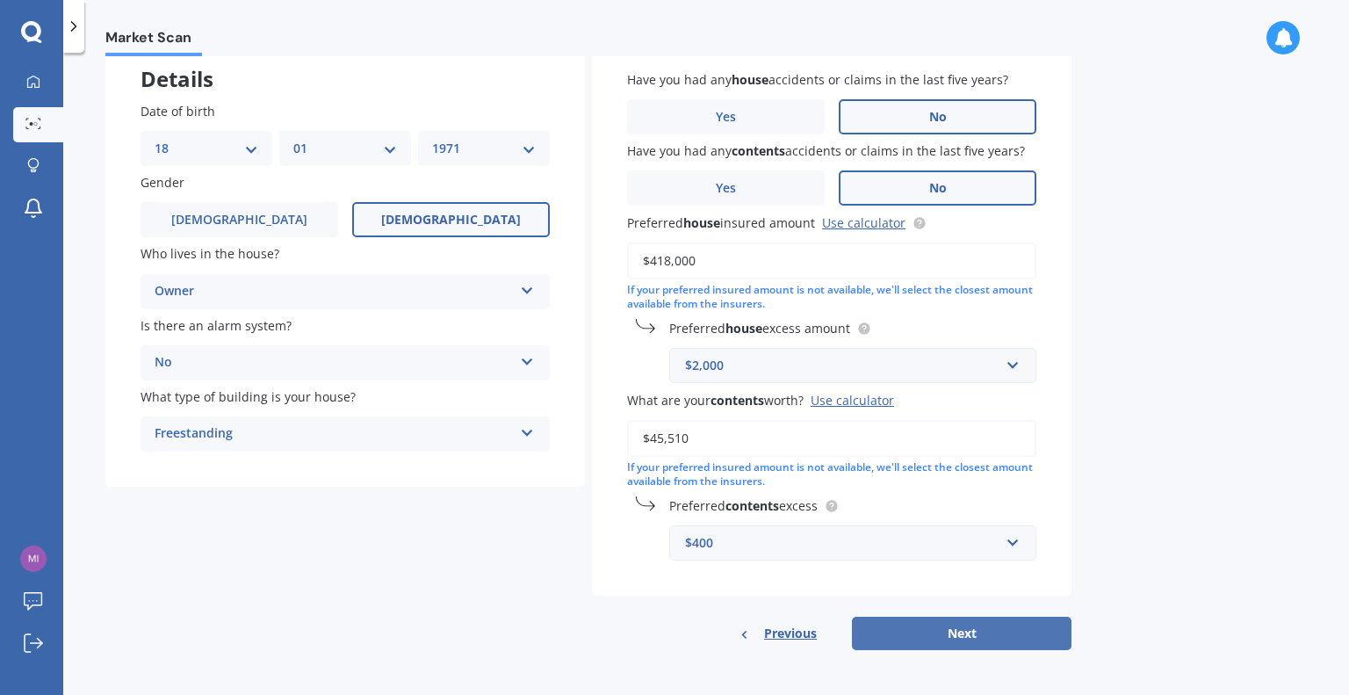
click at [977, 633] on button "Next" at bounding box center [962, 632] width 220 height 33
select select "18"
select select "01"
select select "1971"
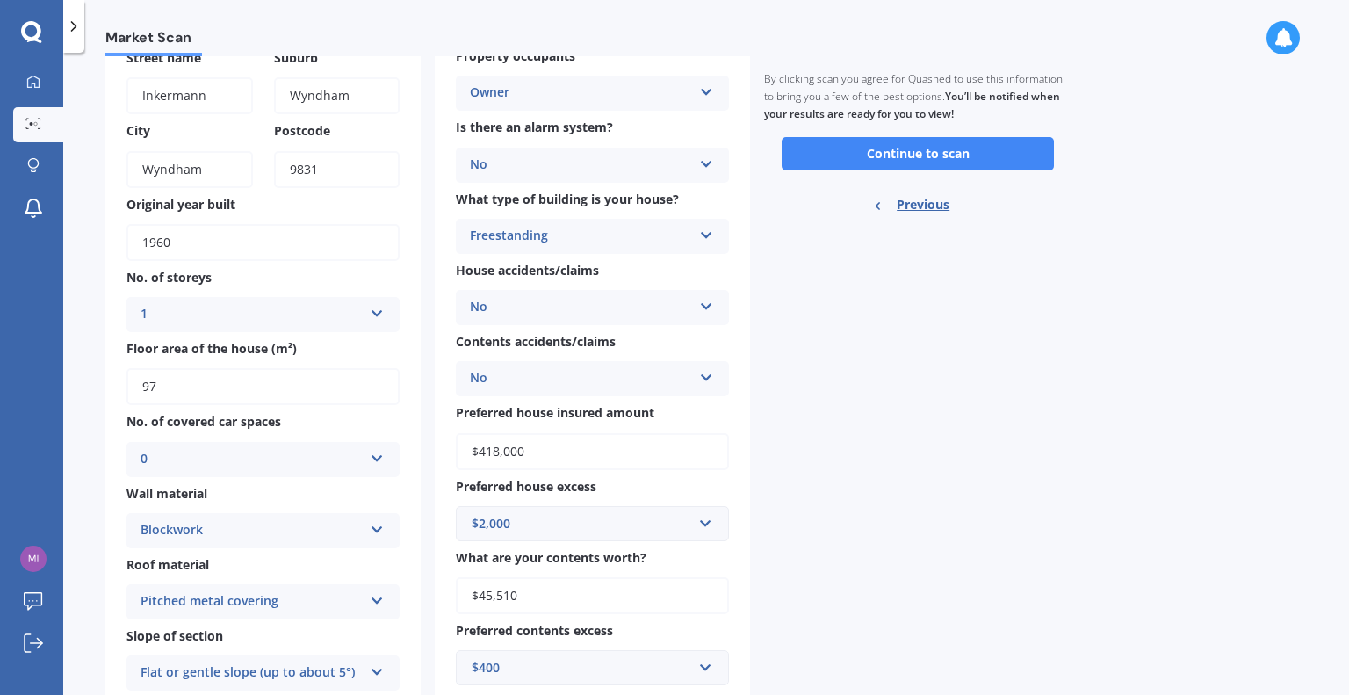
scroll to position [39, 0]
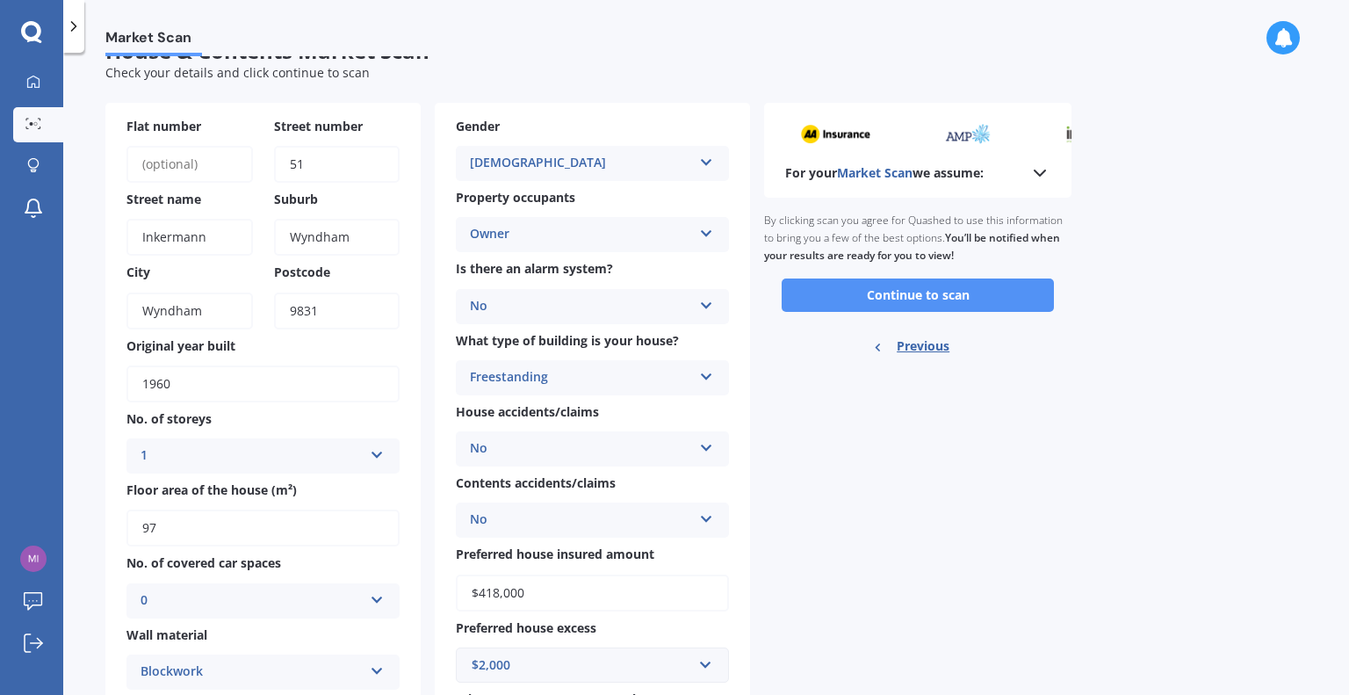
click at [912, 291] on button "Continue to scan" at bounding box center [918, 294] width 272 height 33
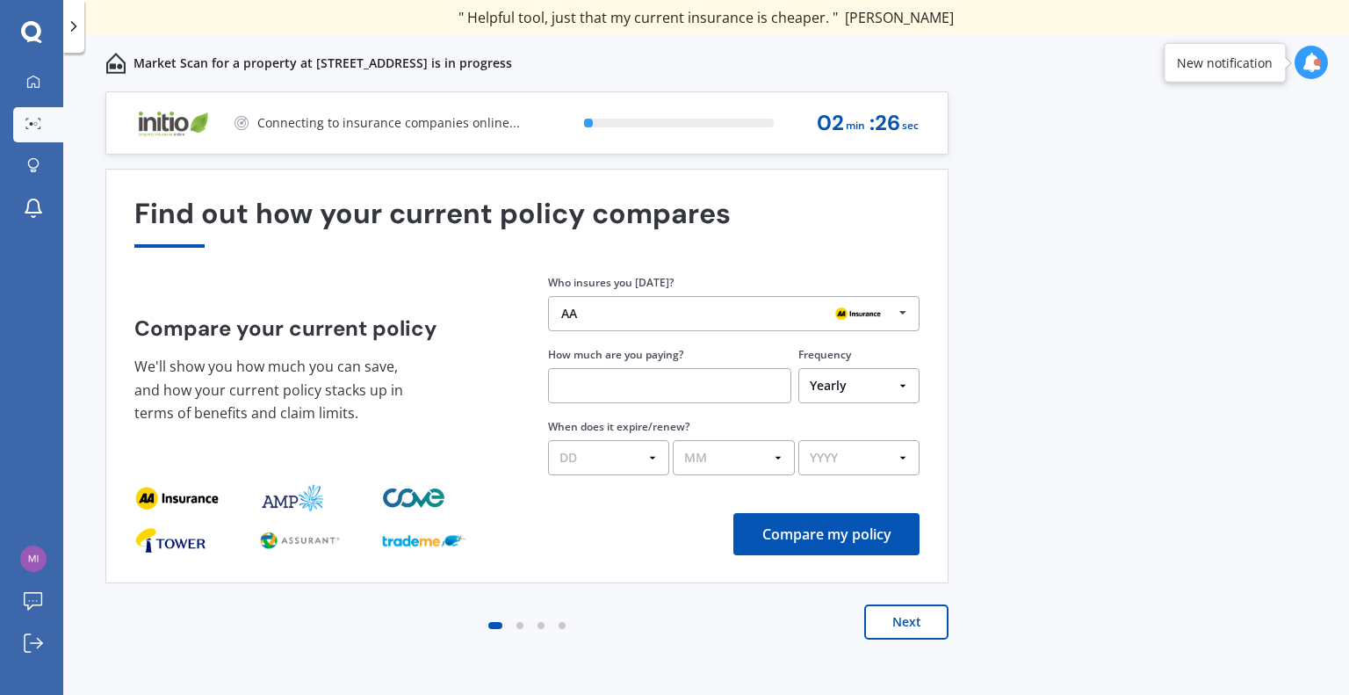
click at [565, 388] on input "text" at bounding box center [669, 385] width 243 height 35
